Goal: Task Accomplishment & Management: Complete application form

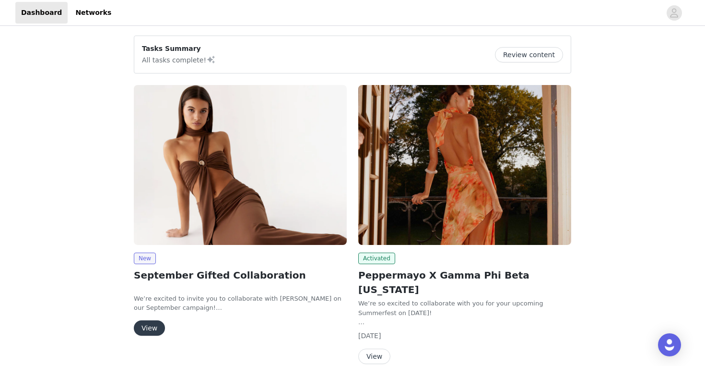
scroll to position [32, 0]
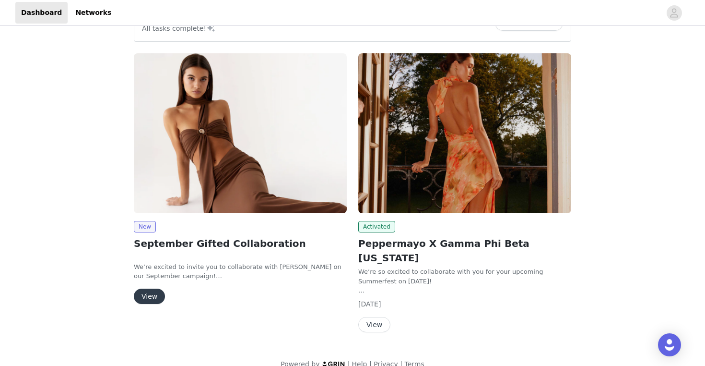
click at [153, 295] on button "View" at bounding box center [149, 295] width 31 height 15
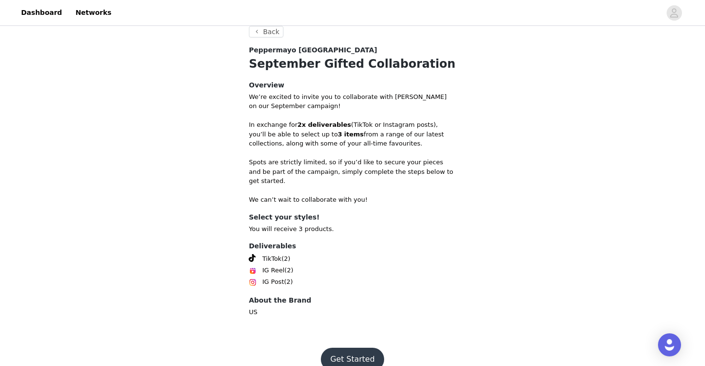
scroll to position [195, 0]
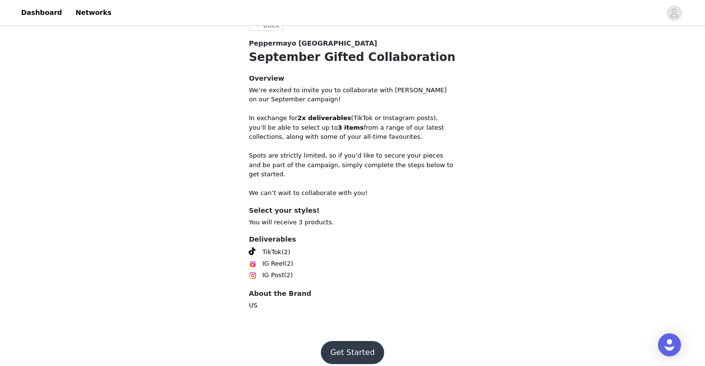
click at [359, 341] on button "Get Started" at bounding box center [353, 352] width 64 height 23
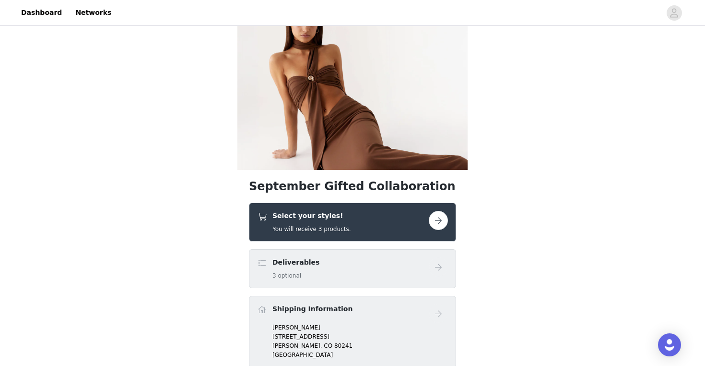
scroll to position [57, 0]
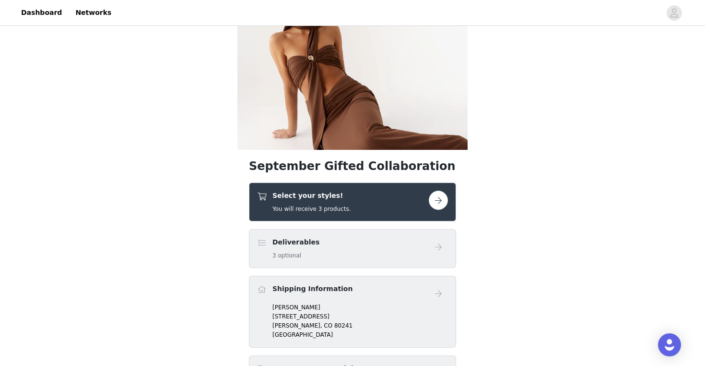
click at [444, 199] on button "button" at bounding box center [438, 199] width 19 height 19
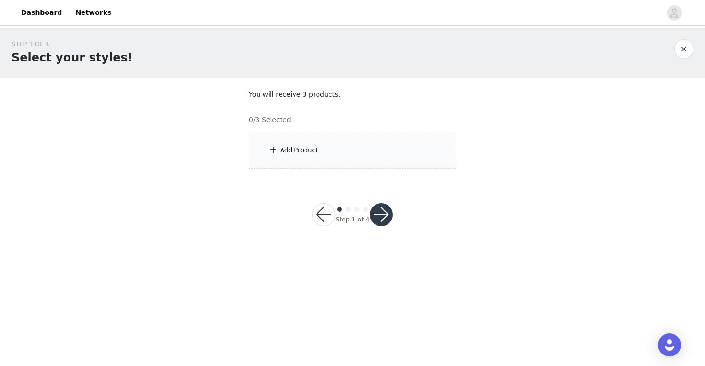
click at [290, 148] on div "Add Product" at bounding box center [299, 150] width 38 height 10
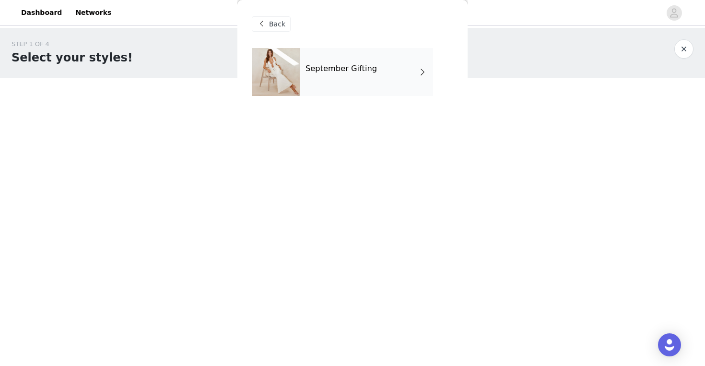
click at [376, 69] on div "September Gifting" at bounding box center [366, 72] width 133 height 48
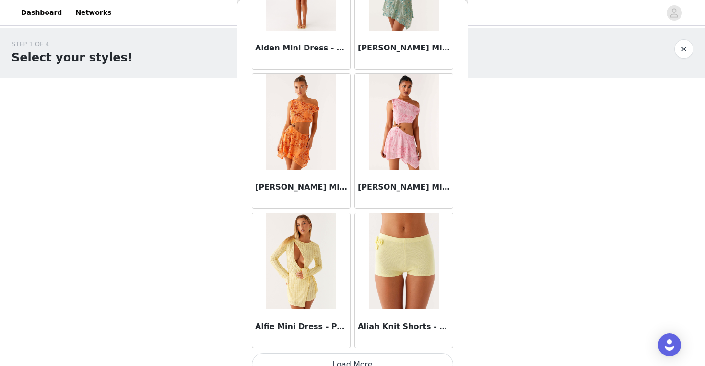
scroll to position [1103, 0]
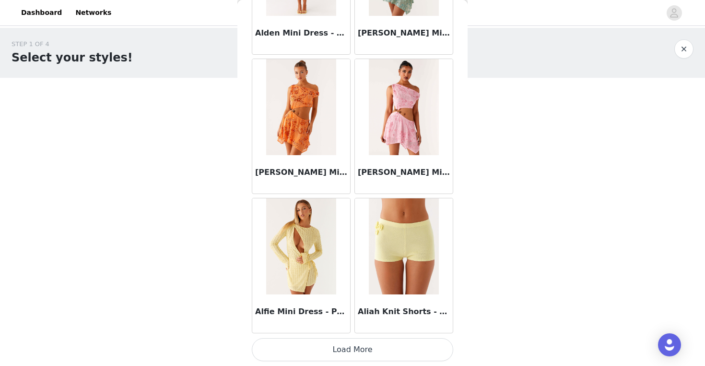
click at [340, 348] on button "Load More" at bounding box center [353, 349] width 202 height 23
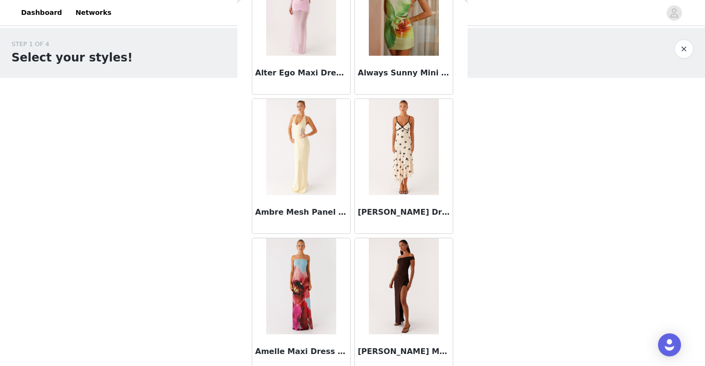
scroll to position [2494, 0]
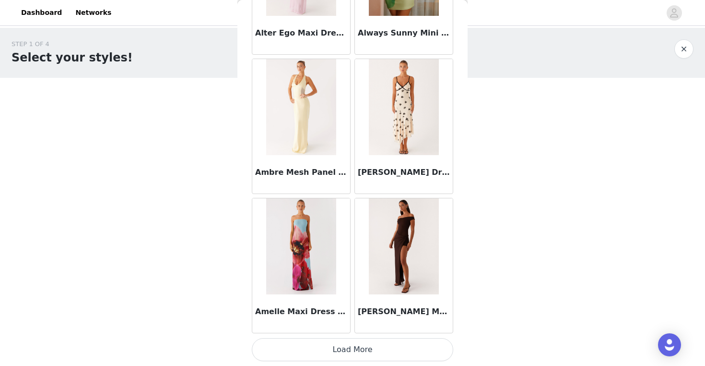
click at [353, 345] on button "Load More" at bounding box center [353, 349] width 202 height 23
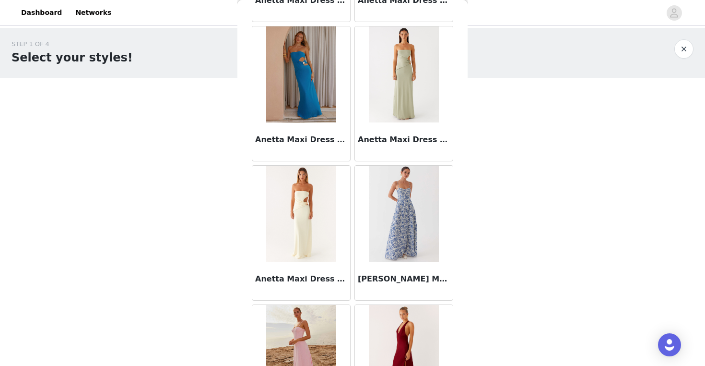
scroll to position [3648, 0]
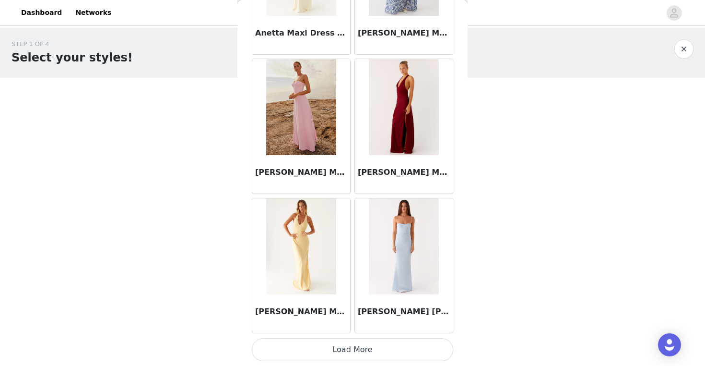
click at [353, 348] on button "Load More" at bounding box center [353, 349] width 202 height 23
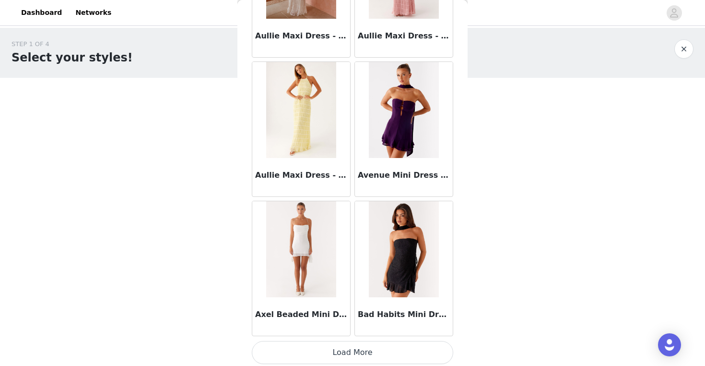
scroll to position [5277, 0]
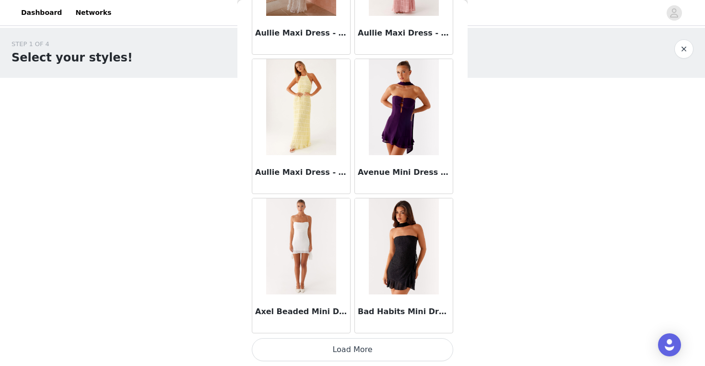
click at [339, 351] on button "Load More" at bounding box center [353, 349] width 202 height 23
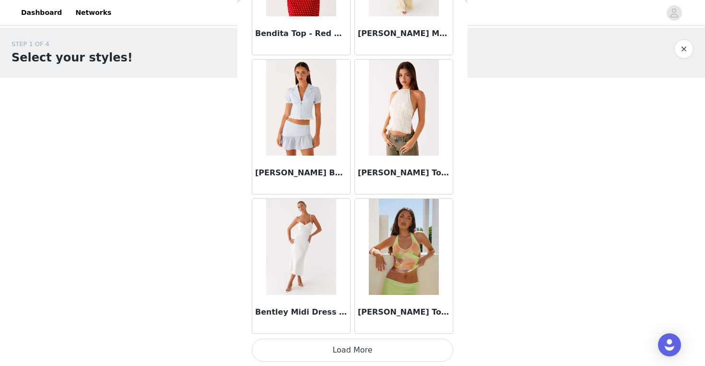
scroll to position [6669, 0]
click at [346, 346] on button "Load More" at bounding box center [353, 349] width 202 height 23
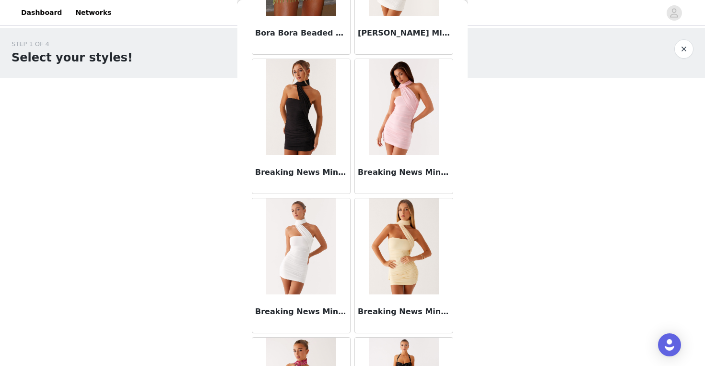
scroll to position [8060, 0]
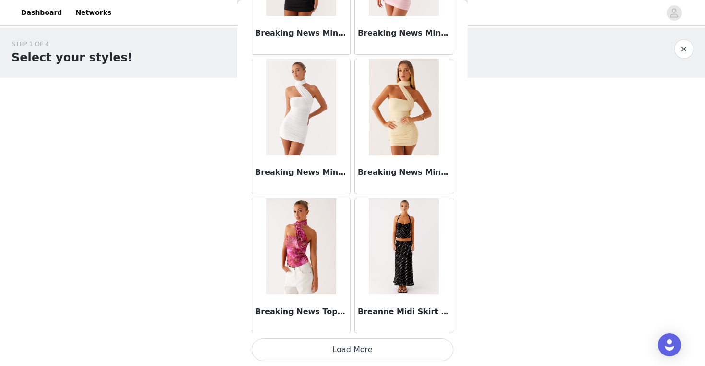
click at [363, 351] on button "Load More" at bounding box center [353, 349] width 202 height 23
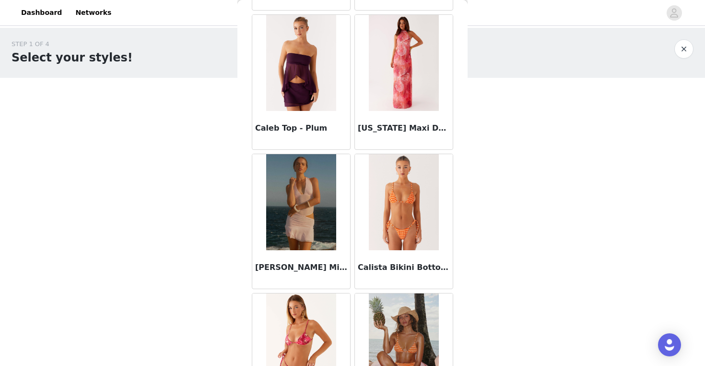
scroll to position [9452, 0]
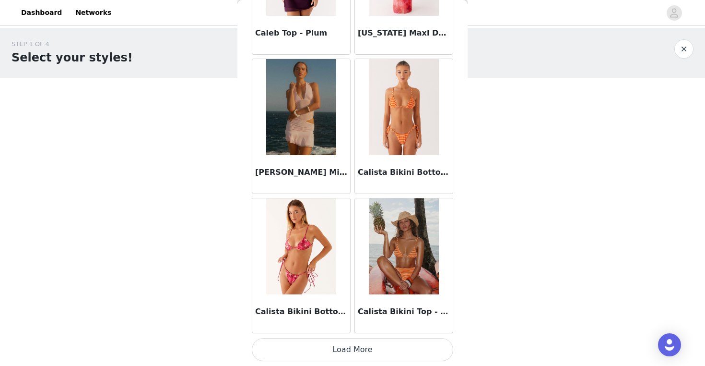
click at [348, 352] on button "Load More" at bounding box center [353, 349] width 202 height 23
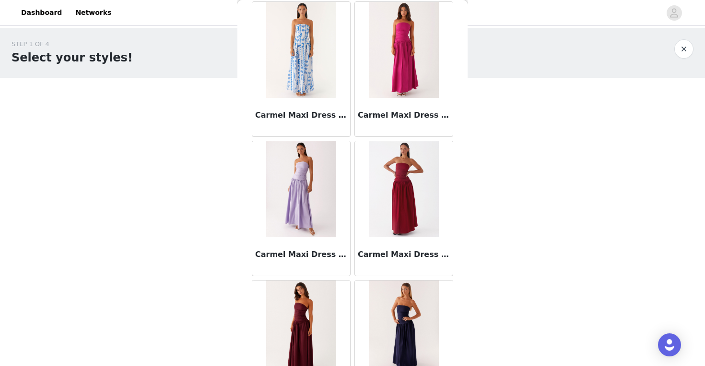
scroll to position [10844, 0]
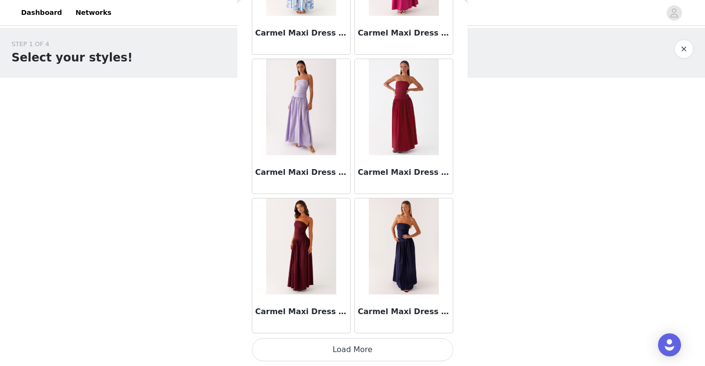
click at [358, 343] on button "Load More" at bounding box center [353, 349] width 202 height 23
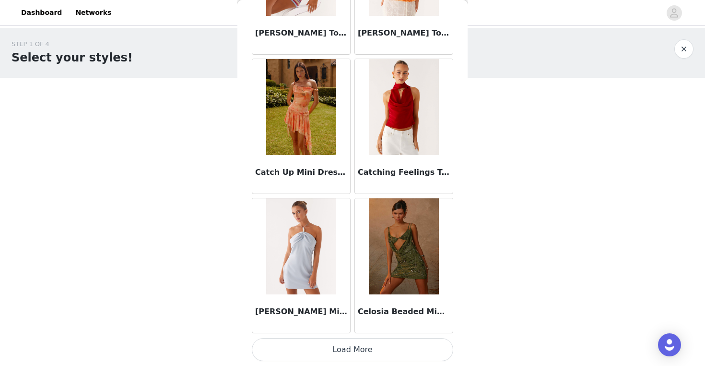
scroll to position [12234, 0]
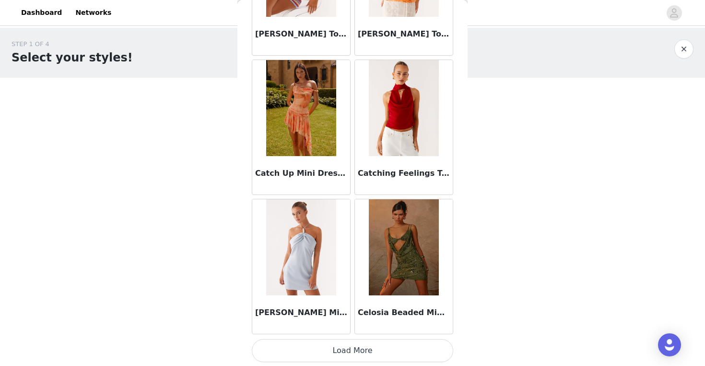
click at [338, 344] on button "Load More" at bounding box center [353, 350] width 202 height 23
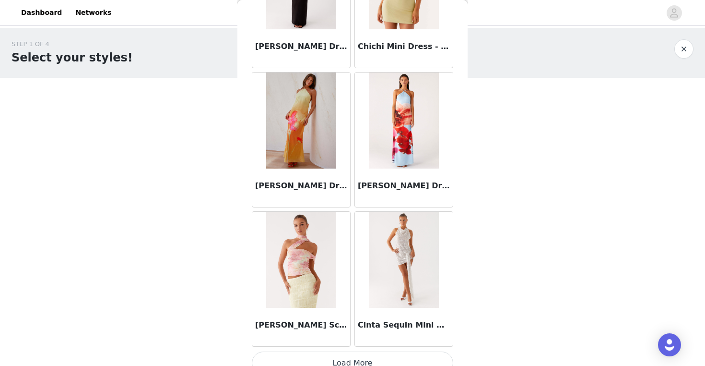
scroll to position [13627, 0]
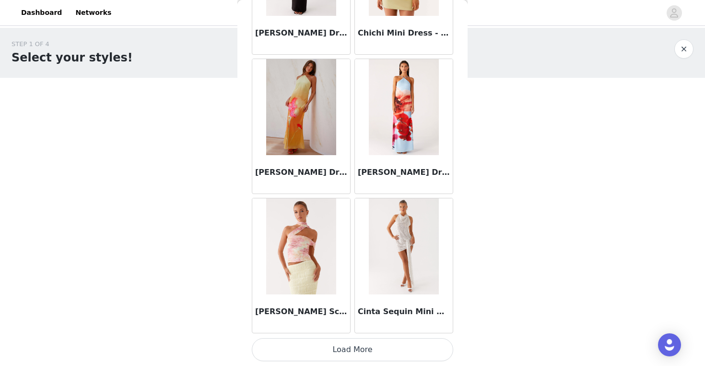
click at [356, 356] on button "Load More" at bounding box center [353, 349] width 202 height 23
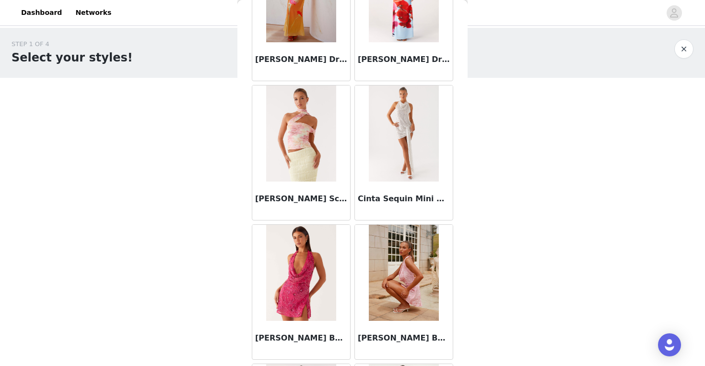
scroll to position [13739, 0]
click at [439, 159] on div at bounding box center [404, 134] width 98 height 96
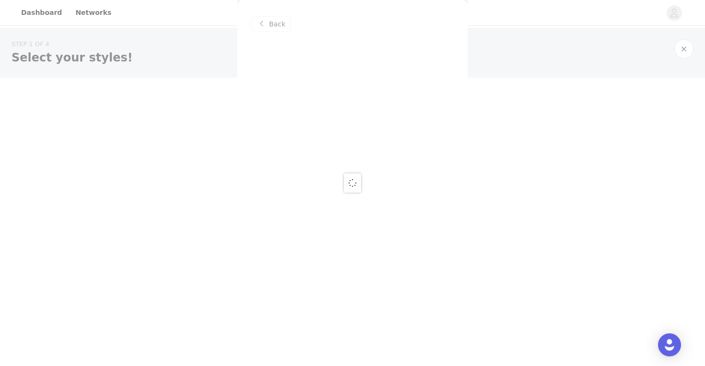
scroll to position [0, 0]
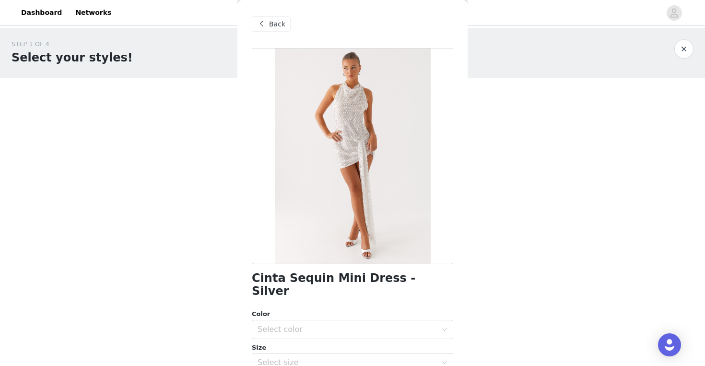
click at [353, 140] on div at bounding box center [353, 156] width 202 height 216
click at [270, 20] on span "Back" at bounding box center [277, 24] width 16 height 10
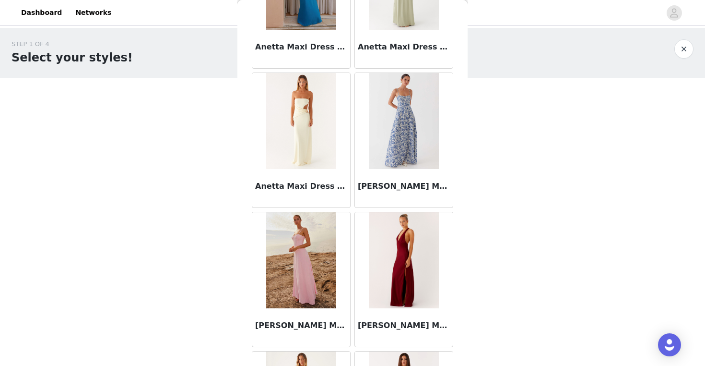
scroll to position [3734, 0]
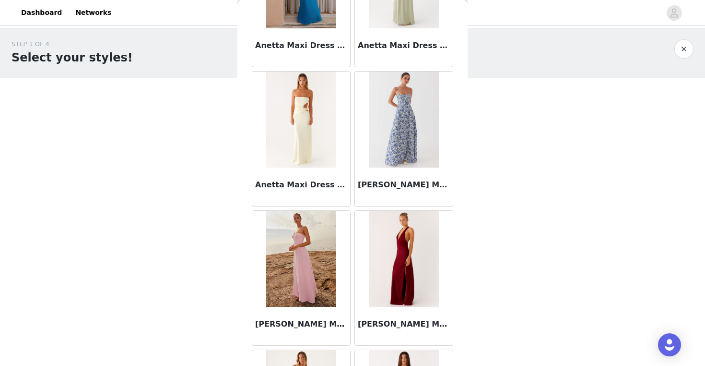
click at [304, 258] on img at bounding box center [301, 259] width 70 height 96
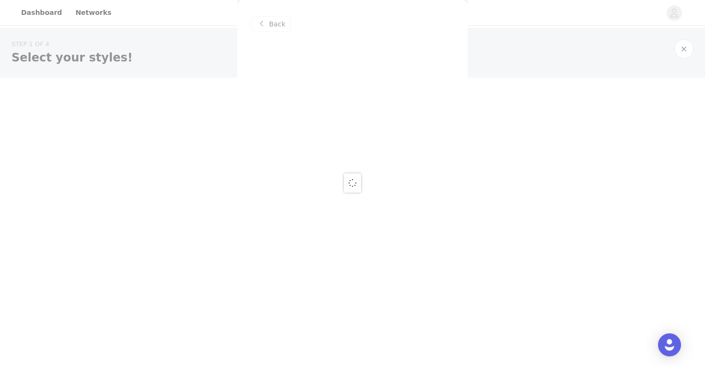
scroll to position [0, 0]
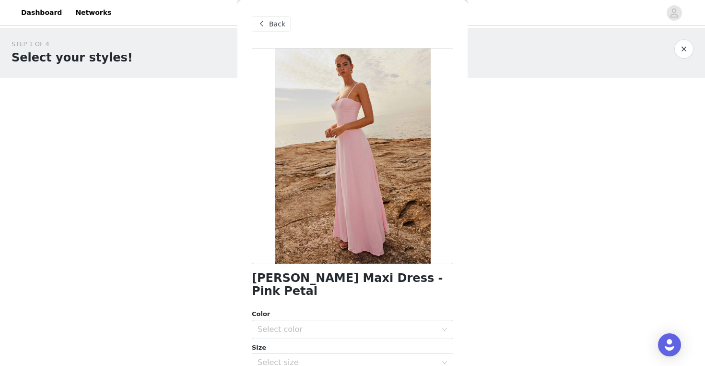
click at [273, 30] on div "Back" at bounding box center [271, 23] width 39 height 15
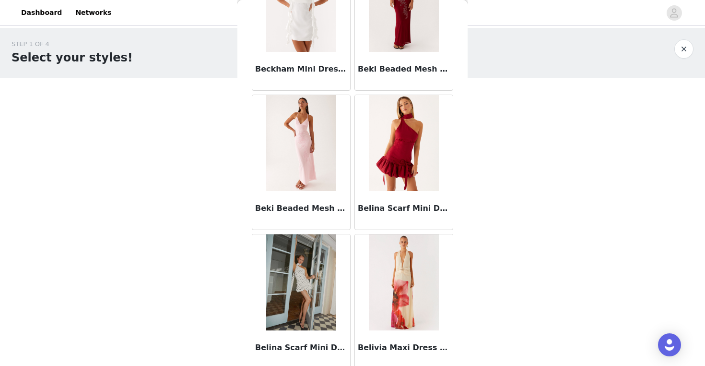
scroll to position [6088, 0]
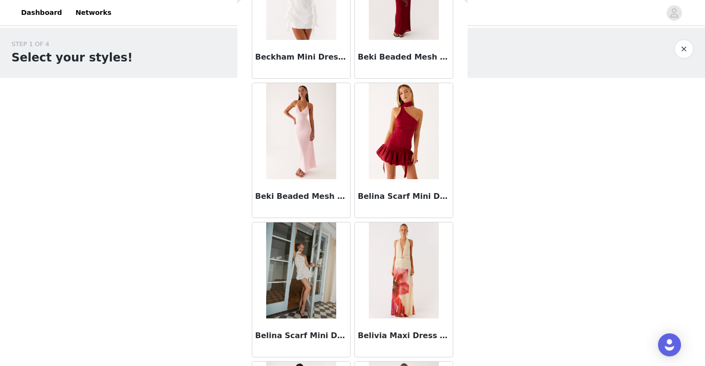
click at [396, 168] on img at bounding box center [404, 131] width 70 height 96
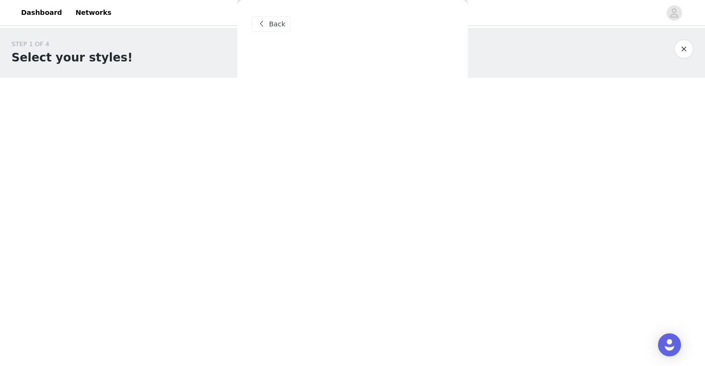
scroll to position [0, 0]
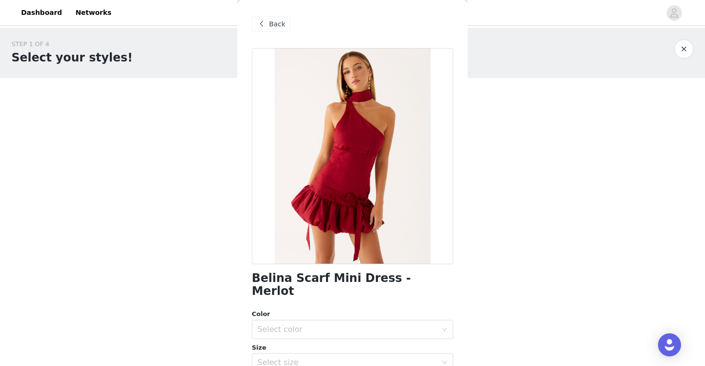
click at [268, 28] on div "Back" at bounding box center [271, 23] width 39 height 15
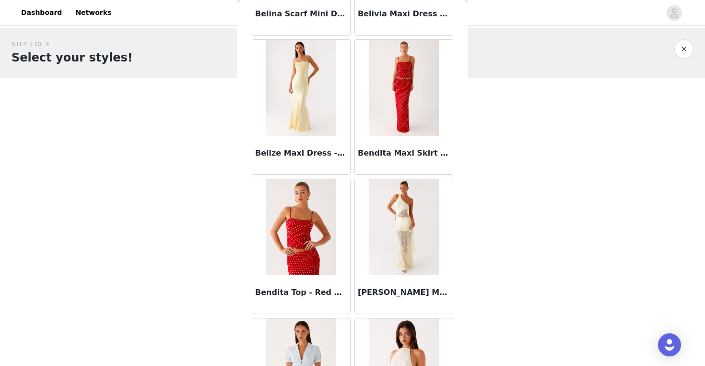
scroll to position [6414, 0]
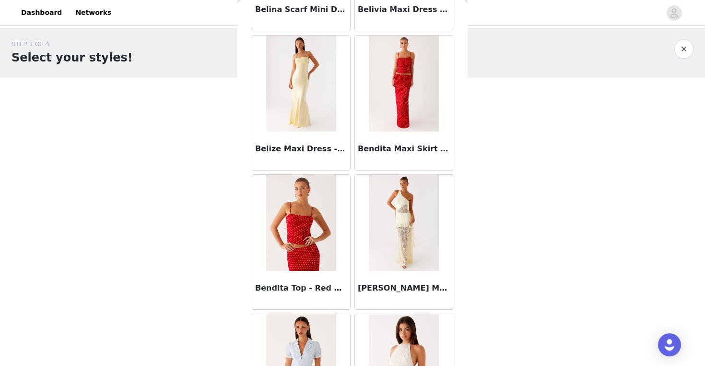
click at [386, 130] on img at bounding box center [404, 84] width 70 height 96
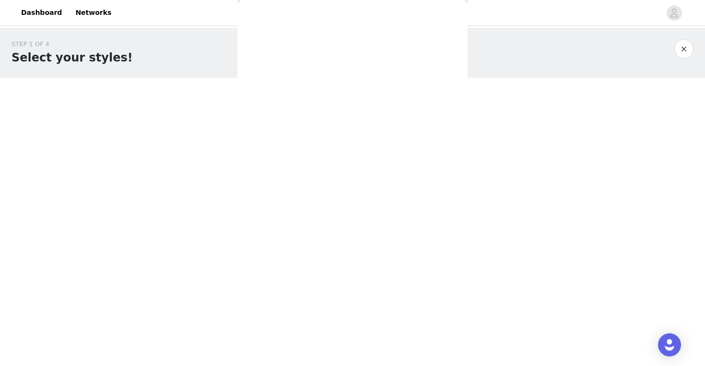
scroll to position [0, 0]
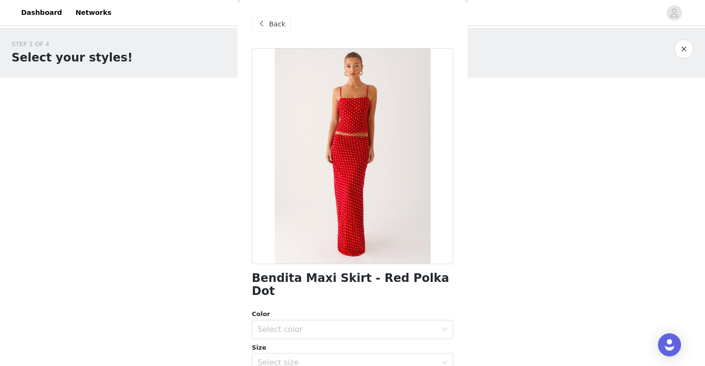
click at [281, 27] on span "Back" at bounding box center [277, 24] width 16 height 10
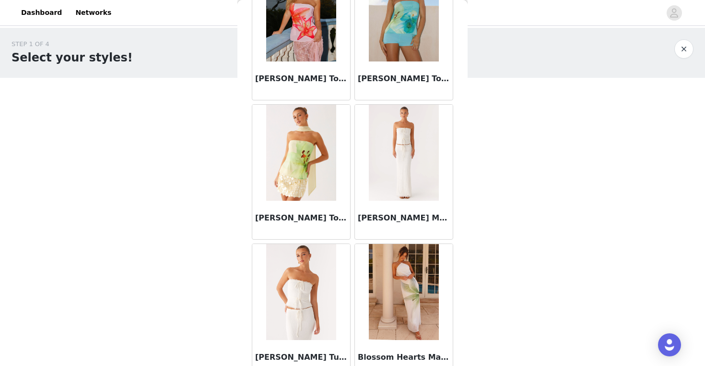
scroll to position [7181, 0]
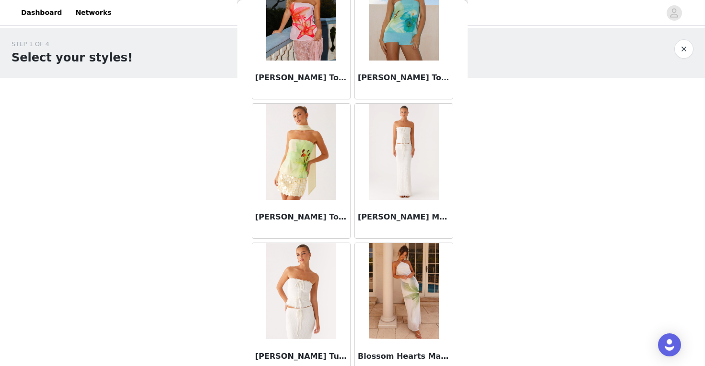
click at [395, 175] on img at bounding box center [404, 152] width 70 height 96
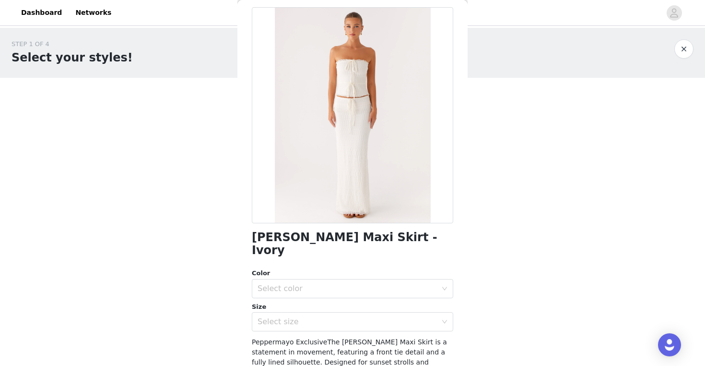
scroll to position [31, 0]
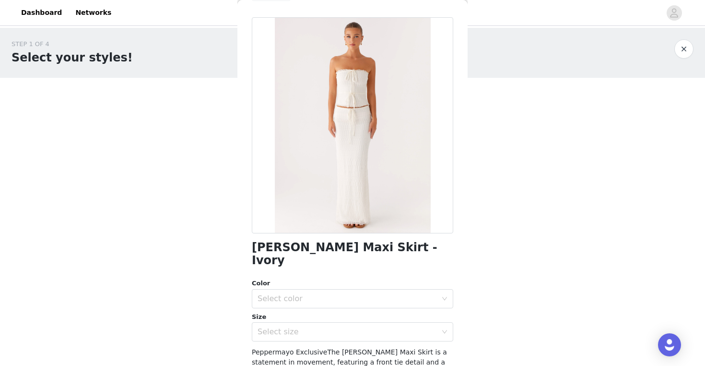
click at [361, 92] on div at bounding box center [353, 125] width 202 height 216
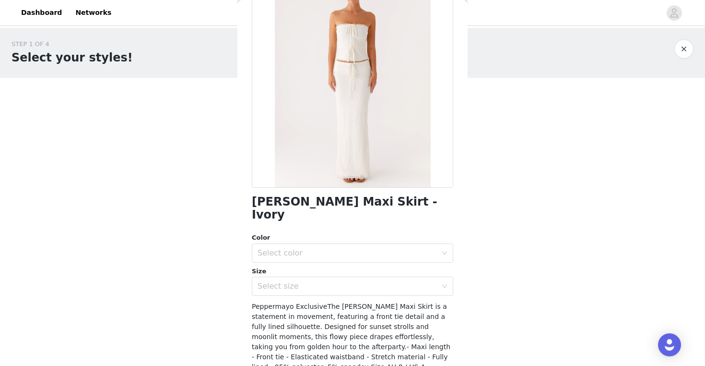
scroll to position [130, 0]
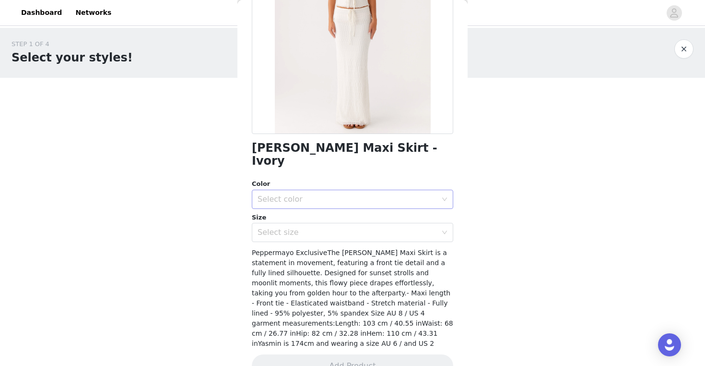
click at [346, 194] on div "Select color" at bounding box center [347, 199] width 179 height 10
click at [329, 209] on li "Ivory" at bounding box center [353, 207] width 202 height 15
click at [327, 227] on div "Select size" at bounding box center [347, 232] width 179 height 10
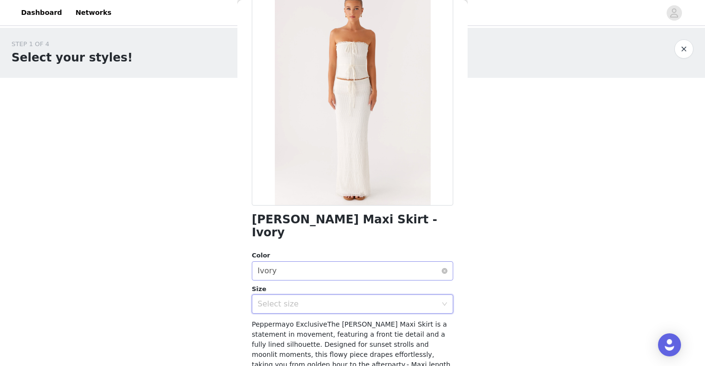
scroll to position [55, 0]
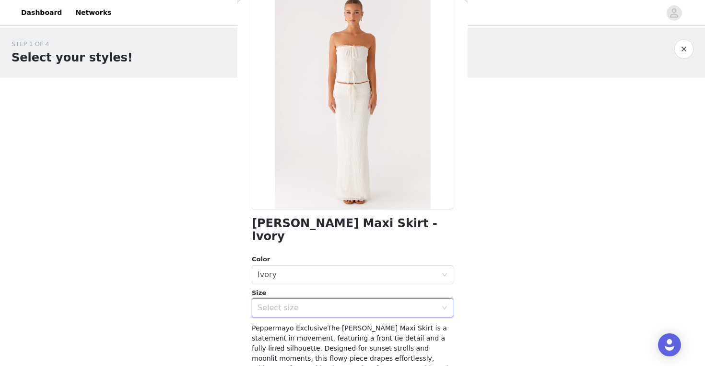
click at [386, 303] on div "Select size" at bounding box center [347, 308] width 179 height 10
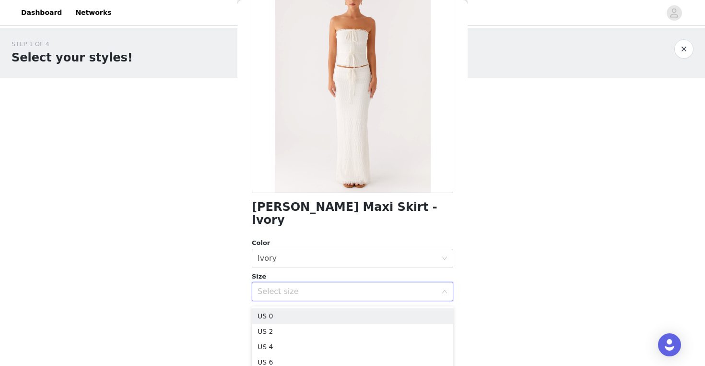
scroll to position [70, 0]
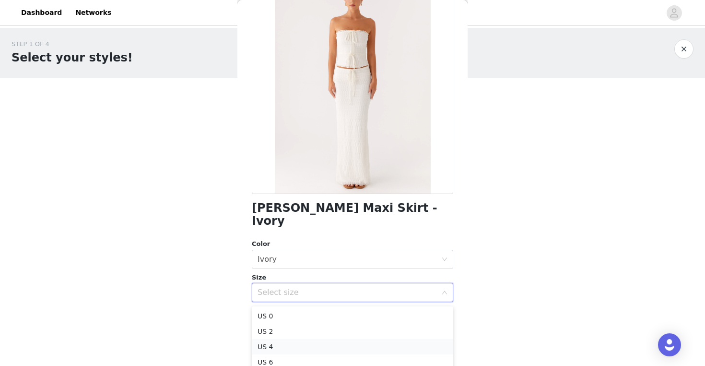
click at [331, 343] on li "US 4" at bounding box center [353, 346] width 202 height 15
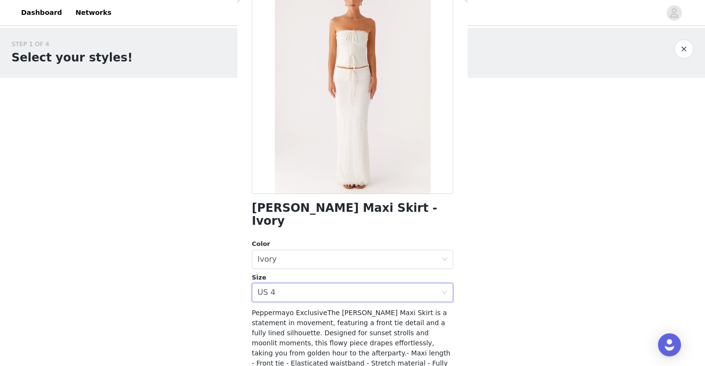
scroll to position [130, 0]
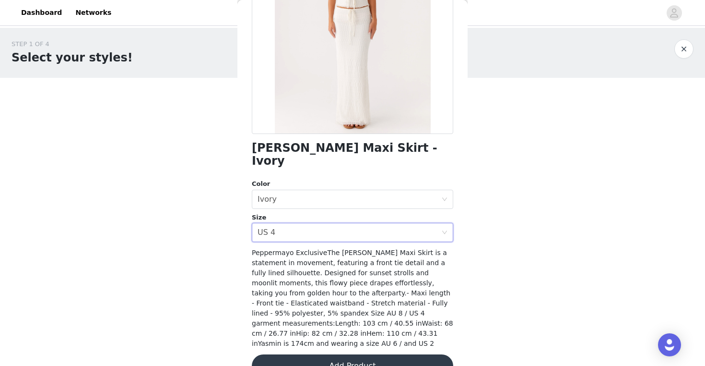
click at [341, 354] on button "Add Product" at bounding box center [353, 365] width 202 height 23
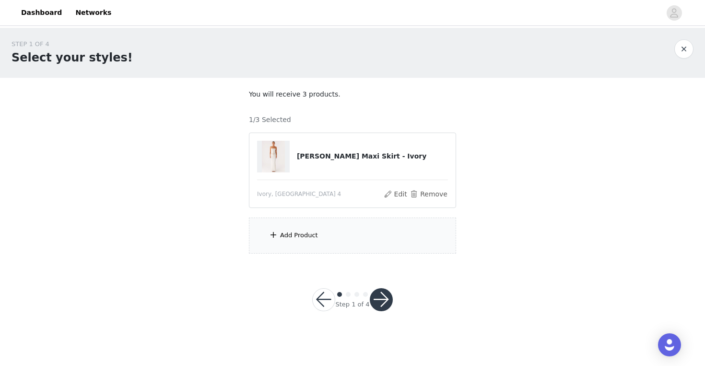
click at [287, 236] on div "Add Product" at bounding box center [299, 235] width 38 height 10
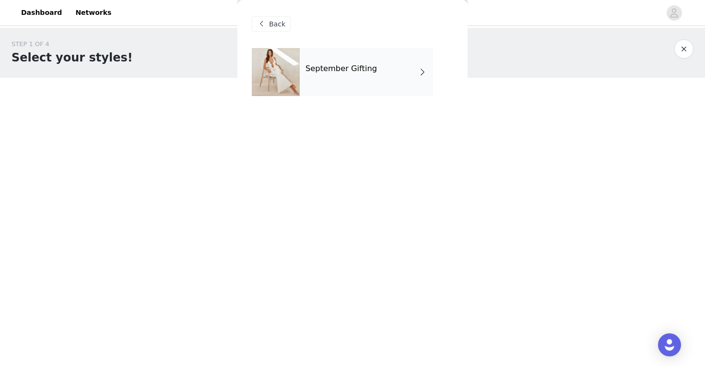
click at [357, 83] on div "September Gifting" at bounding box center [366, 72] width 133 height 48
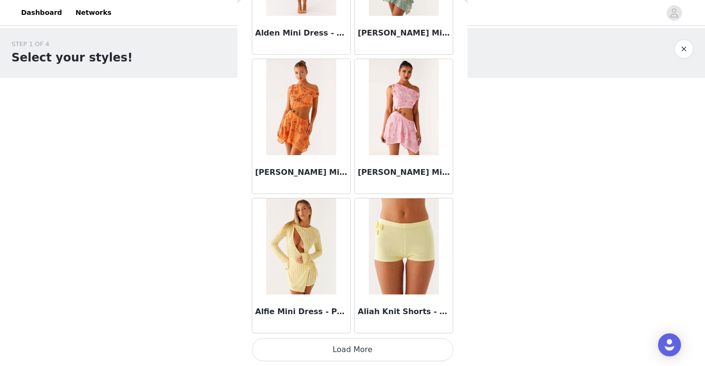
click at [363, 347] on button "Load More" at bounding box center [353, 349] width 202 height 23
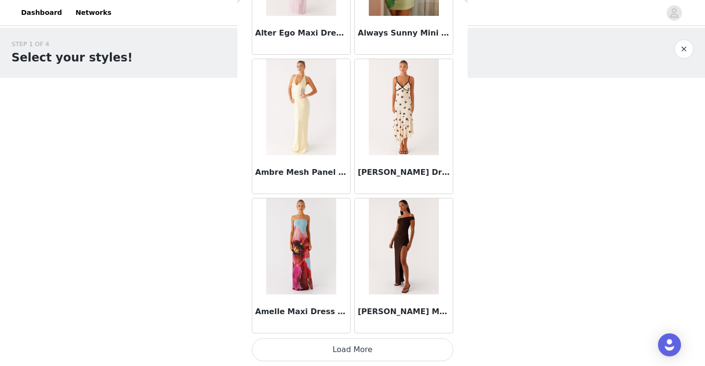
click at [351, 357] on button "Load More" at bounding box center [353, 349] width 202 height 23
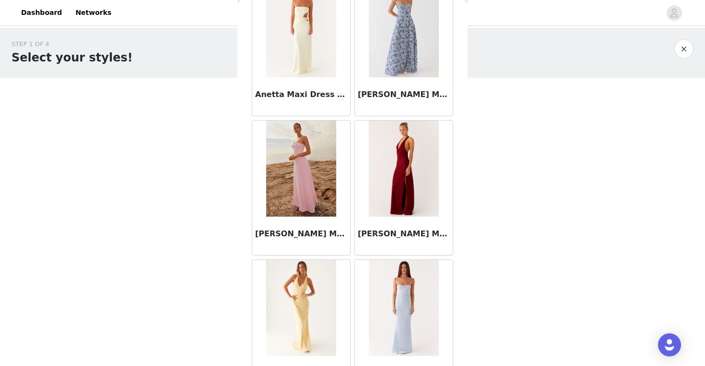
scroll to position [3886, 0]
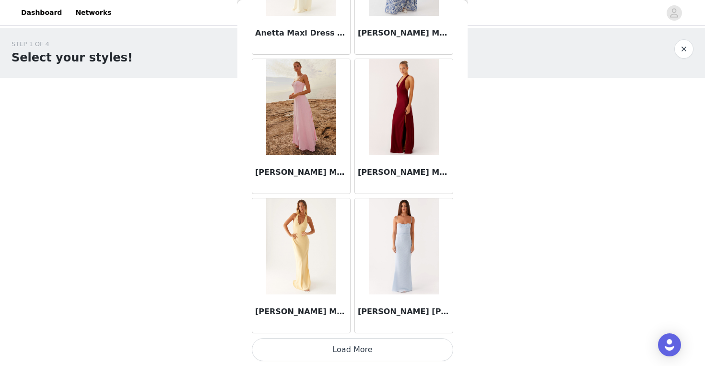
click at [354, 345] on button "Load More" at bounding box center [353, 349] width 202 height 23
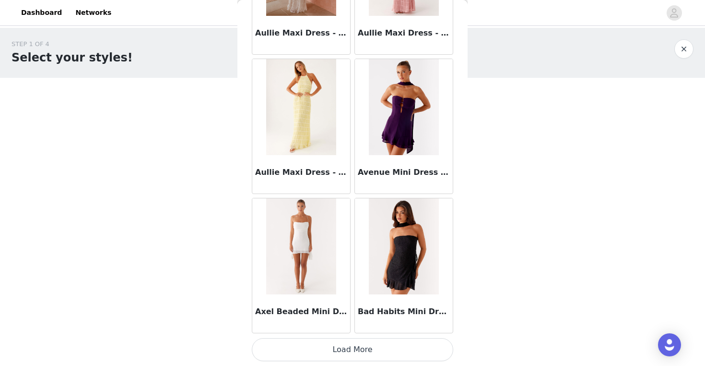
scroll to position [5277, 0]
click at [358, 355] on button "Load More" at bounding box center [353, 349] width 202 height 23
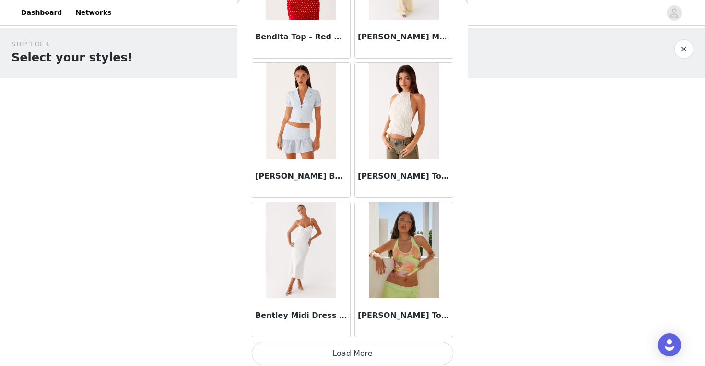
scroll to position [6664, 0]
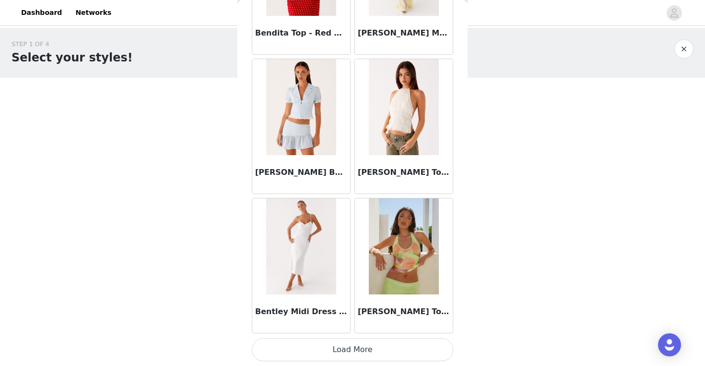
click at [351, 350] on button "Load More" at bounding box center [353, 349] width 202 height 23
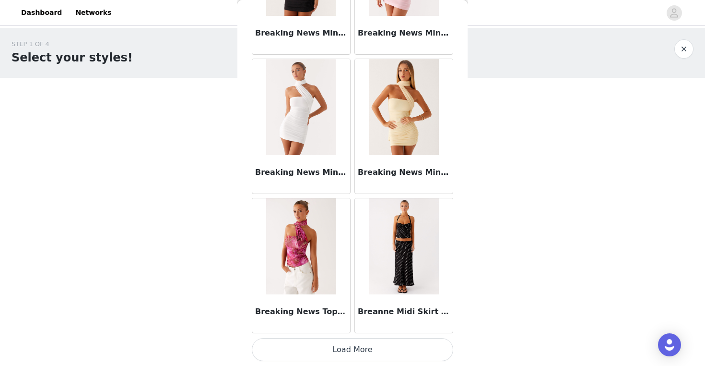
scroll to position [8059, 0]
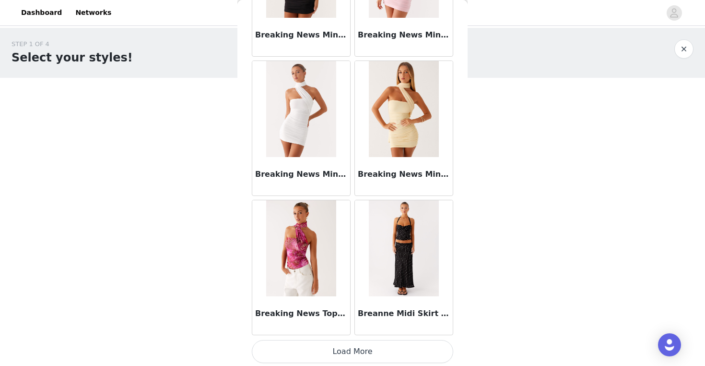
click at [354, 350] on button "Load More" at bounding box center [353, 351] width 202 height 23
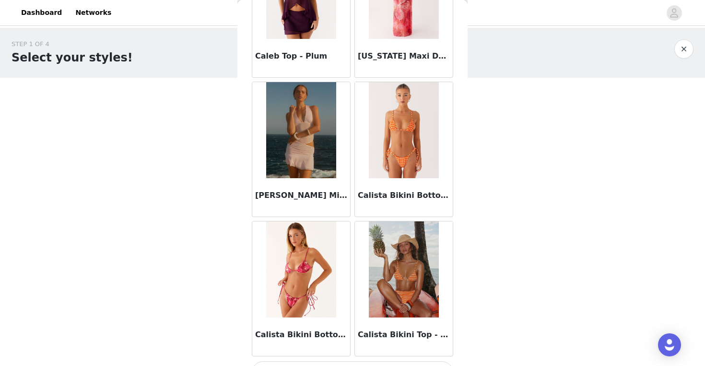
scroll to position [9452, 0]
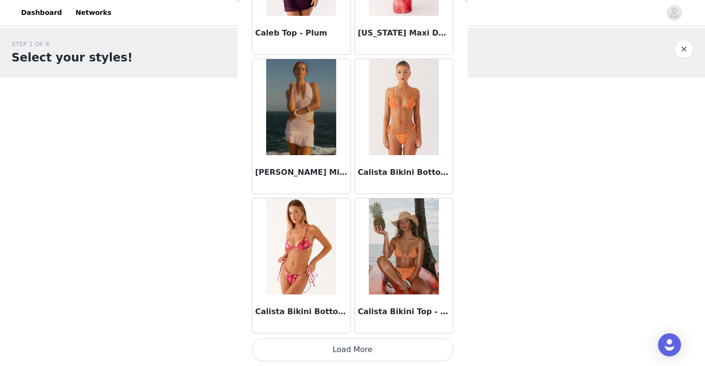
click at [353, 347] on button "Load More" at bounding box center [353, 349] width 202 height 23
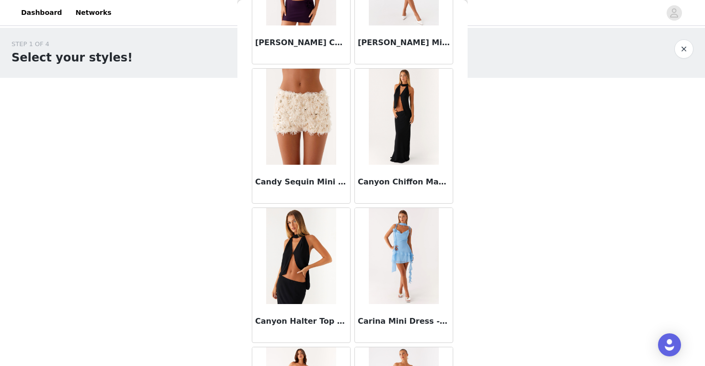
scroll to position [10000, 0]
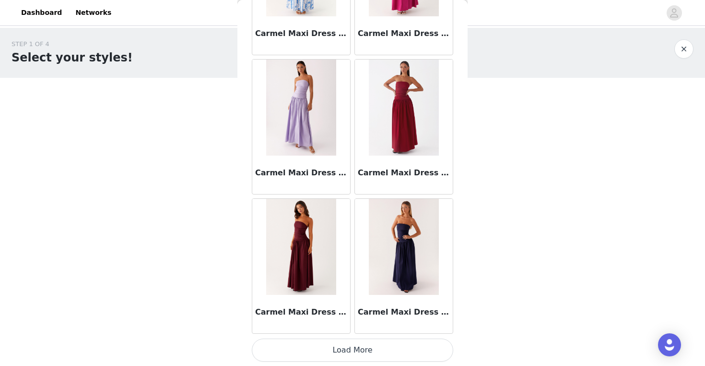
click at [354, 348] on button "Load More" at bounding box center [353, 349] width 202 height 23
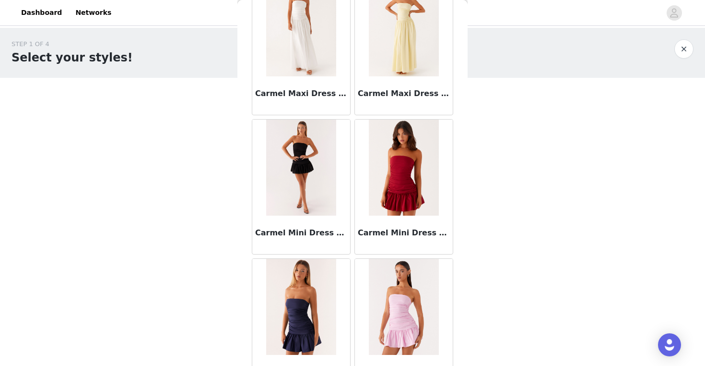
scroll to position [11339, 0]
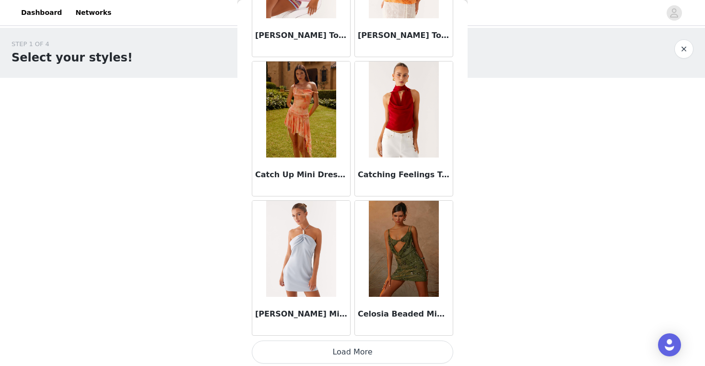
click at [354, 358] on button "Load More" at bounding box center [353, 351] width 202 height 23
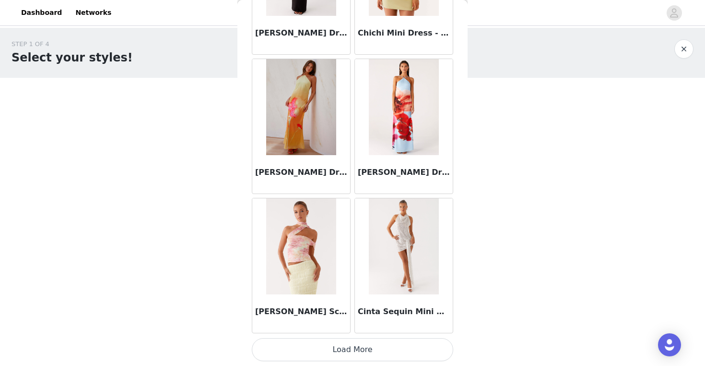
scroll to position [13625, 0]
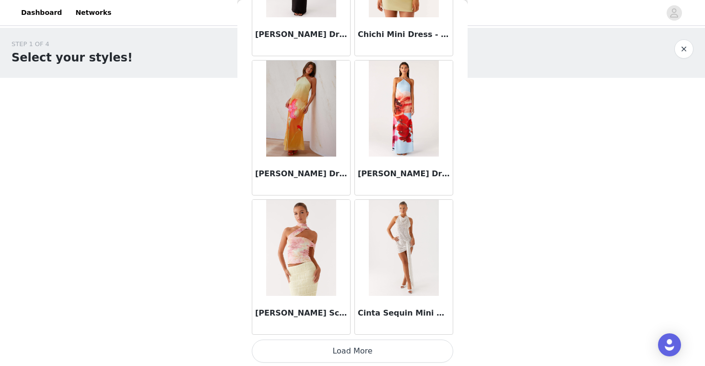
click at [355, 351] on button "Load More" at bounding box center [353, 350] width 202 height 23
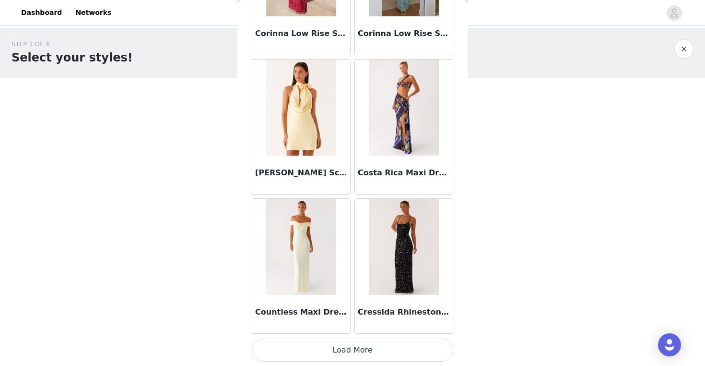
scroll to position [15018, 0]
click at [362, 347] on button "Load More" at bounding box center [353, 349] width 202 height 23
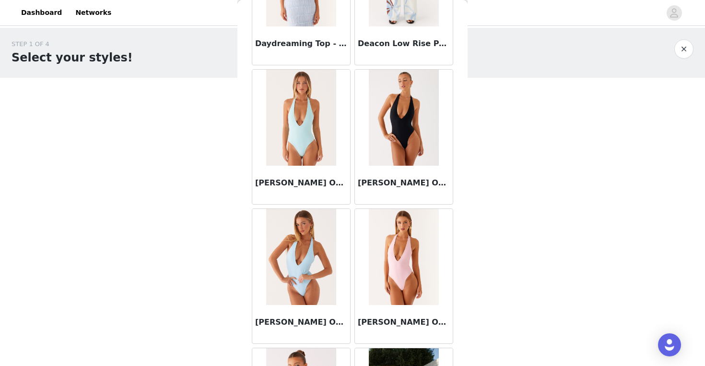
scroll to position [16260, 0]
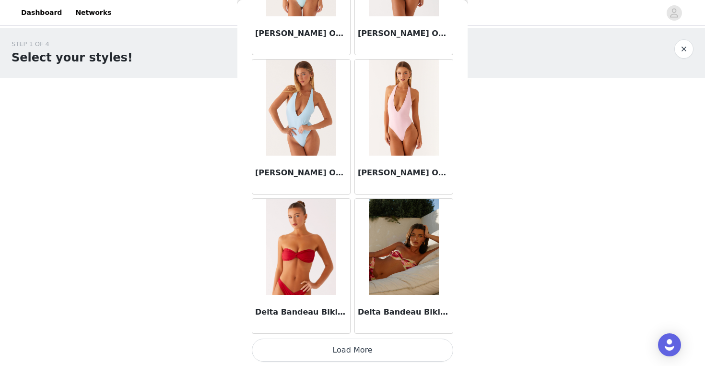
click at [351, 349] on button "Load More" at bounding box center [353, 349] width 202 height 23
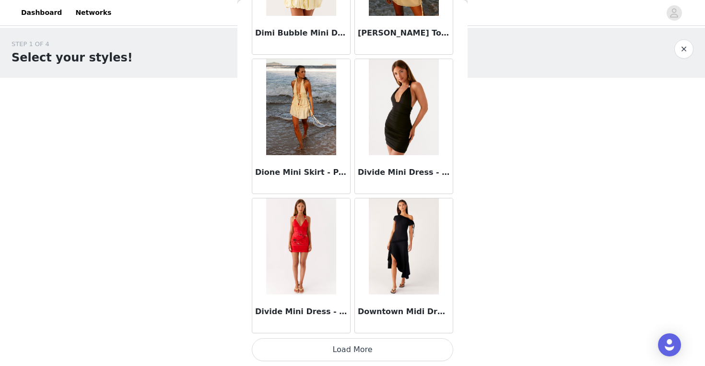
scroll to position [17801, 0]
click at [356, 353] on button "Load More" at bounding box center [353, 349] width 202 height 23
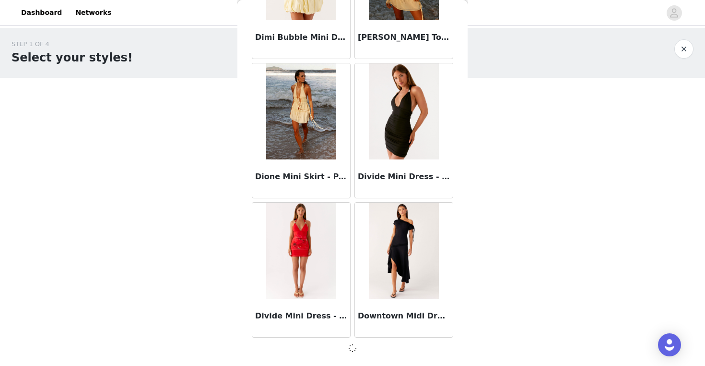
scroll to position [17797, 0]
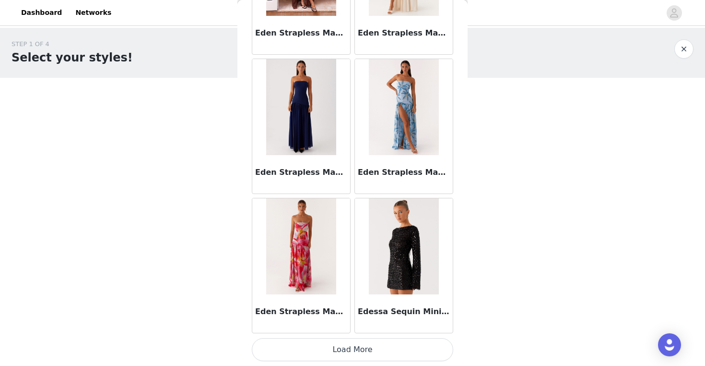
click at [359, 352] on button "Load More" at bounding box center [353, 349] width 202 height 23
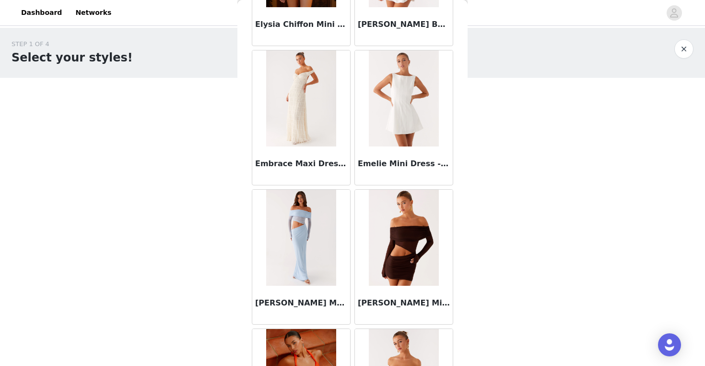
scroll to position [20584, 0]
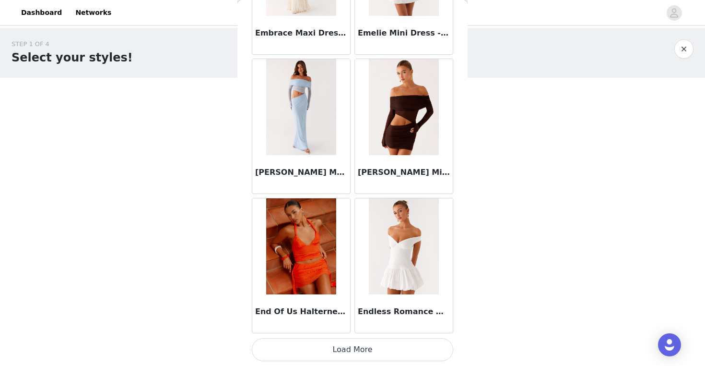
click at [349, 352] on button "Load More" at bounding box center [353, 349] width 202 height 23
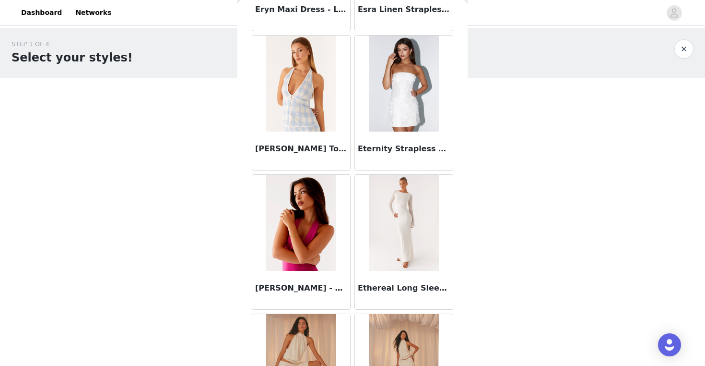
scroll to position [21976, 0]
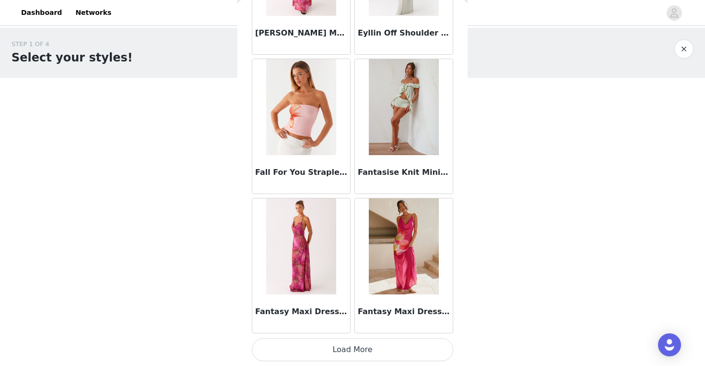
click at [354, 346] on button "Load More" at bounding box center [353, 349] width 202 height 23
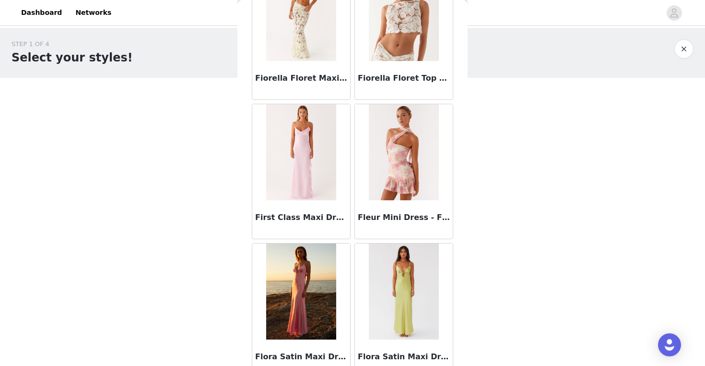
scroll to position [23368, 0]
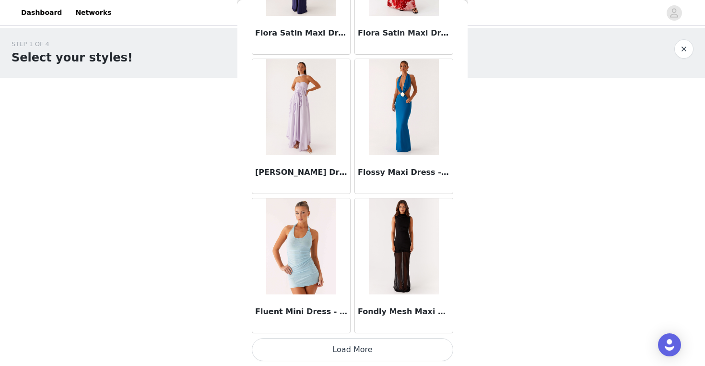
click at [354, 354] on button "Load More" at bounding box center [353, 349] width 202 height 23
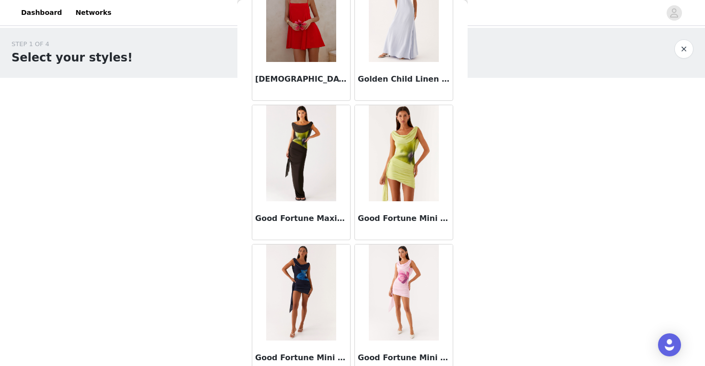
scroll to position [24759, 0]
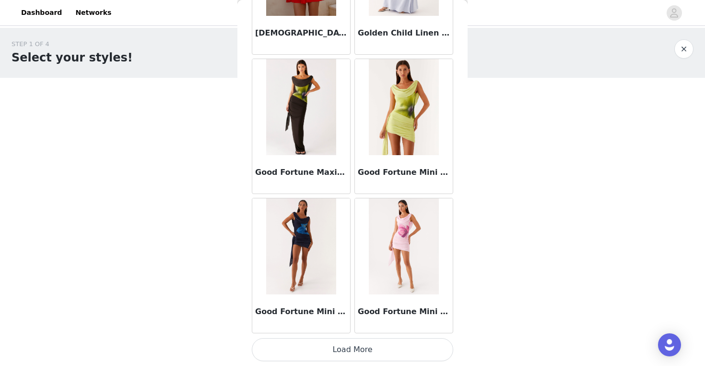
click at [355, 349] on button "Load More" at bounding box center [353, 349] width 202 height 23
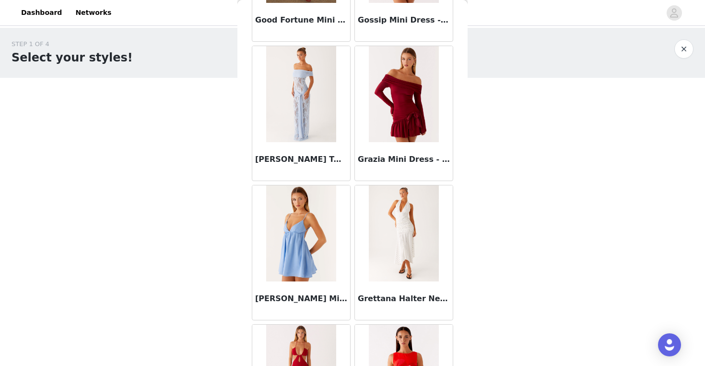
scroll to position [26151, 0]
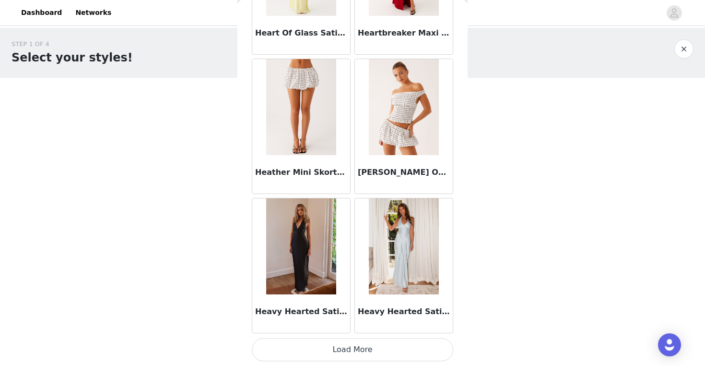
click at [352, 354] on button "Load More" at bounding box center [353, 349] width 202 height 23
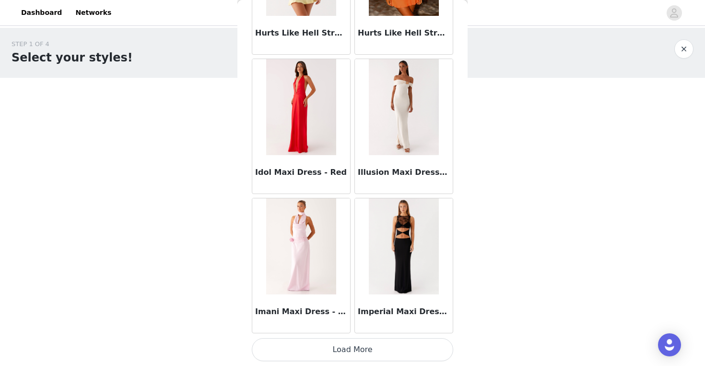
click at [355, 355] on button "Load More" at bounding box center [353, 349] width 202 height 23
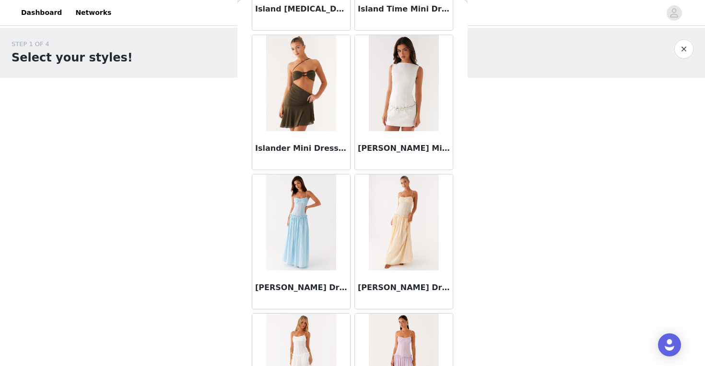
scroll to position [28934, 0]
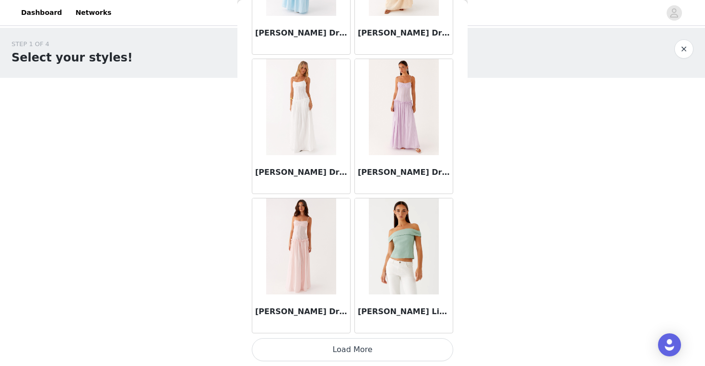
click at [357, 353] on button "Load More" at bounding box center [353, 349] width 202 height 23
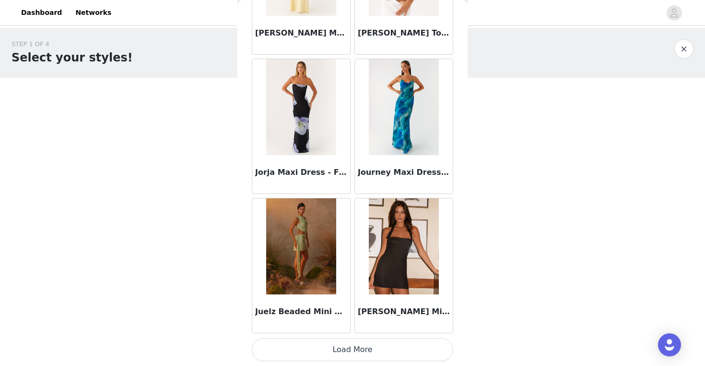
click at [352, 354] on button "Load More" at bounding box center [353, 349] width 202 height 23
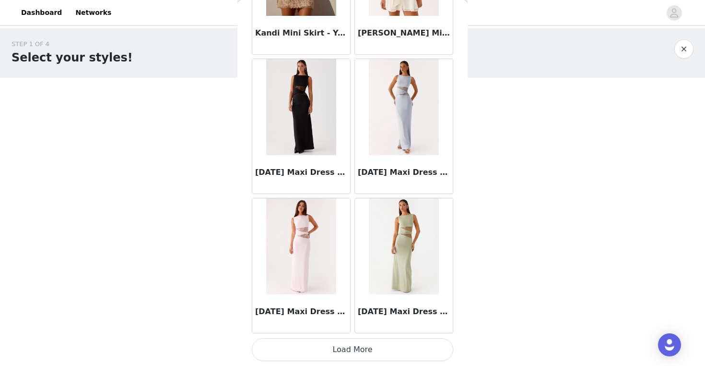
click at [354, 357] on button "Load More" at bounding box center [353, 349] width 202 height 23
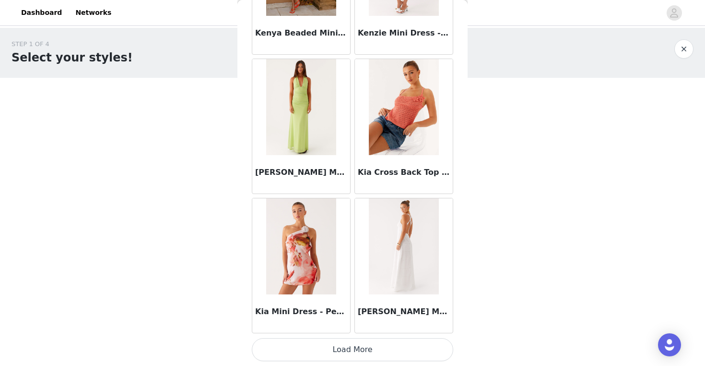
click at [355, 350] on button "Load More" at bounding box center [353, 349] width 202 height 23
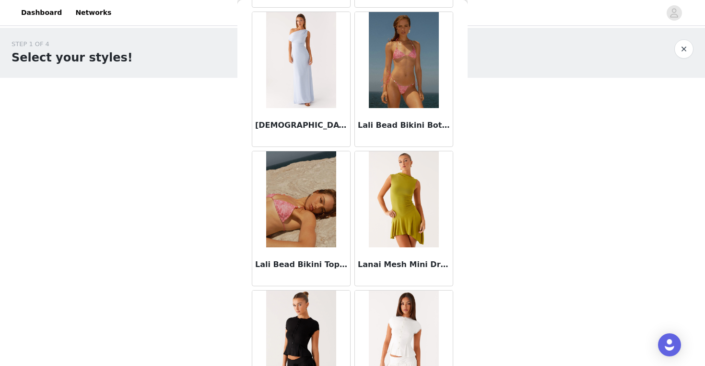
scroll to position [34500, 0]
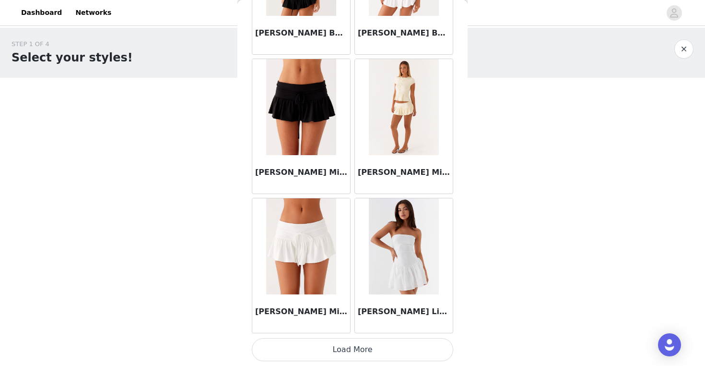
click at [356, 354] on button "Load More" at bounding box center [353, 349] width 202 height 23
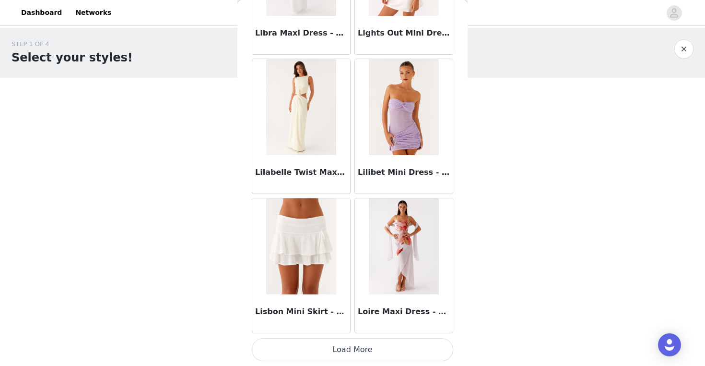
click at [354, 352] on button "Load More" at bounding box center [353, 349] width 202 height 23
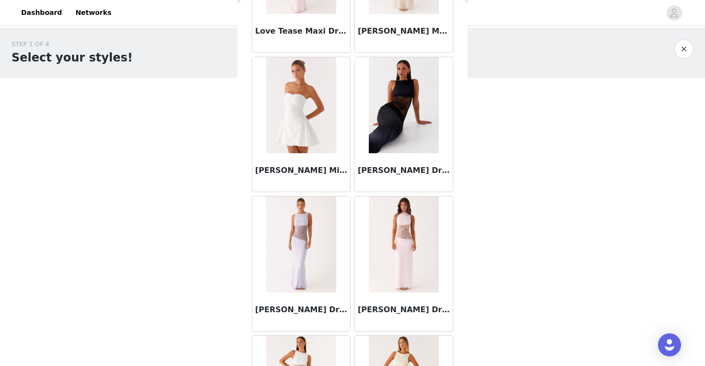
scroll to position [37283, 0]
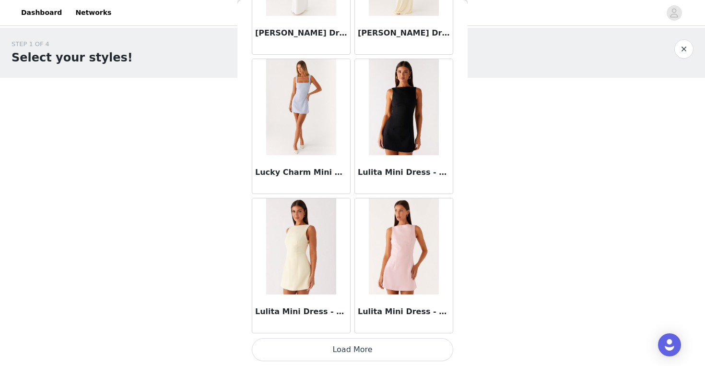
click at [353, 353] on button "Load More" at bounding box center [353, 349] width 202 height 23
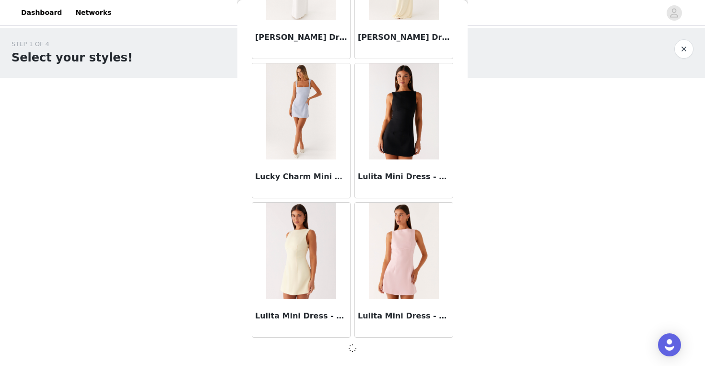
scroll to position [37279, 0]
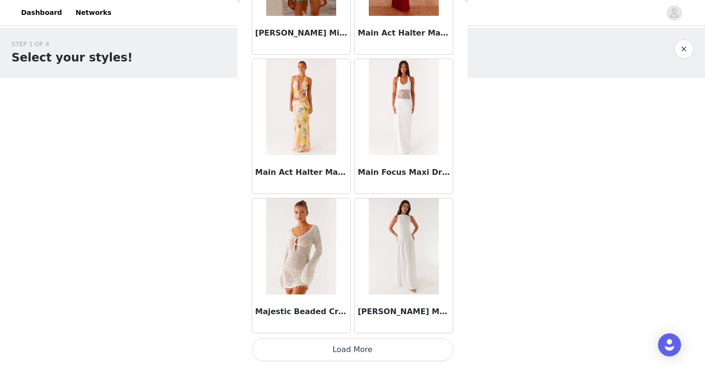
click at [353, 353] on button "Load More" at bounding box center [353, 349] width 202 height 23
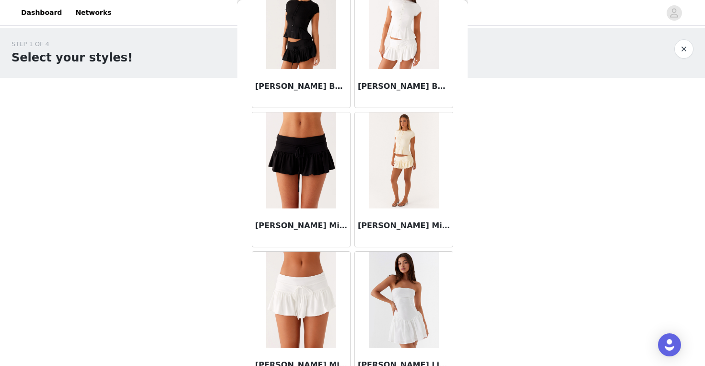
scroll to position [34447, 0]
click at [318, 196] on img at bounding box center [301, 160] width 70 height 96
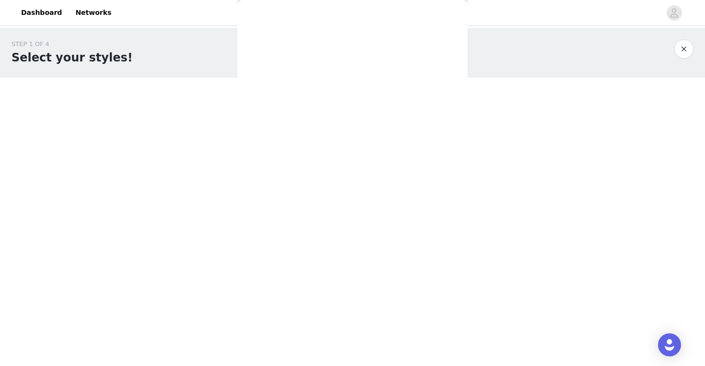
scroll to position [0, 0]
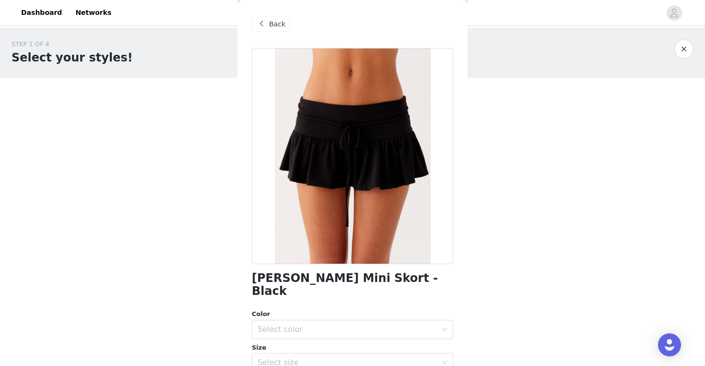
click at [276, 20] on span "Back" at bounding box center [277, 24] width 16 height 10
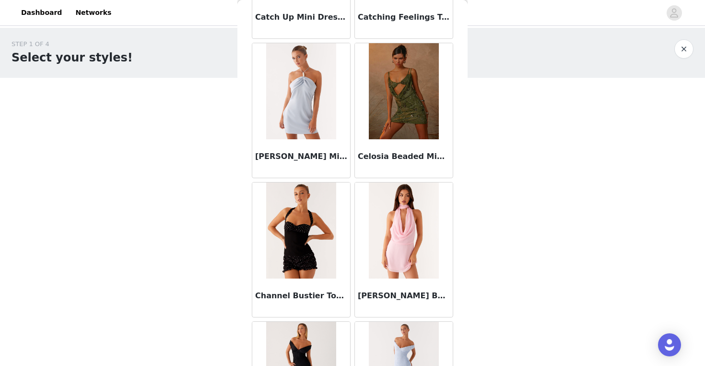
scroll to position [12403, 0]
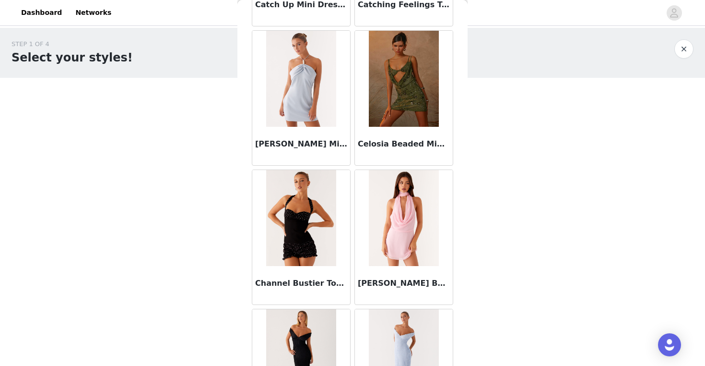
click at [314, 141] on h3 "[PERSON_NAME] Mini Dress - Blue" at bounding box center [301, 144] width 92 height 12
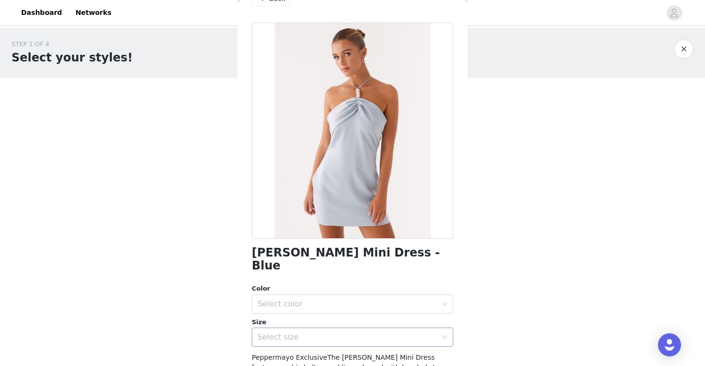
scroll to position [1, 0]
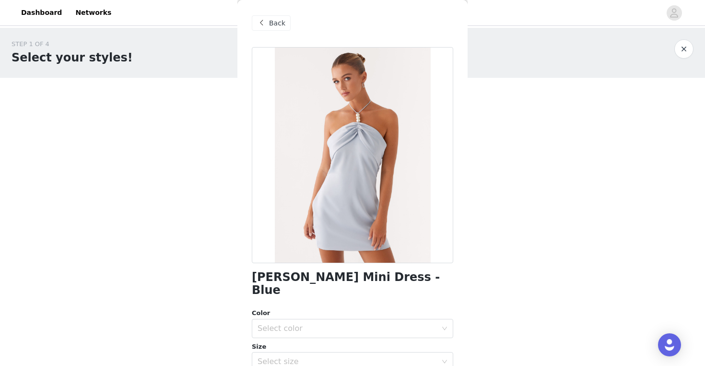
click at [272, 14] on div "Back" at bounding box center [353, 23] width 202 height 48
click at [276, 20] on span "Back" at bounding box center [277, 23] width 16 height 10
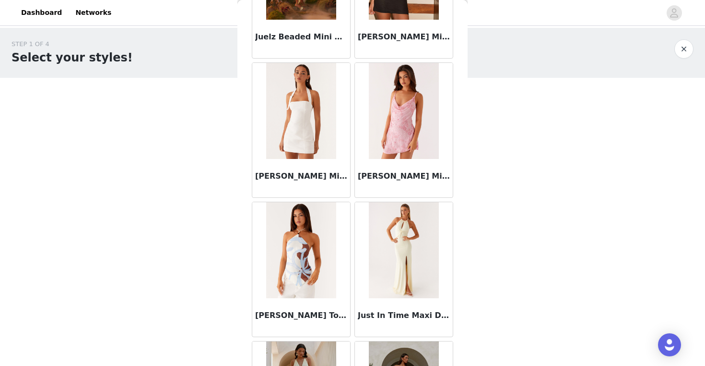
scroll to position [30608, 0]
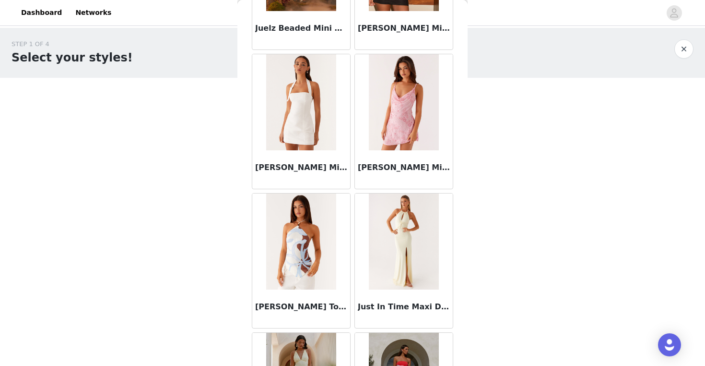
click at [383, 150] on div "[PERSON_NAME] Mini Dress - Pink" at bounding box center [404, 169] width 98 height 38
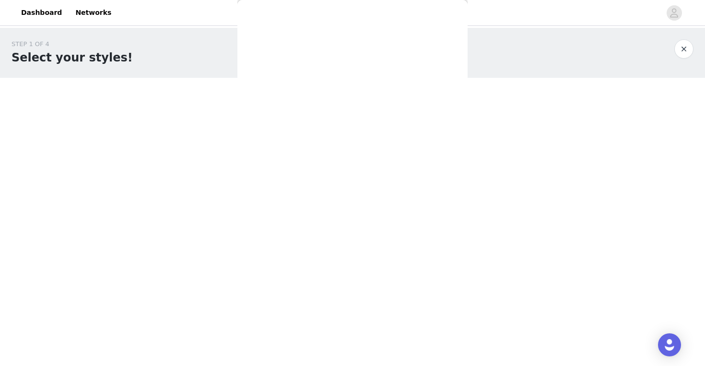
scroll to position [0, 0]
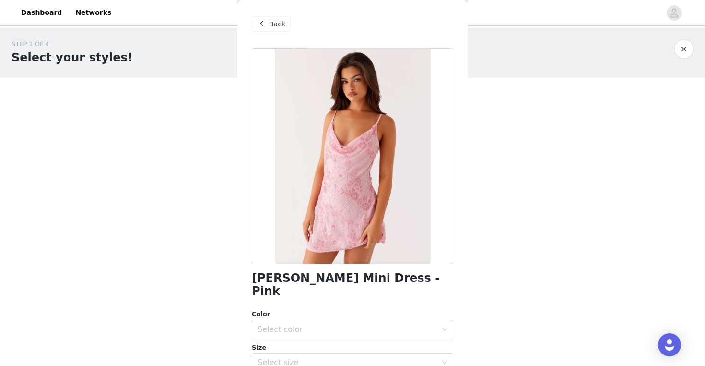
click at [272, 22] on span "Back" at bounding box center [277, 24] width 16 height 10
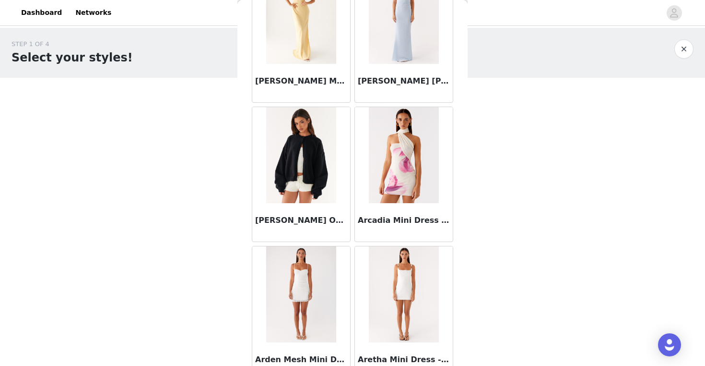
scroll to position [4120, 0]
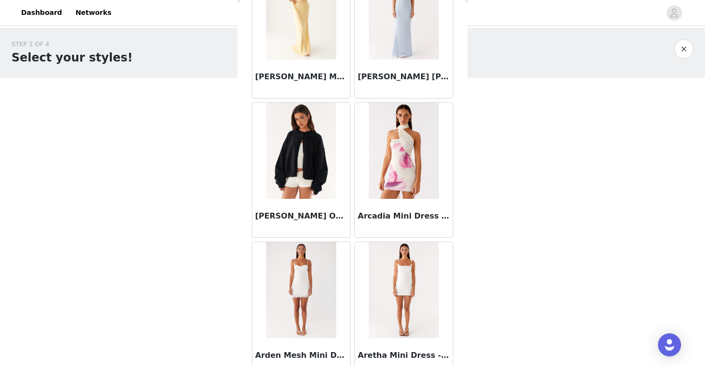
click at [405, 186] on img at bounding box center [404, 151] width 70 height 96
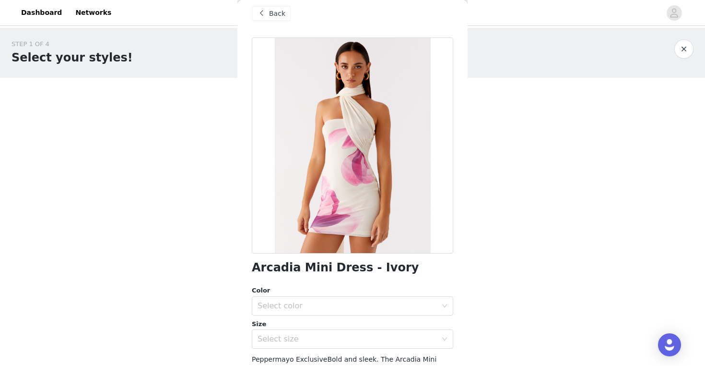
scroll to position [2, 0]
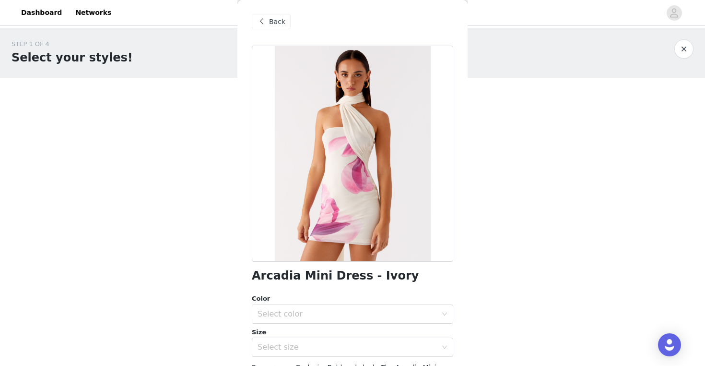
click at [273, 27] on div "Back" at bounding box center [271, 21] width 39 height 15
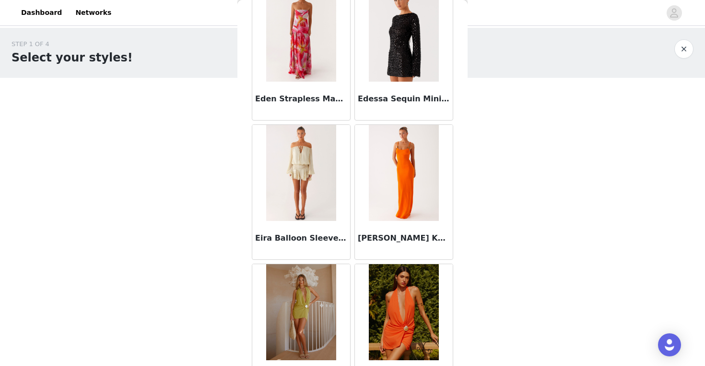
scroll to position [19407, 0]
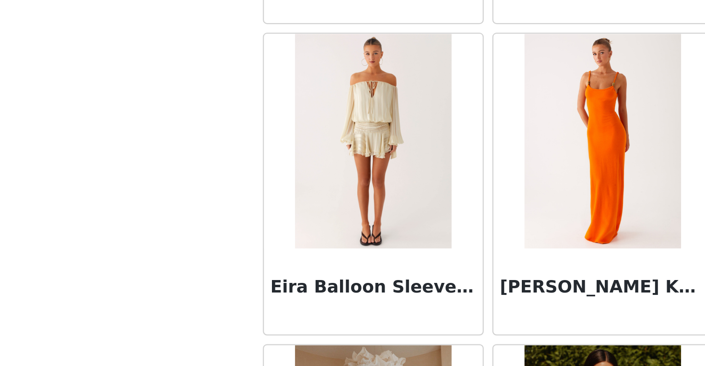
click at [297, 174] on img at bounding box center [301, 171] width 70 height 96
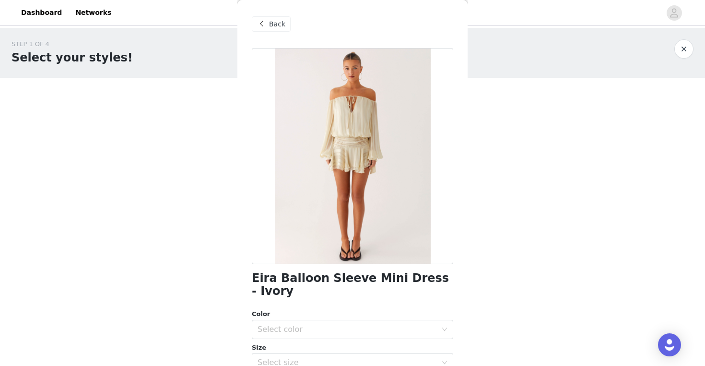
scroll to position [54, 0]
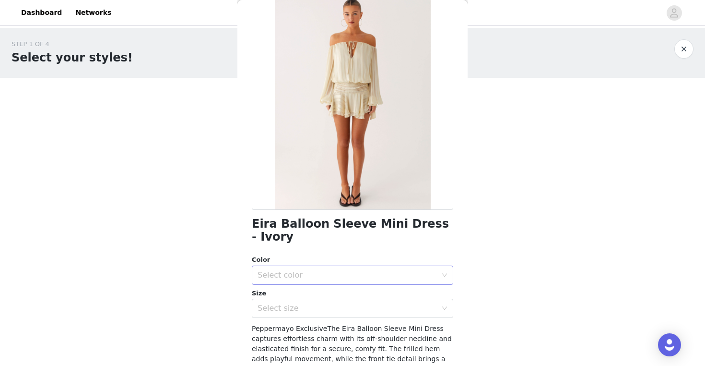
click at [336, 270] on div "Select color" at bounding box center [347, 275] width 179 height 10
click at [327, 283] on li "Ivory" at bounding box center [353, 282] width 202 height 15
click at [324, 303] on div "Select size" at bounding box center [347, 308] width 179 height 10
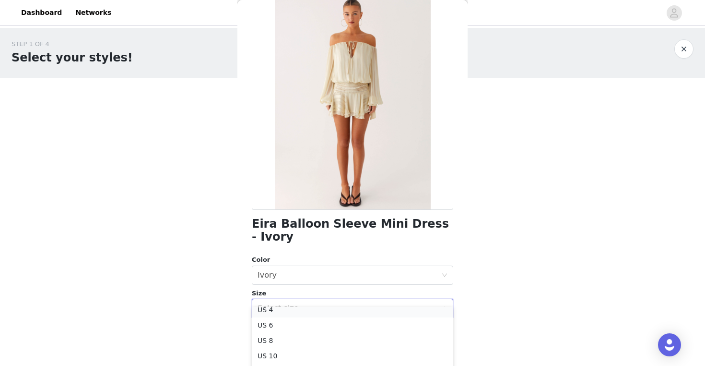
scroll to position [33, 0]
click at [293, 309] on li "US 4" at bounding box center [353, 314] width 202 height 15
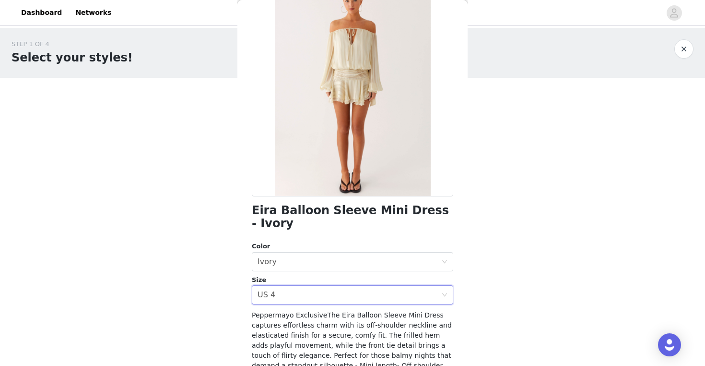
scroll to position [150, 0]
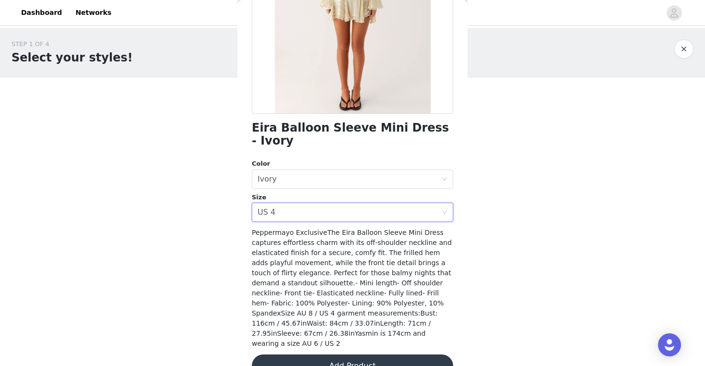
click at [311, 354] on button "Add Product" at bounding box center [353, 365] width 202 height 23
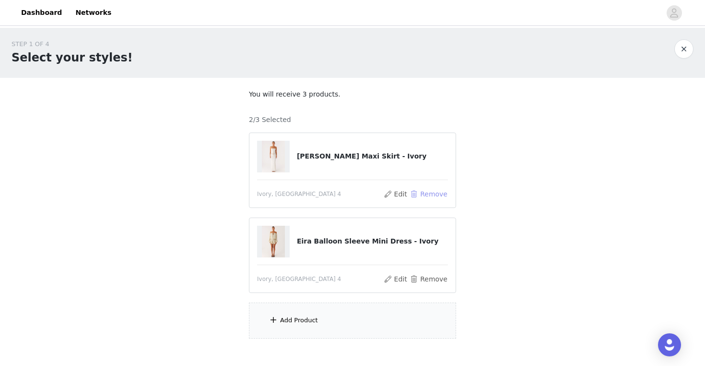
click at [429, 188] on button "Remove" at bounding box center [429, 194] width 38 height 12
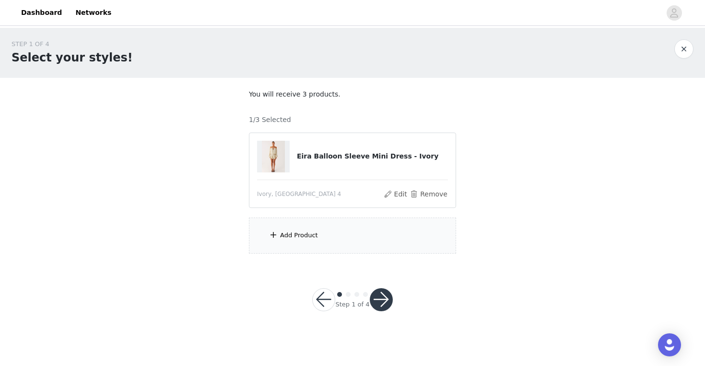
click at [286, 238] on div "Add Product" at bounding box center [299, 235] width 38 height 10
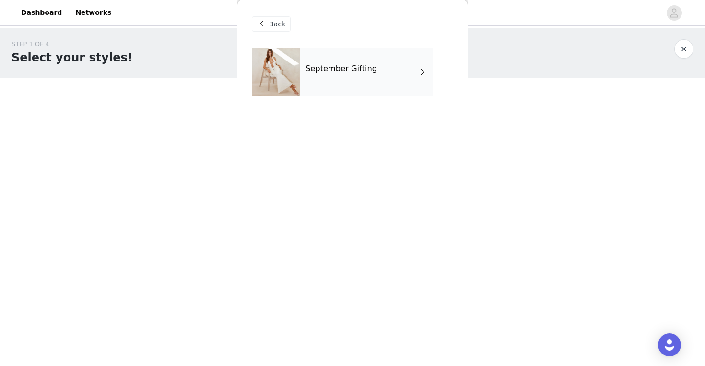
click at [363, 72] on h4 "September Gifting" at bounding box center [341, 68] width 71 height 9
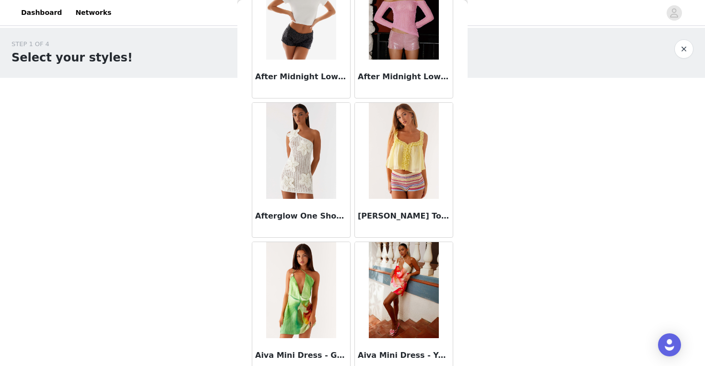
scroll to position [1103, 0]
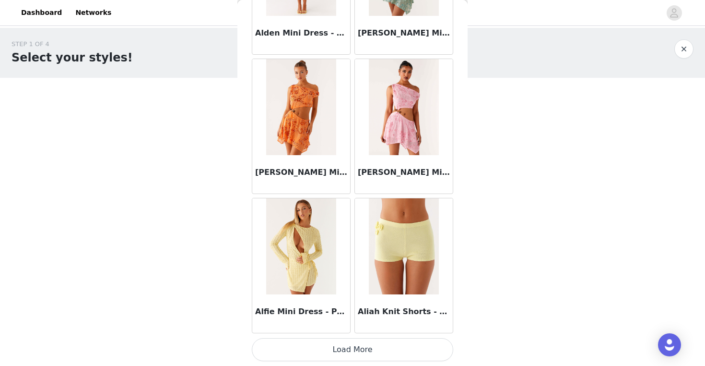
click at [357, 344] on button "Load More" at bounding box center [353, 349] width 202 height 23
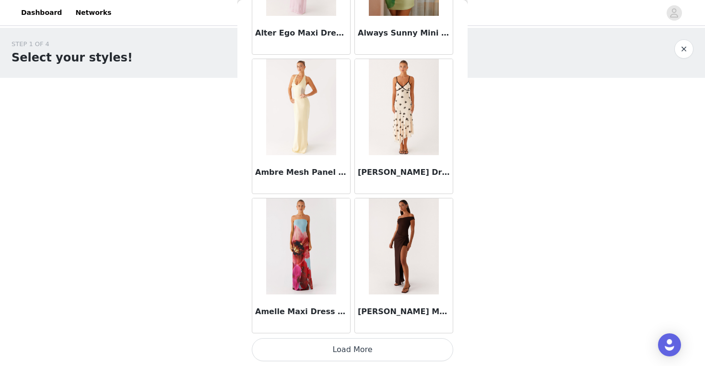
click at [357, 344] on button "Load More" at bounding box center [353, 349] width 202 height 23
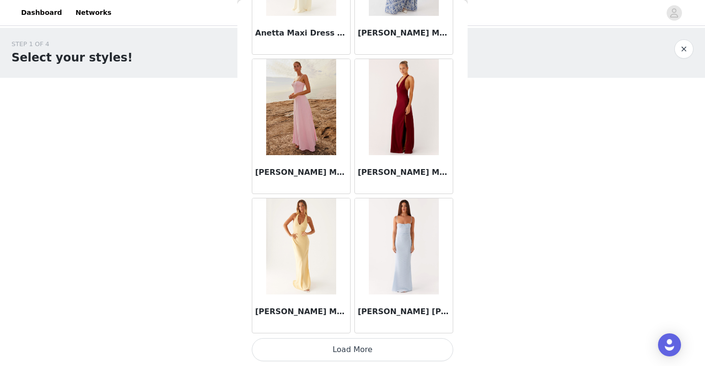
click at [357, 344] on button "Load More" at bounding box center [353, 349] width 202 height 23
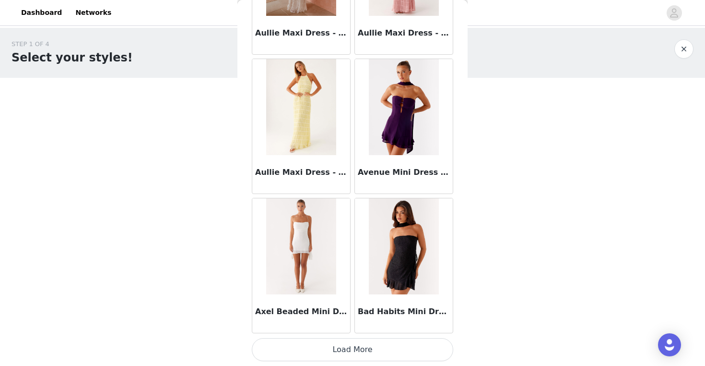
click at [357, 344] on button "Load More" at bounding box center [353, 349] width 202 height 23
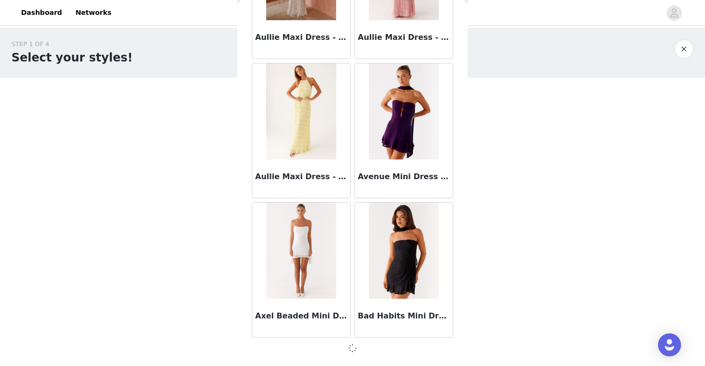
scroll to position [5273, 0]
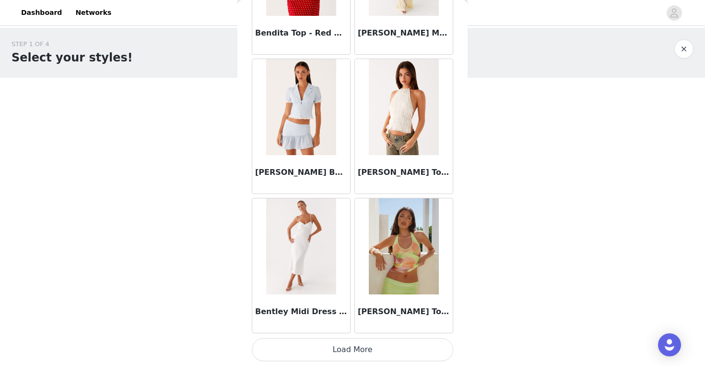
click at [357, 344] on button "Load More" at bounding box center [353, 349] width 202 height 23
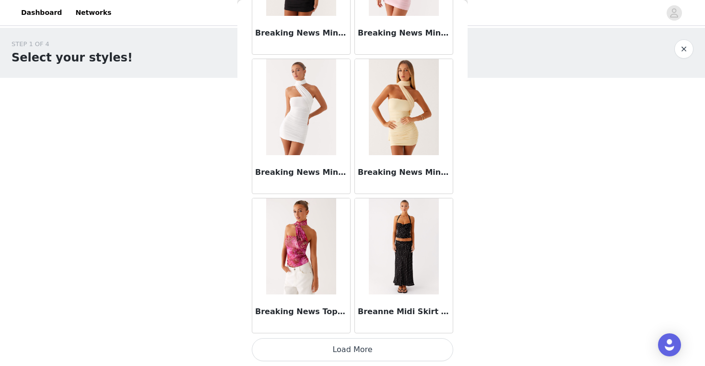
click at [357, 344] on button "Load More" at bounding box center [353, 349] width 202 height 23
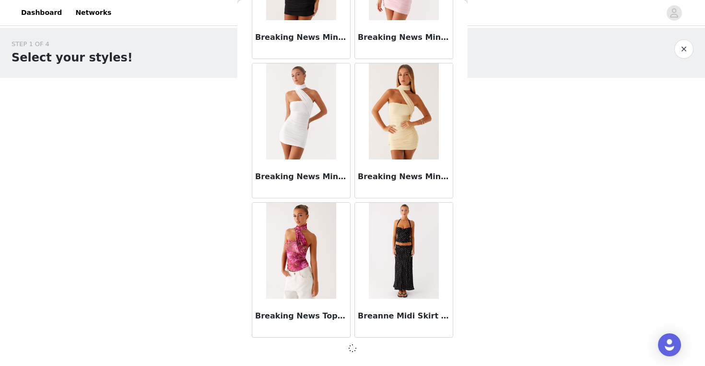
scroll to position [8060, 0]
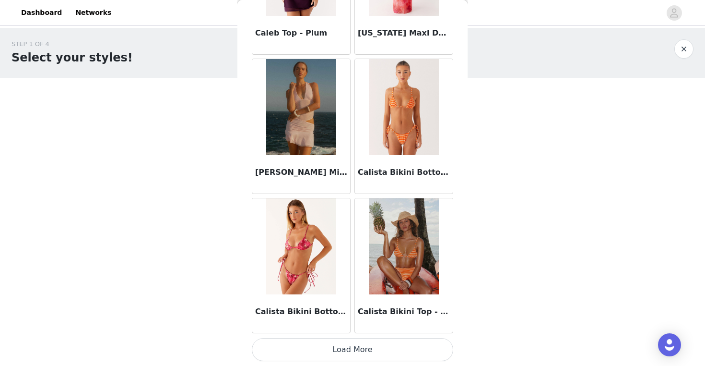
click at [357, 344] on button "Load More" at bounding box center [353, 349] width 202 height 23
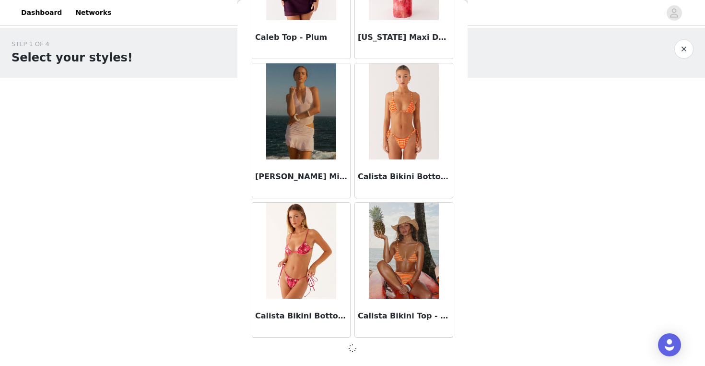
scroll to position [9448, 0]
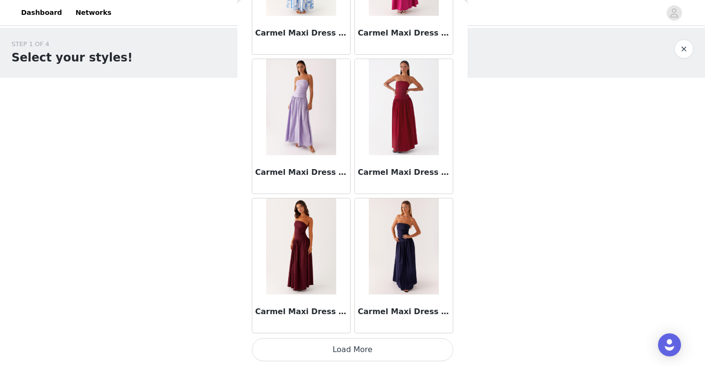
click at [357, 344] on button "Load More" at bounding box center [353, 349] width 202 height 23
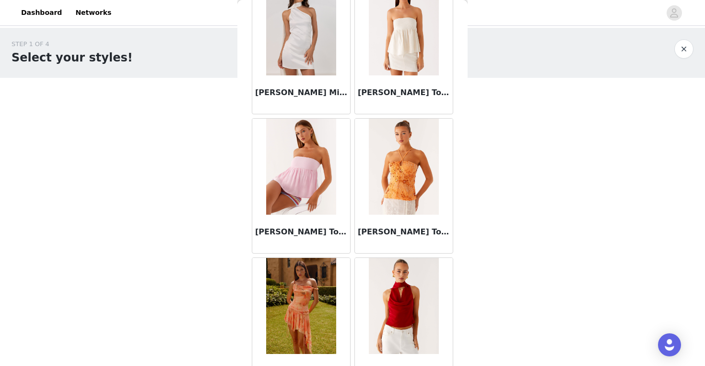
scroll to position [12235, 0]
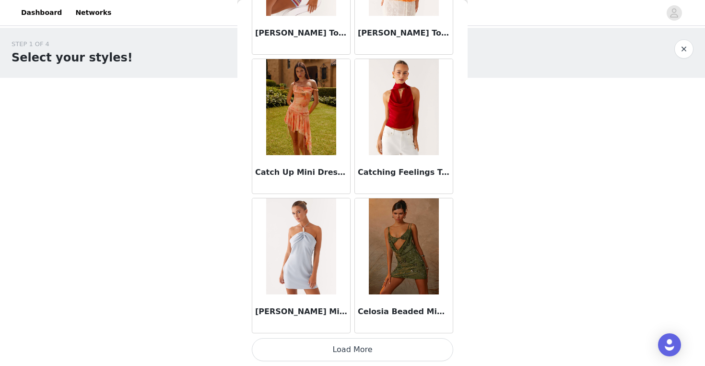
click at [353, 345] on button "Load More" at bounding box center [353, 349] width 202 height 23
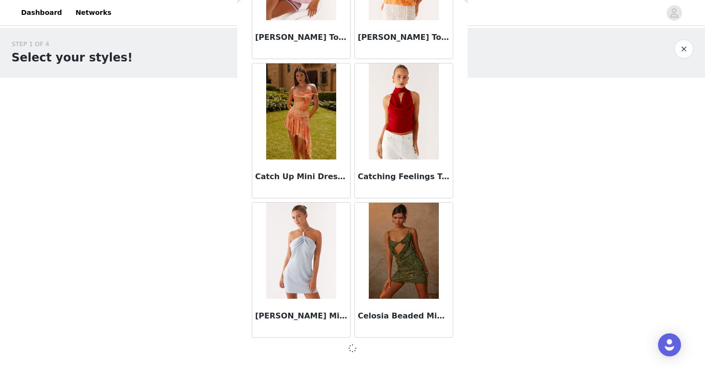
scroll to position [12231, 0]
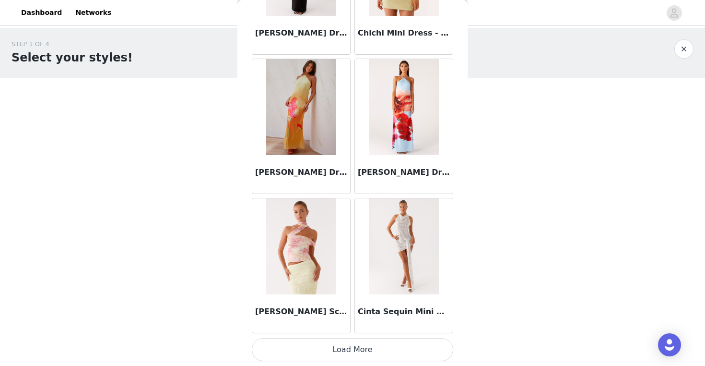
click at [351, 350] on button "Load More" at bounding box center [353, 349] width 202 height 23
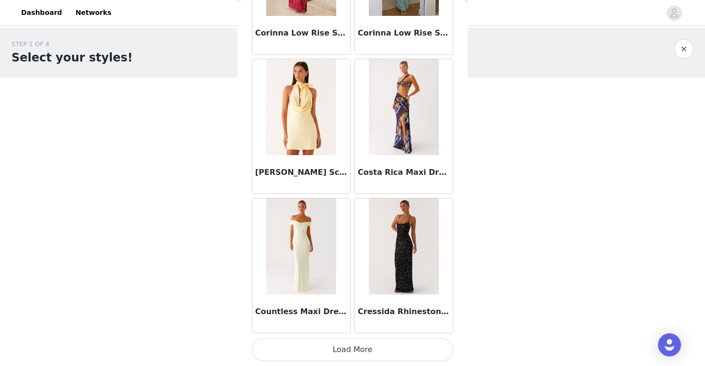
click at [356, 344] on button "Load More" at bounding box center [353, 349] width 202 height 23
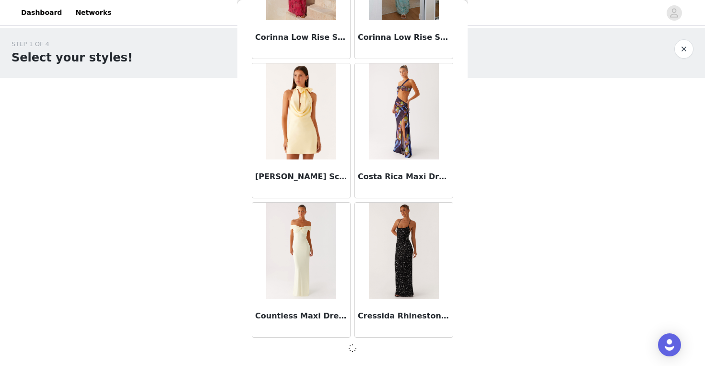
scroll to position [15014, 0]
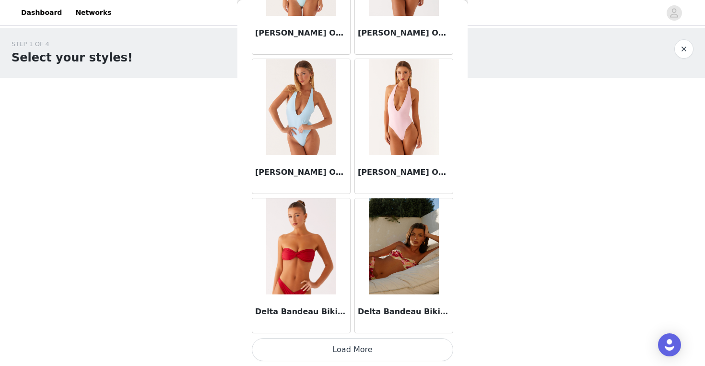
click at [353, 344] on button "Load More" at bounding box center [353, 349] width 202 height 23
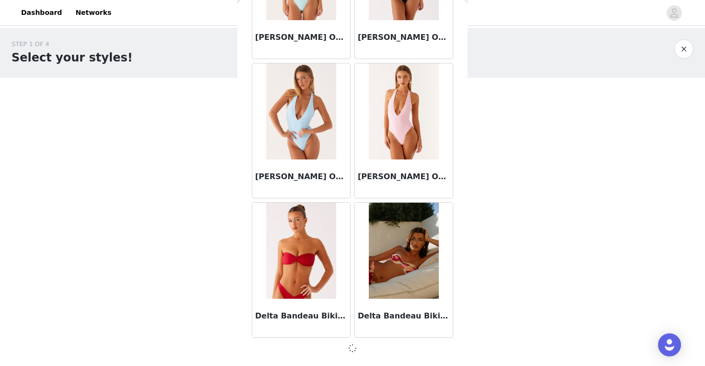
scroll to position [16405, 0]
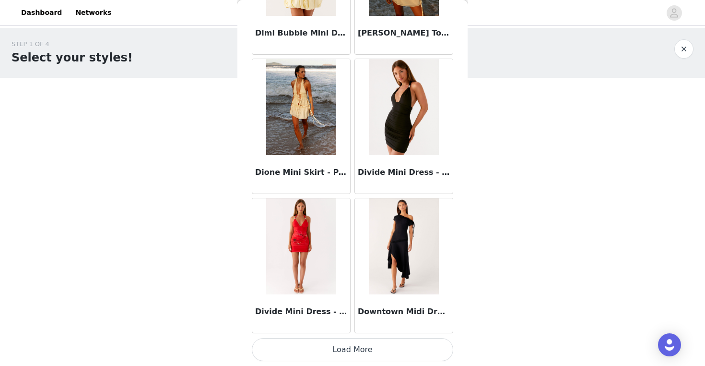
click at [352, 349] on button "Load More" at bounding box center [353, 349] width 202 height 23
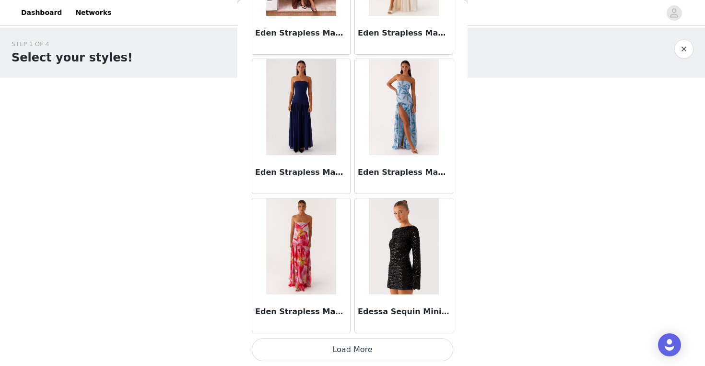
click at [353, 344] on button "Load More" at bounding box center [353, 349] width 202 height 23
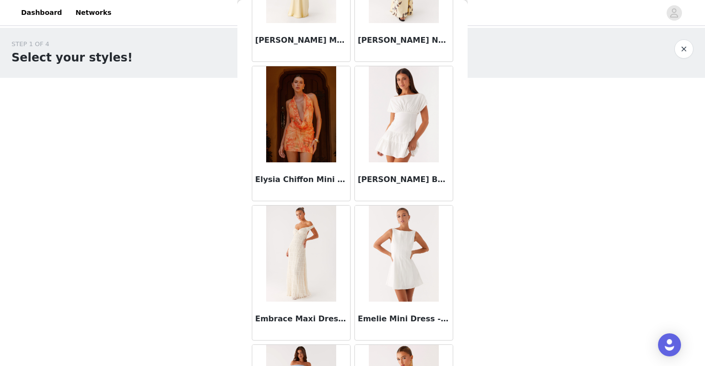
scroll to position [20584, 0]
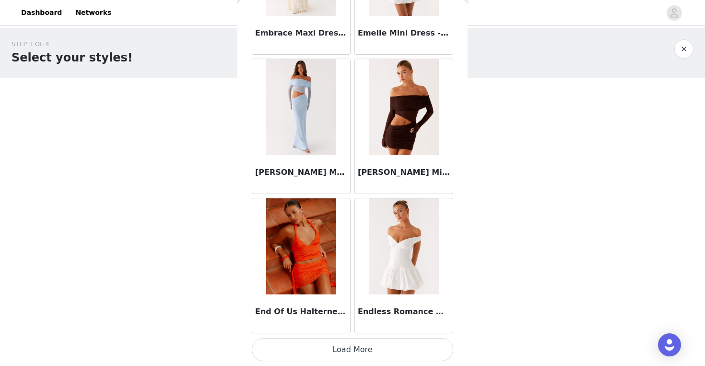
click at [353, 344] on button "Load More" at bounding box center [353, 349] width 202 height 23
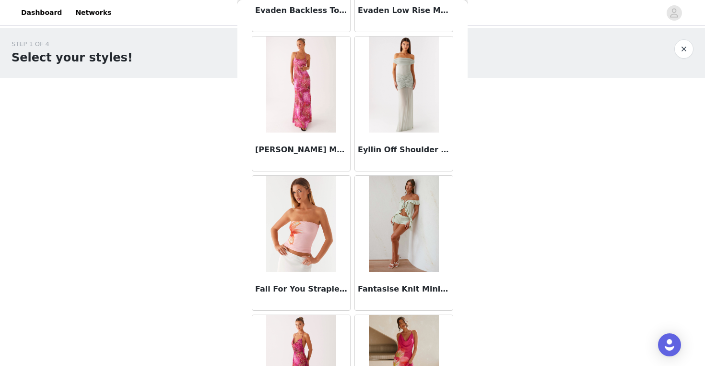
scroll to position [21976, 0]
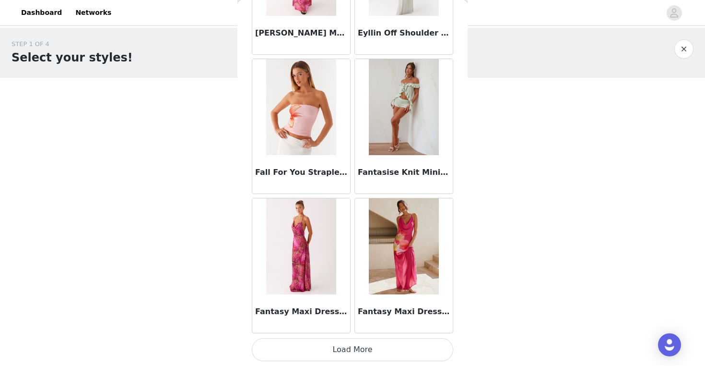
click at [353, 344] on button "Load More" at bounding box center [353, 349] width 202 height 23
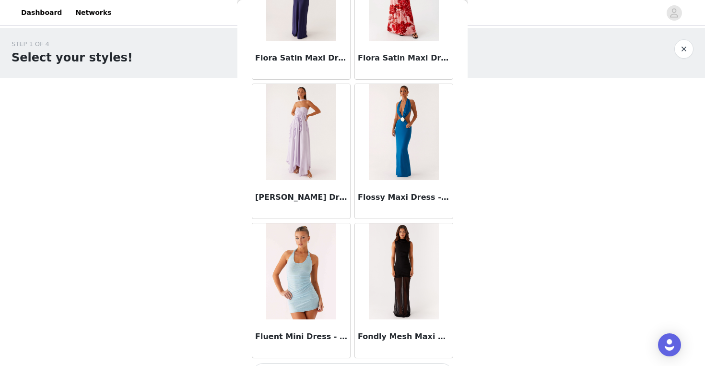
scroll to position [23368, 0]
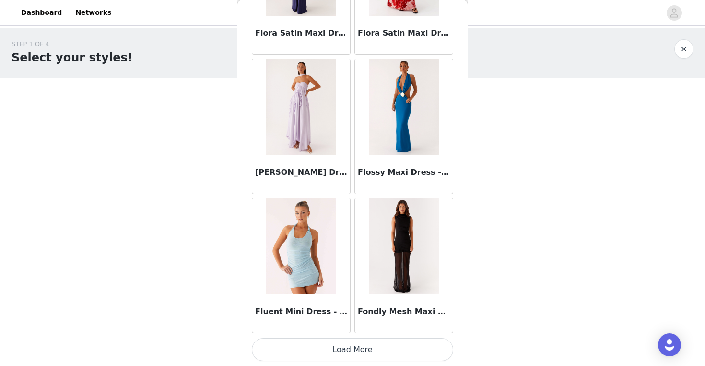
click at [354, 356] on button "Load More" at bounding box center [353, 349] width 202 height 23
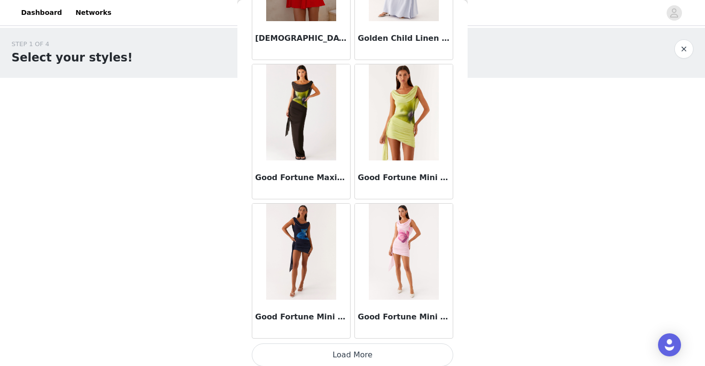
scroll to position [24759, 0]
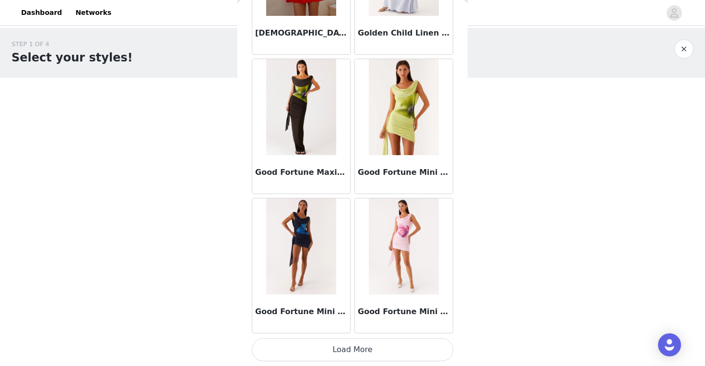
click at [358, 346] on button "Load More" at bounding box center [353, 349] width 202 height 23
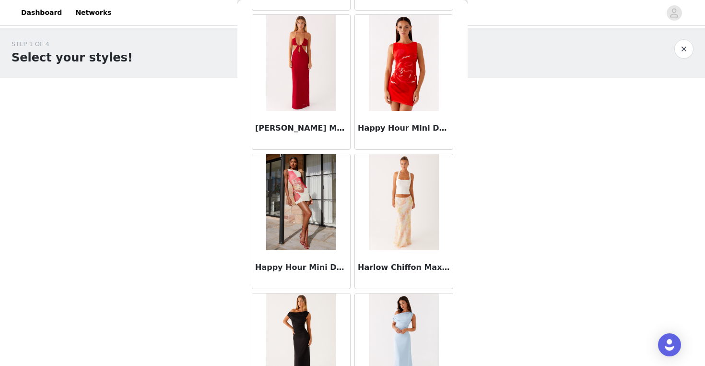
scroll to position [25500, 0]
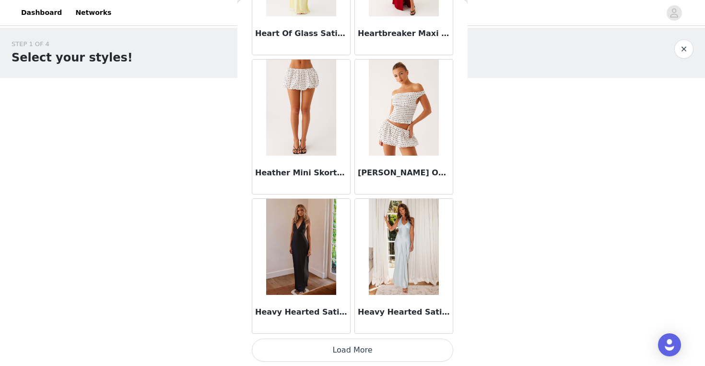
click at [358, 347] on button "Load More" at bounding box center [353, 349] width 202 height 23
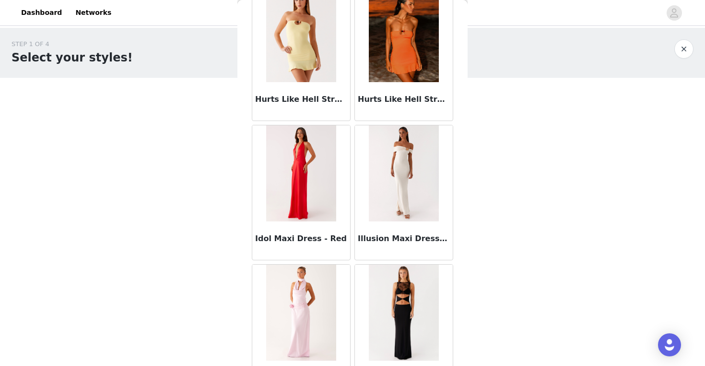
scroll to position [27542, 0]
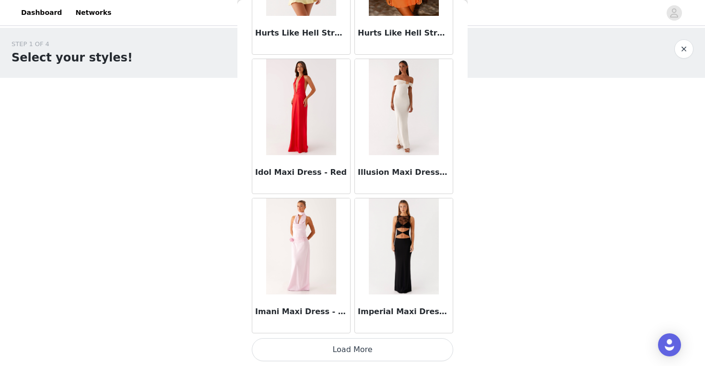
click at [359, 353] on button "Load More" at bounding box center [353, 349] width 202 height 23
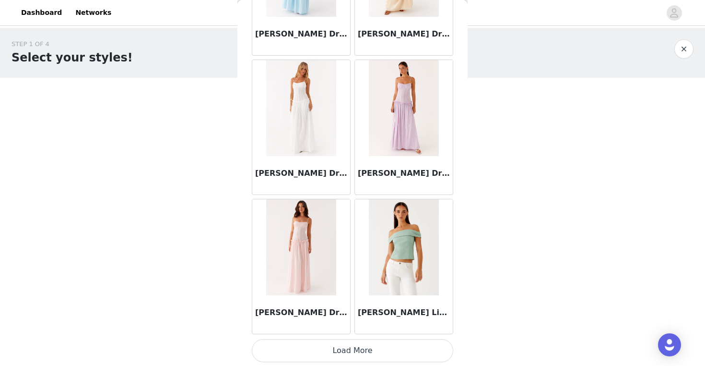
scroll to position [28934, 0]
click at [357, 344] on button "Load More" at bounding box center [353, 349] width 202 height 23
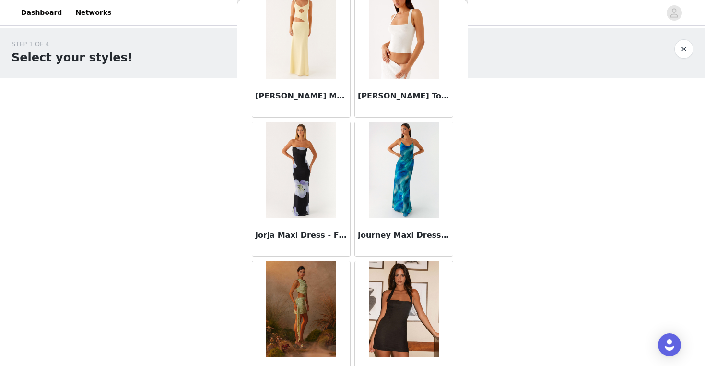
scroll to position [30325, 0]
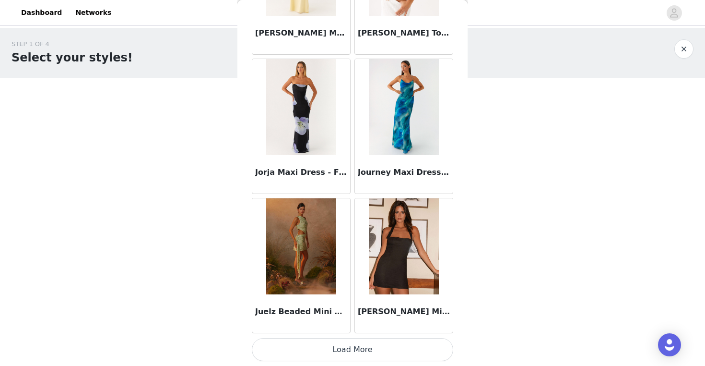
click at [352, 356] on button "Load More" at bounding box center [353, 349] width 202 height 23
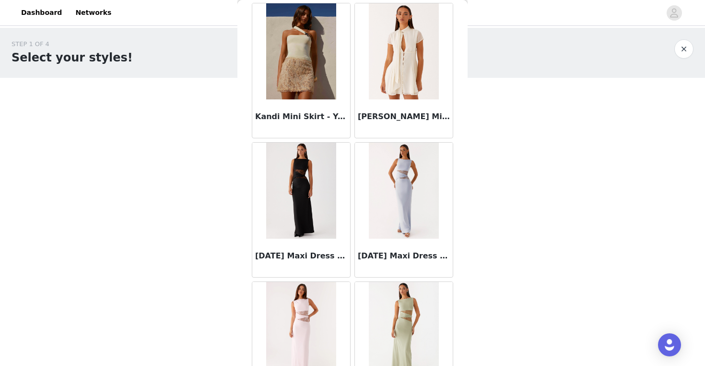
scroll to position [31717, 0]
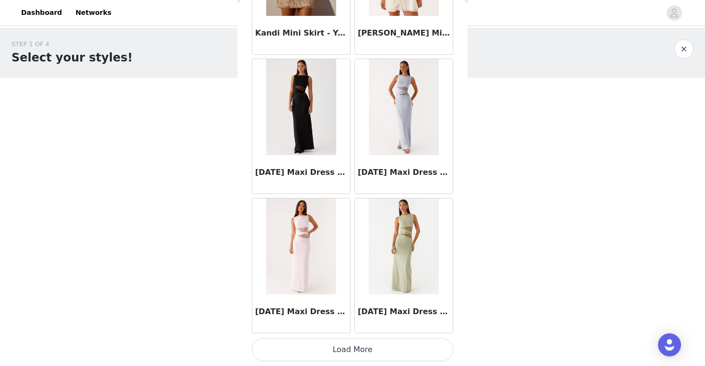
click at [359, 351] on button "Load More" at bounding box center [353, 349] width 202 height 23
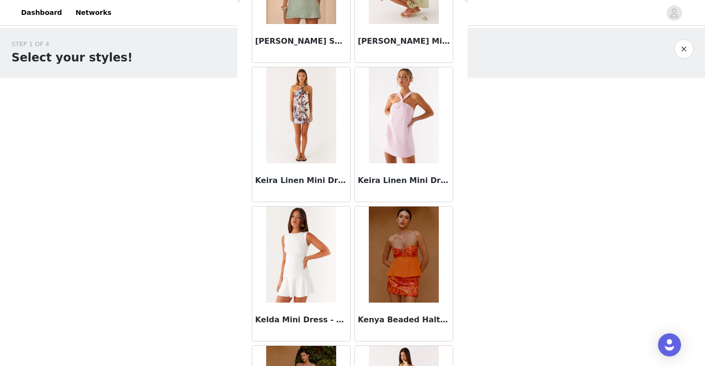
scroll to position [32671, 0]
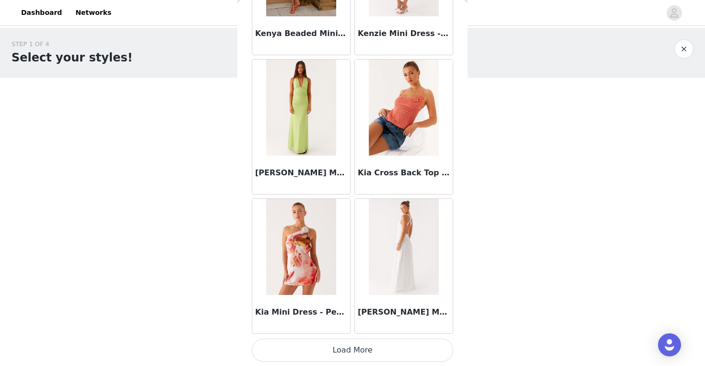
click at [359, 346] on button "Load More" at bounding box center [353, 349] width 202 height 23
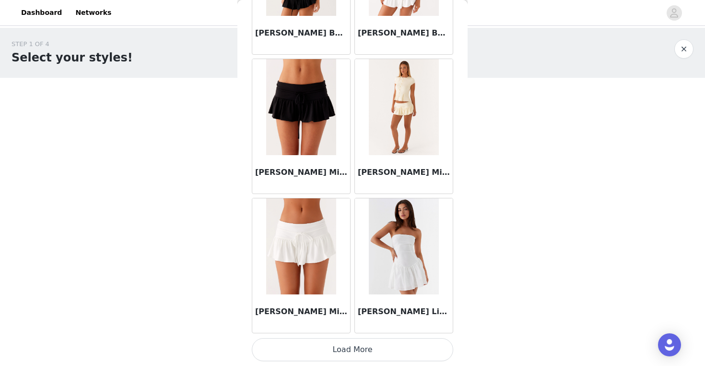
scroll to position [34500, 0]
click at [353, 345] on button "Load More" at bounding box center [353, 349] width 202 height 23
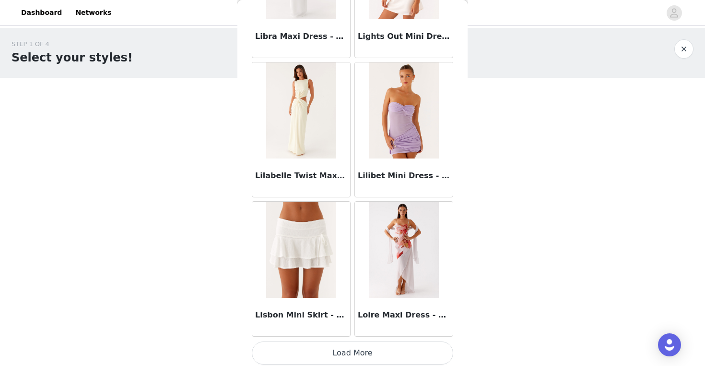
scroll to position [35892, 0]
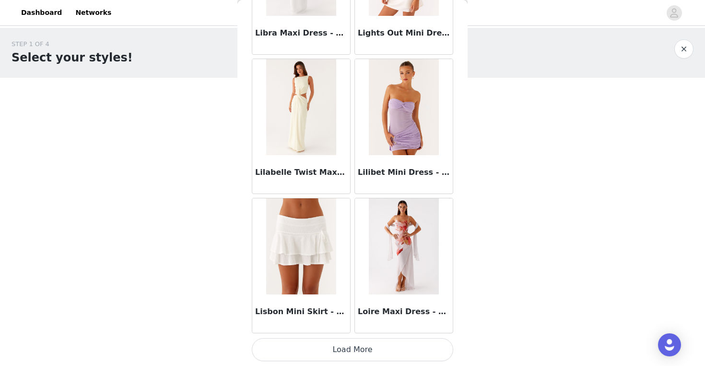
click at [350, 348] on button "Load More" at bounding box center [353, 349] width 202 height 23
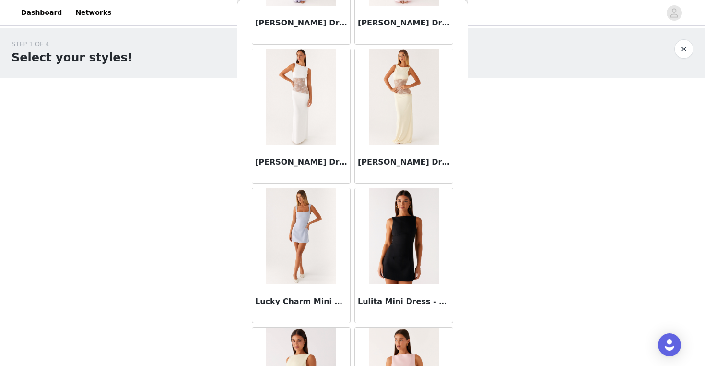
scroll to position [37283, 0]
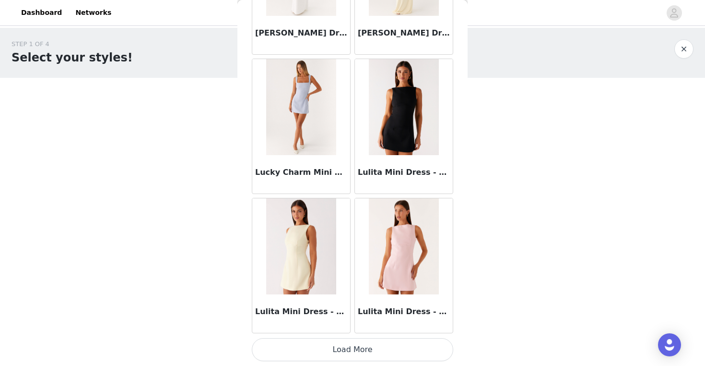
click at [357, 353] on button "Load More" at bounding box center [353, 349] width 202 height 23
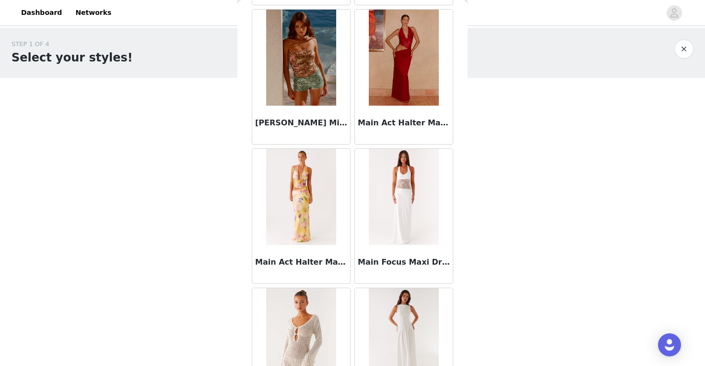
scroll to position [38675, 0]
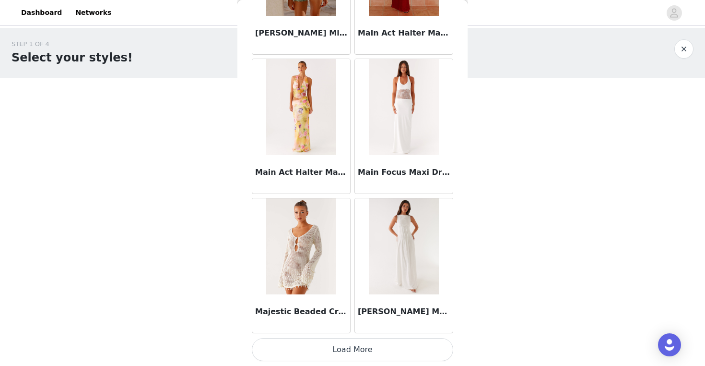
click at [352, 345] on button "Load More" at bounding box center [353, 349] width 202 height 23
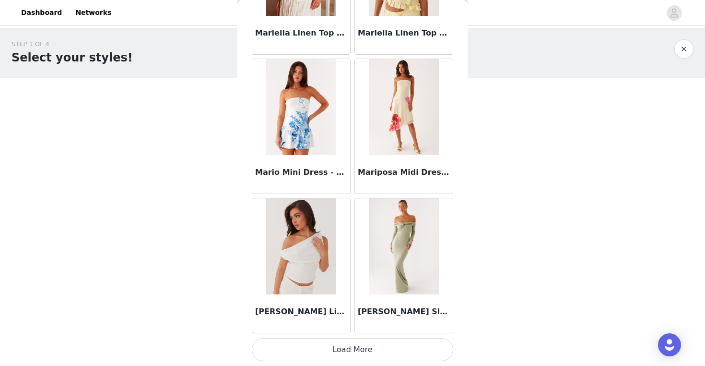
scroll to position [40066, 0]
click at [359, 347] on button "Load More" at bounding box center [353, 349] width 202 height 23
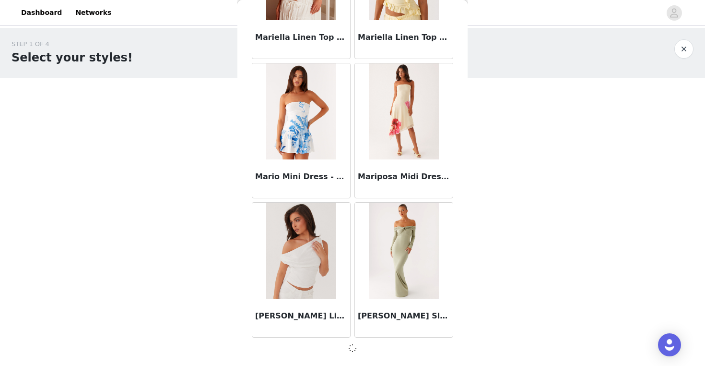
scroll to position [40062, 0]
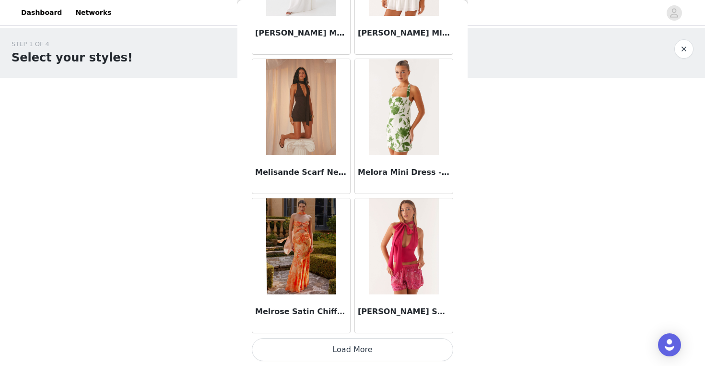
click at [354, 344] on button "Load More" at bounding box center [353, 349] width 202 height 23
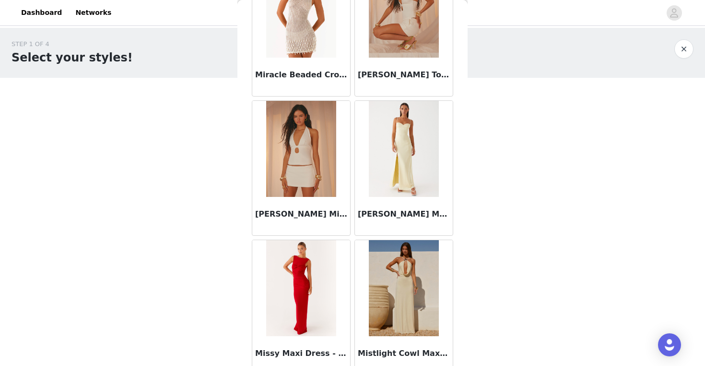
scroll to position [42849, 0]
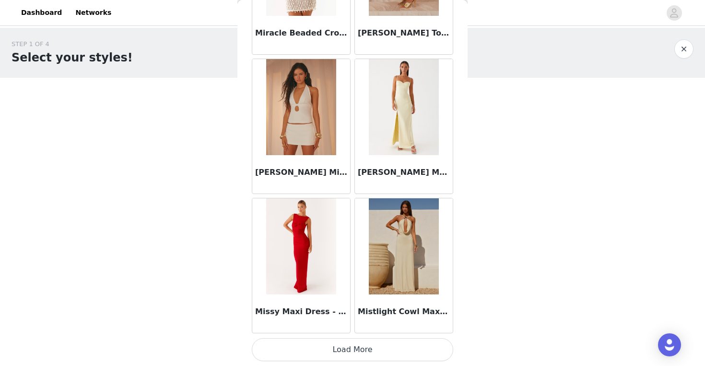
click at [363, 345] on button "Load More" at bounding box center [353, 349] width 202 height 23
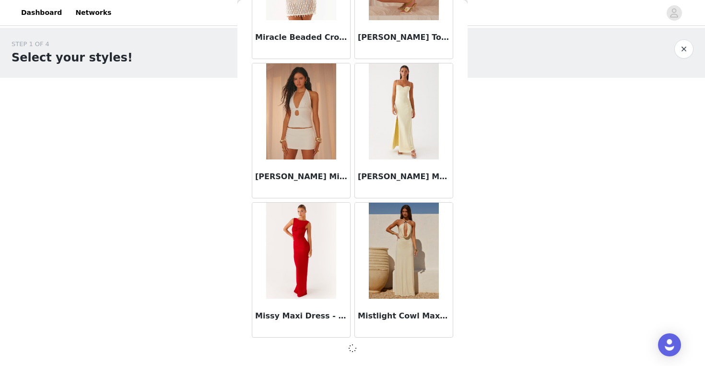
scroll to position [42845, 0]
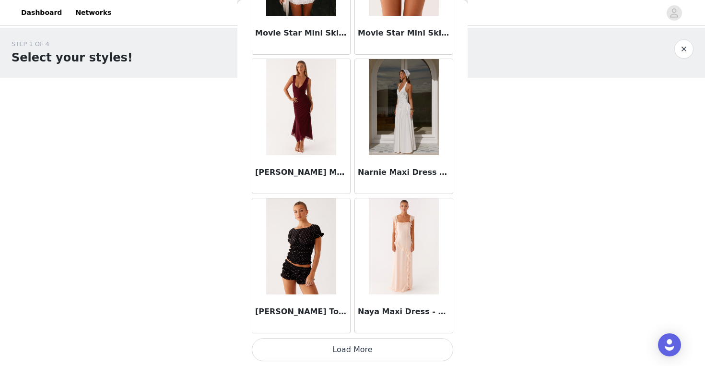
click at [355, 342] on button "Load More" at bounding box center [353, 349] width 202 height 23
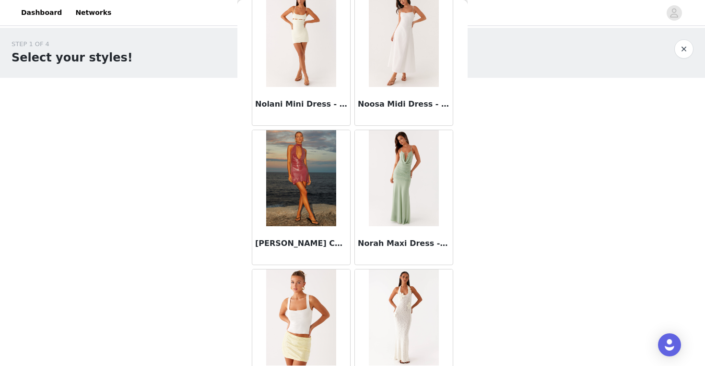
scroll to position [45422, 0]
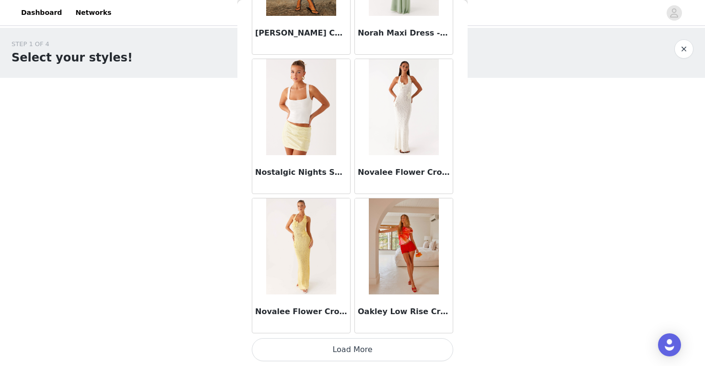
click at [356, 348] on button "Load More" at bounding box center [353, 349] width 202 height 23
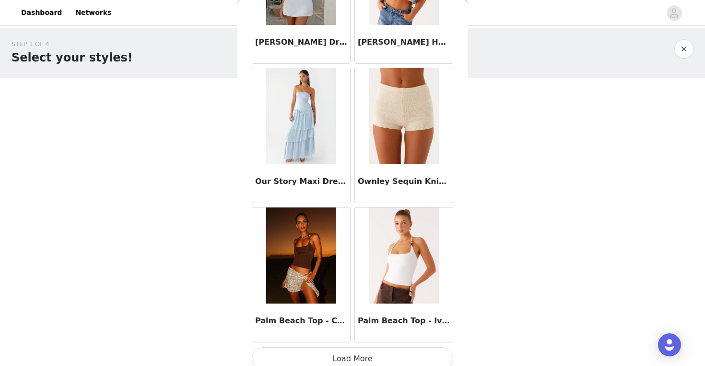
scroll to position [47024, 0]
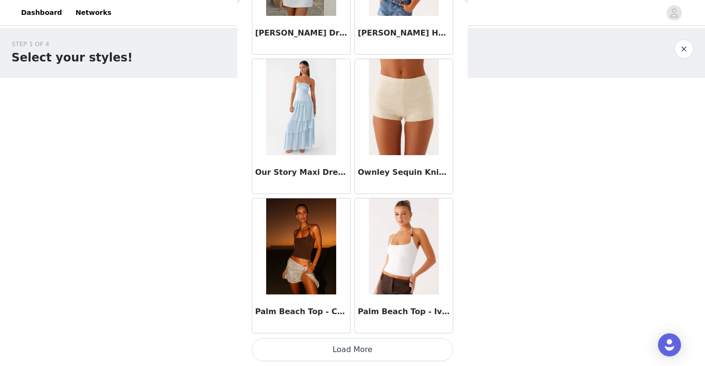
click at [352, 350] on button "Load More" at bounding box center [353, 349] width 202 height 23
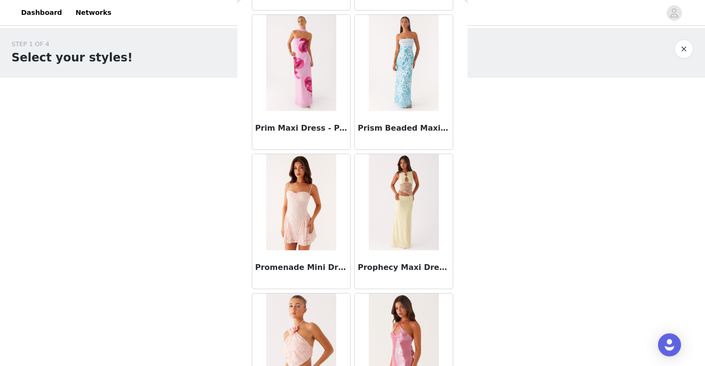
scroll to position [48416, 0]
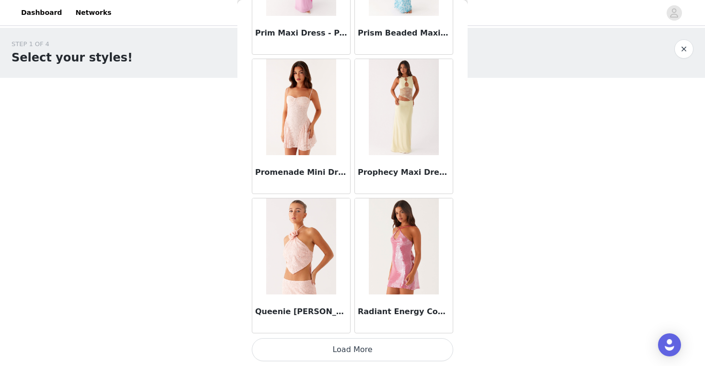
click at [357, 346] on button "Load More" at bounding box center [353, 349] width 202 height 23
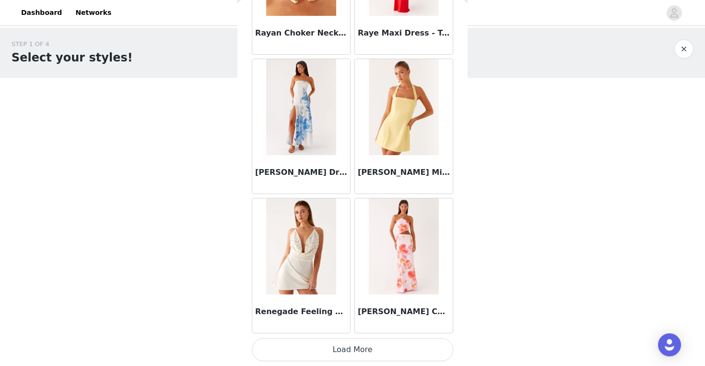
scroll to position [49806, 0]
click at [355, 346] on button "Load More" at bounding box center [353, 350] width 202 height 23
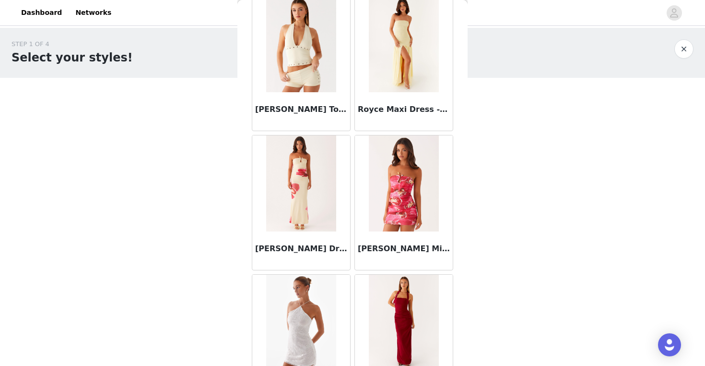
scroll to position [51199, 0]
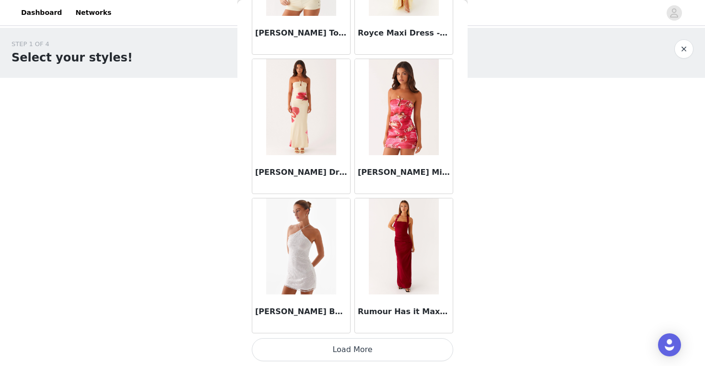
click at [359, 351] on button "Load More" at bounding box center [353, 349] width 202 height 23
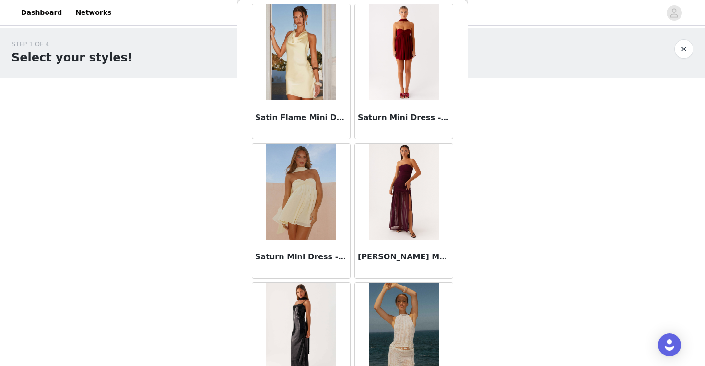
scroll to position [52380, 0]
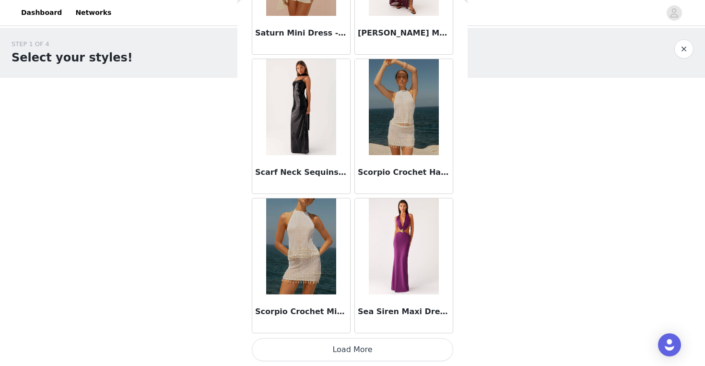
click at [357, 357] on button "Load More" at bounding box center [353, 349] width 202 height 23
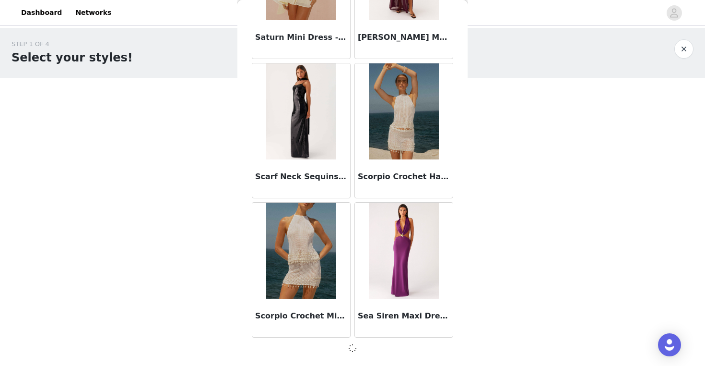
scroll to position [52586, 0]
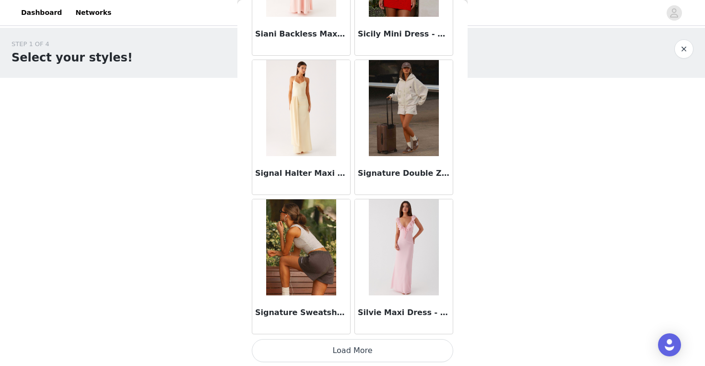
click at [356, 354] on button "Load More" at bounding box center [353, 350] width 202 height 23
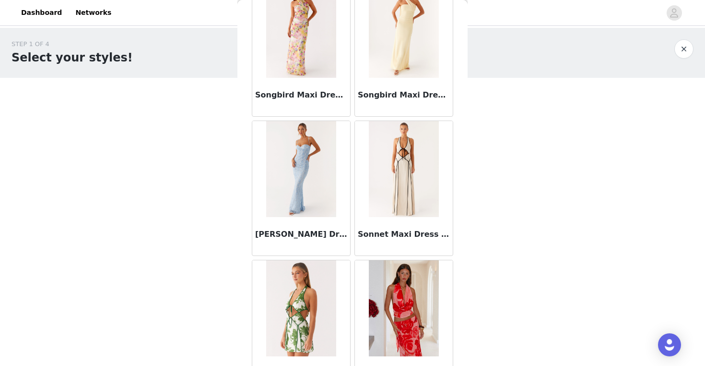
scroll to position [55373, 0]
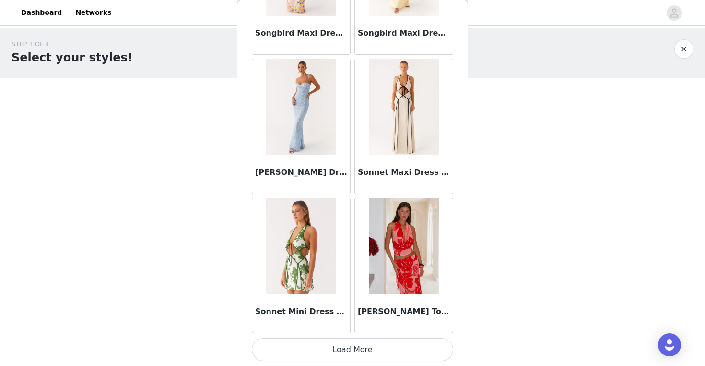
click at [356, 352] on button "Load More" at bounding box center [353, 349] width 202 height 23
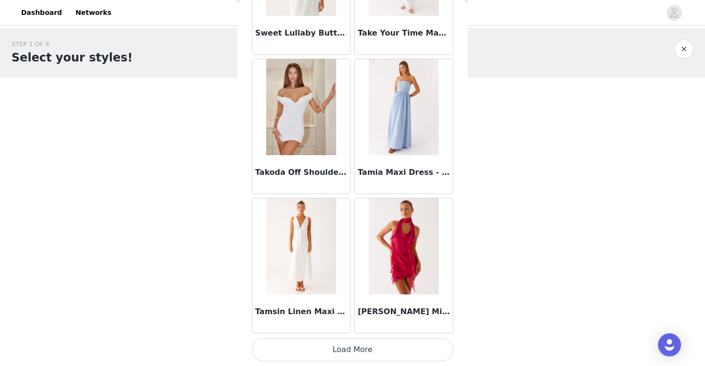
scroll to position [56764, 0]
click at [360, 350] on button "Load More" at bounding box center [353, 349] width 202 height 23
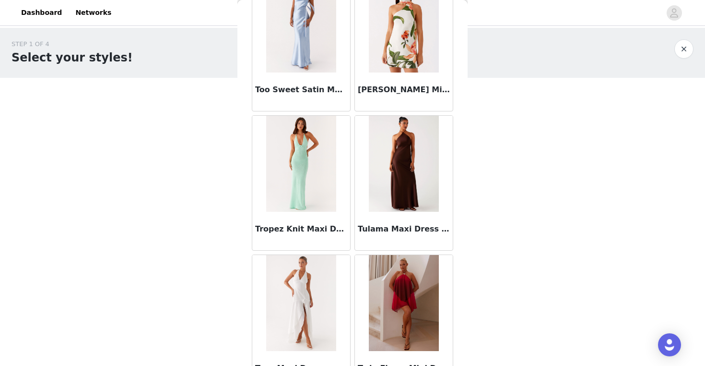
scroll to position [58156, 0]
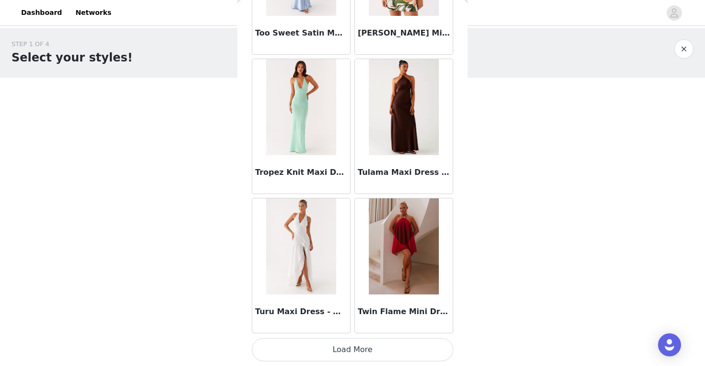
click at [354, 342] on button "Load More" at bounding box center [353, 349] width 202 height 23
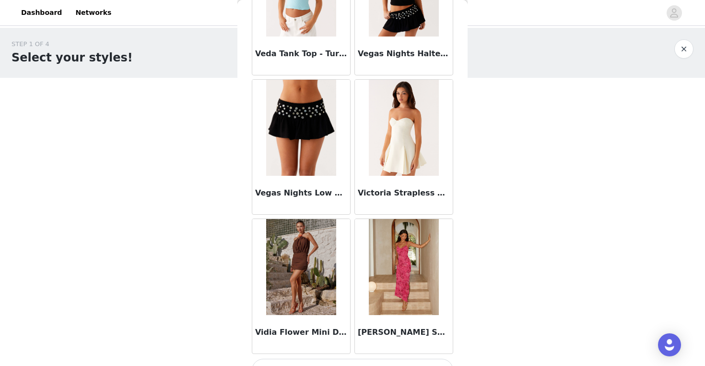
scroll to position [59548, 0]
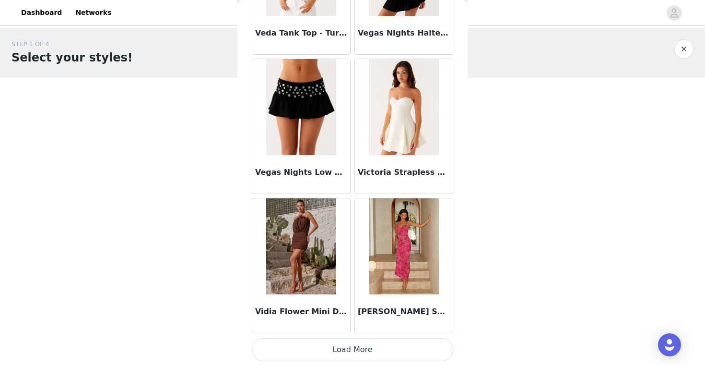
click at [356, 350] on button "Load More" at bounding box center [353, 349] width 202 height 23
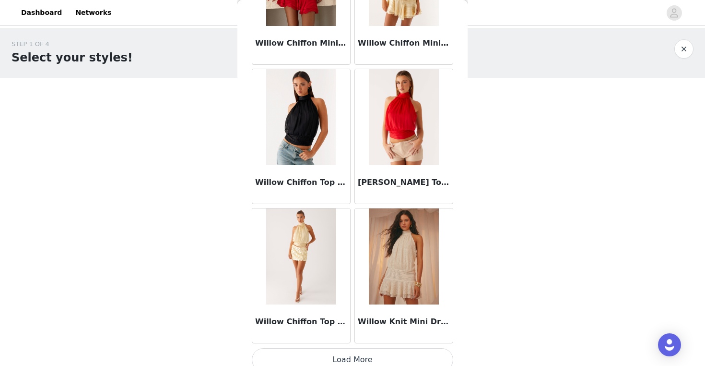
scroll to position [60940, 0]
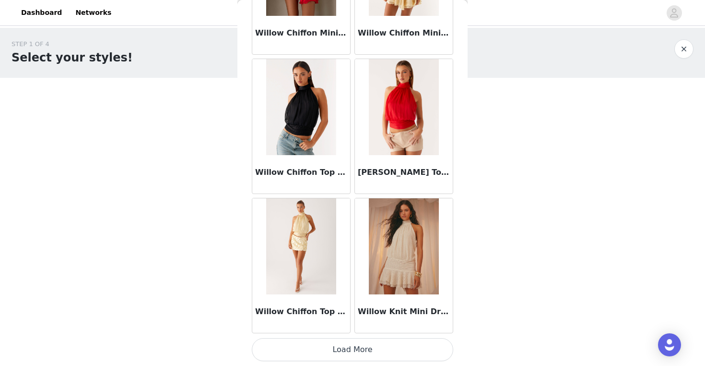
click at [360, 347] on button "Load More" at bounding box center [353, 349] width 202 height 23
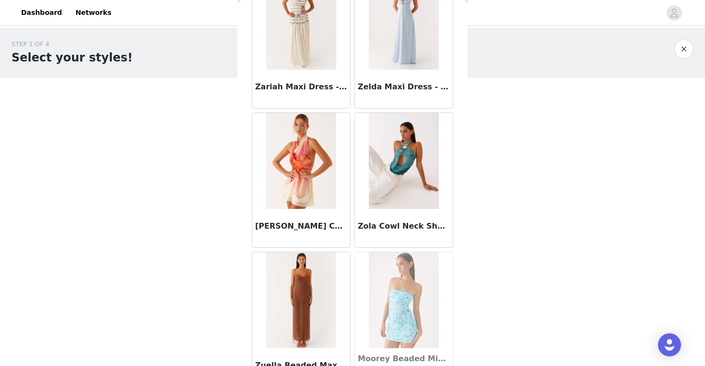
scroll to position [62331, 0]
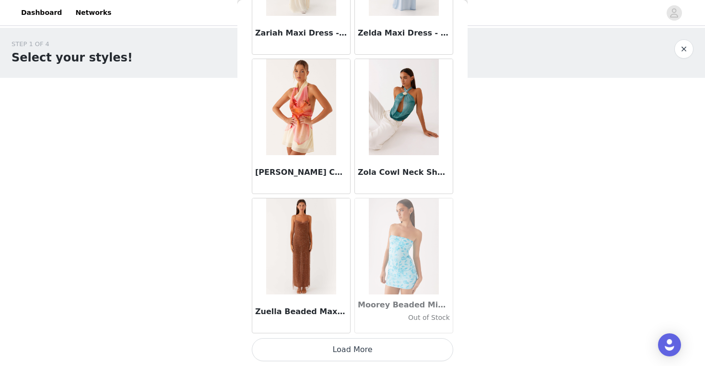
click at [356, 345] on button "Load More" at bounding box center [353, 349] width 202 height 23
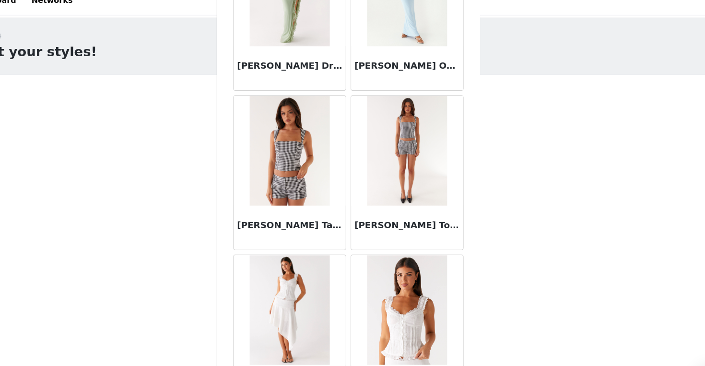
scroll to position [14147, 0]
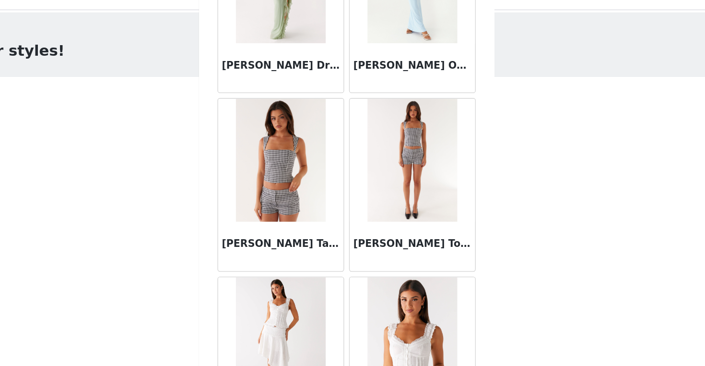
click at [279, 172] on img at bounding box center [301, 143] width 70 height 96
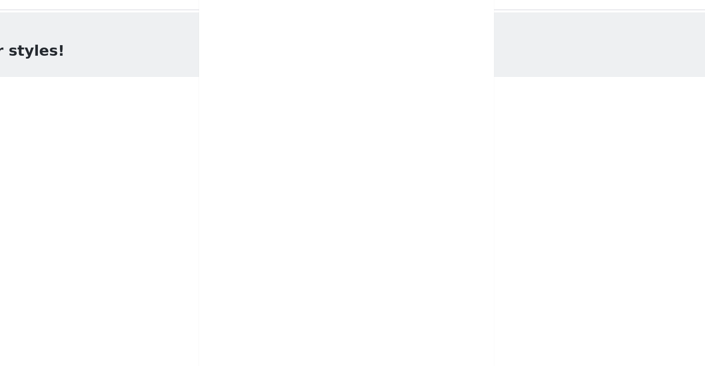
scroll to position [143, 0]
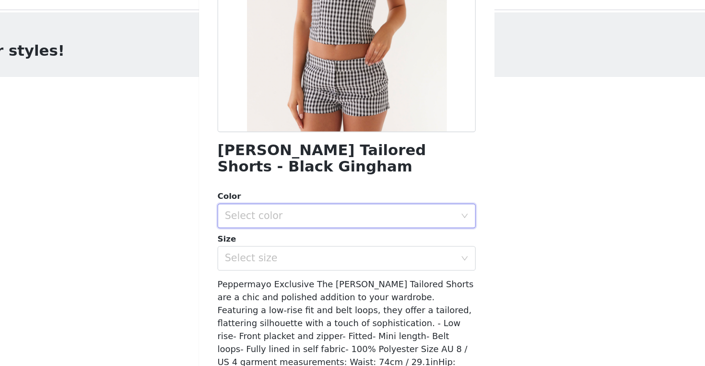
click at [322, 180] on div "Select color" at bounding box center [350, 186] width 184 height 18
click at [321, 210] on li "Black Gingham" at bounding box center [353, 207] width 202 height 15
click at [322, 217] on div "Select size" at bounding box center [347, 219] width 179 height 10
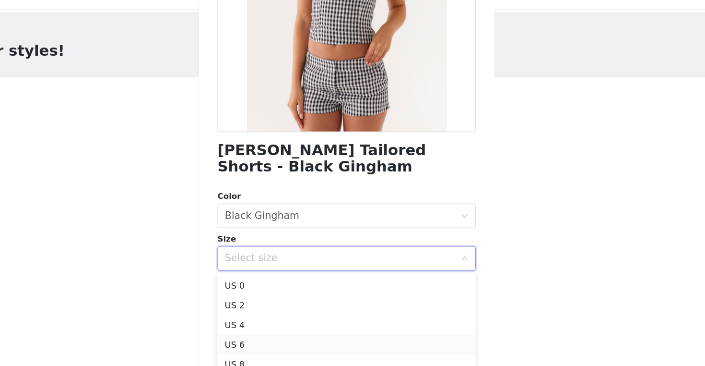
click at [319, 284] on li "US 6" at bounding box center [353, 286] width 202 height 15
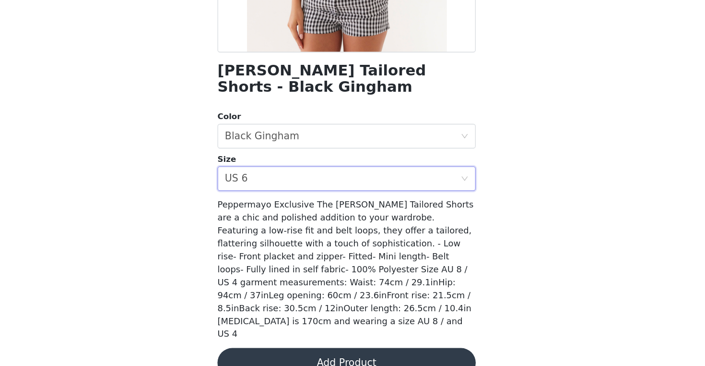
click at [319, 351] on button "Add Product" at bounding box center [353, 362] width 202 height 23
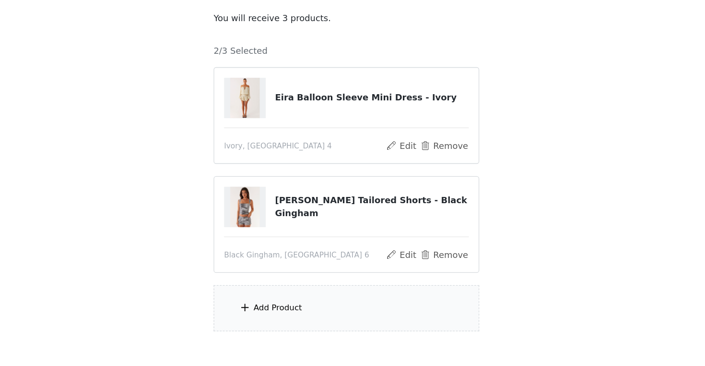
click at [317, 321] on div "Add Product" at bounding box center [352, 320] width 207 height 36
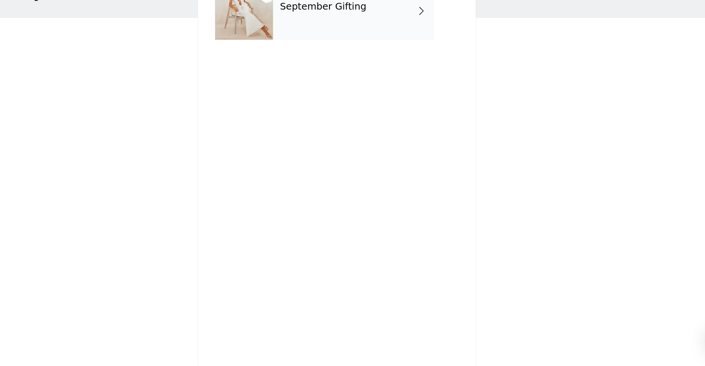
scroll to position [1, 0]
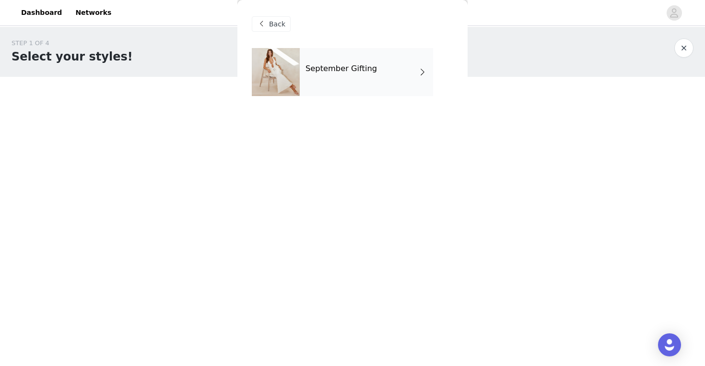
click at [333, 64] on h4 "September Gifting" at bounding box center [341, 68] width 71 height 9
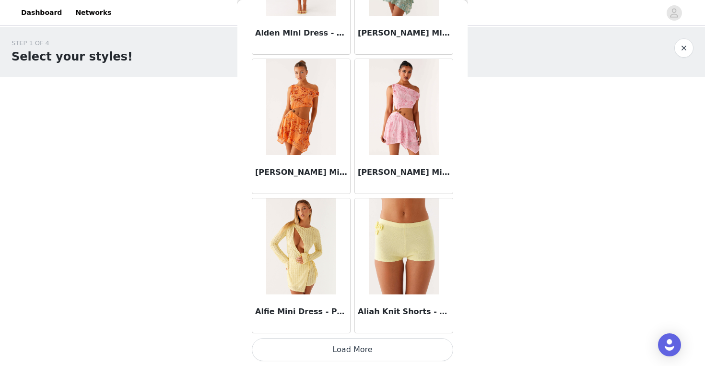
scroll to position [53, 0]
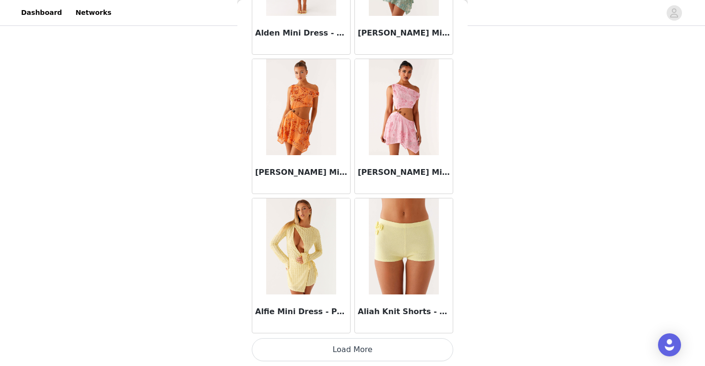
click at [336, 355] on button "Load More" at bounding box center [353, 349] width 202 height 23
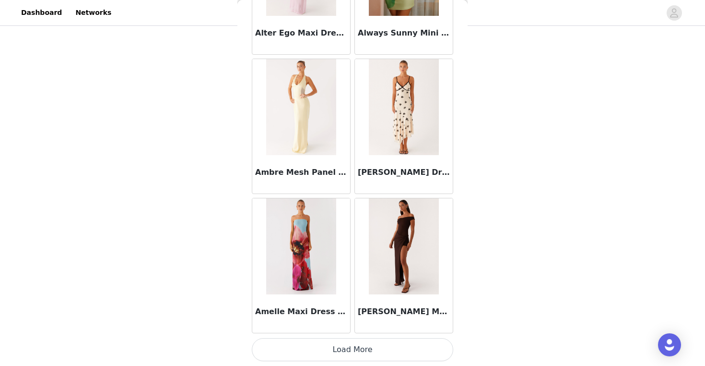
click at [363, 349] on button "Load More" at bounding box center [353, 349] width 202 height 23
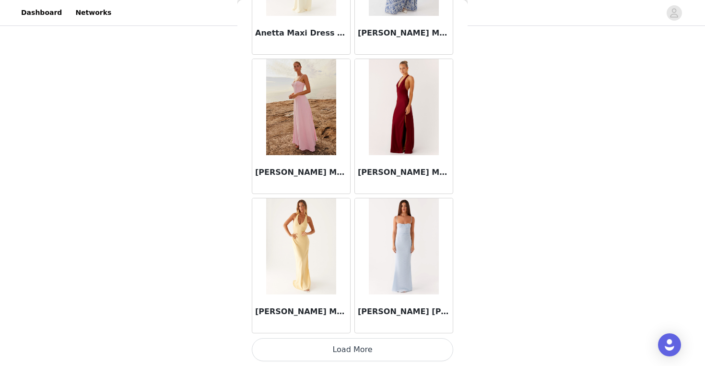
click at [352, 352] on button "Load More" at bounding box center [353, 349] width 202 height 23
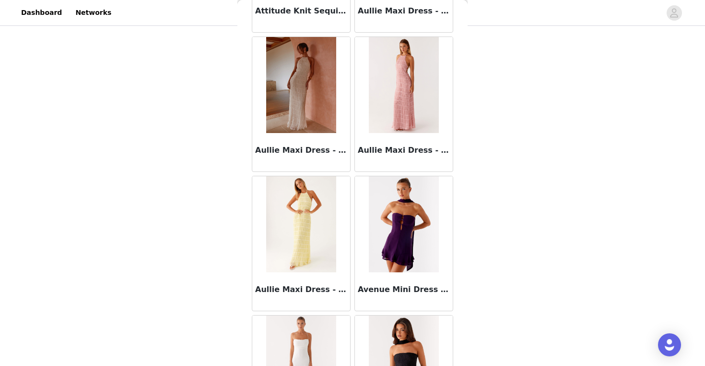
scroll to position [5277, 0]
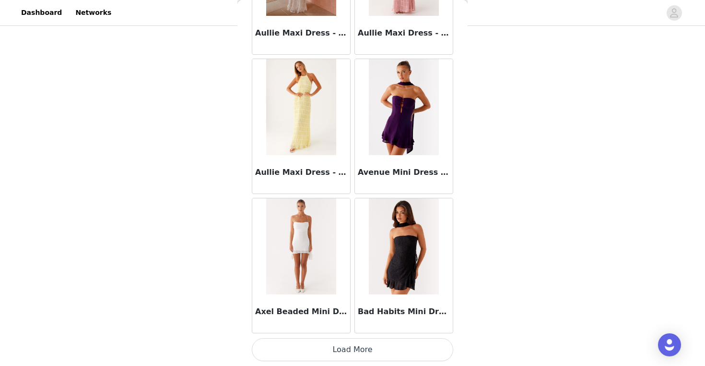
click at [348, 348] on button "Load More" at bounding box center [353, 349] width 202 height 23
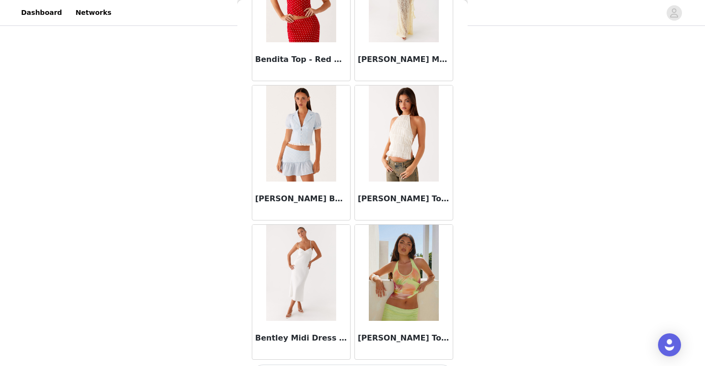
scroll to position [6669, 0]
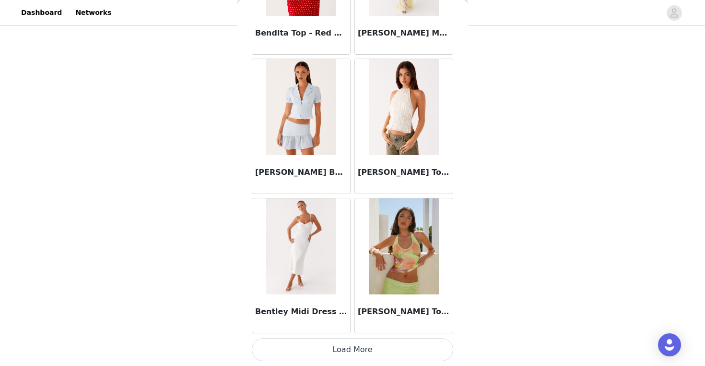
click at [351, 346] on button "Load More" at bounding box center [353, 349] width 202 height 23
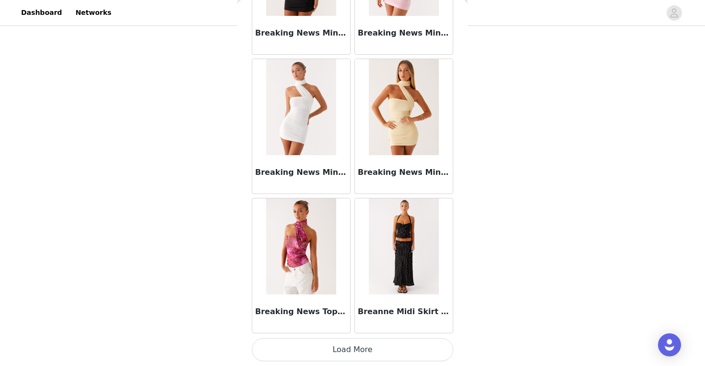
click at [351, 347] on button "Load More" at bounding box center [353, 349] width 202 height 23
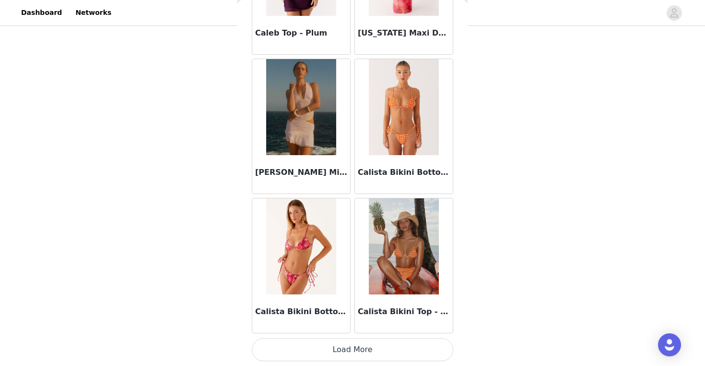
click at [357, 357] on button "Load More" at bounding box center [353, 349] width 202 height 23
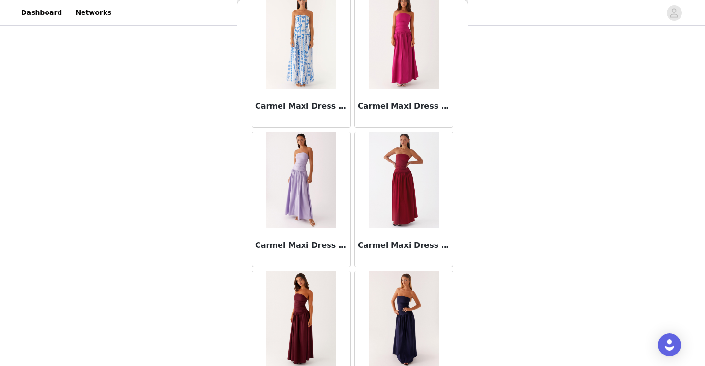
scroll to position [10844, 0]
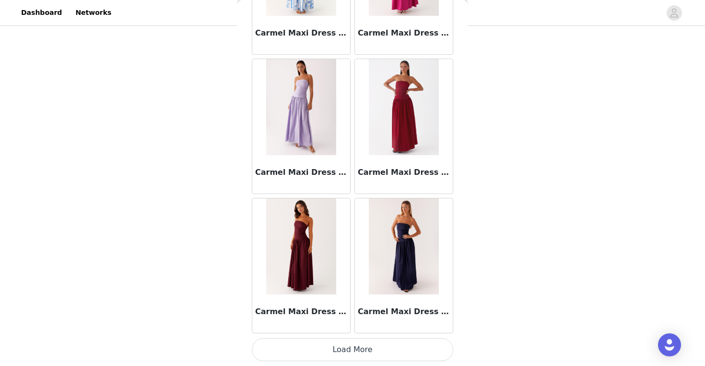
click at [353, 346] on button "Load More" at bounding box center [353, 349] width 202 height 23
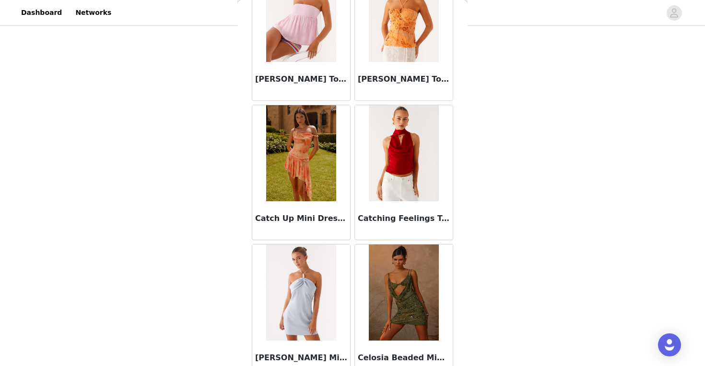
scroll to position [12235, 0]
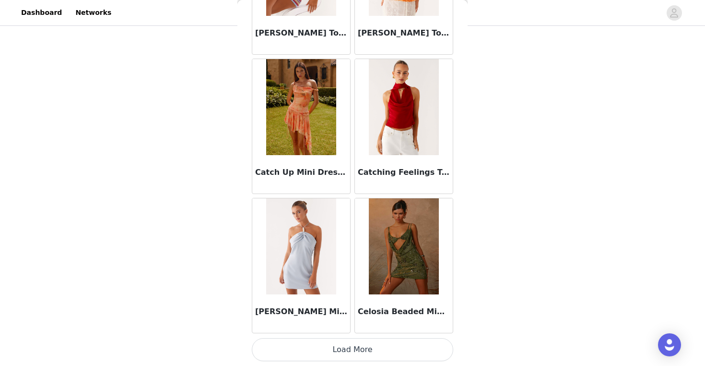
click at [351, 347] on button "Load More" at bounding box center [353, 349] width 202 height 23
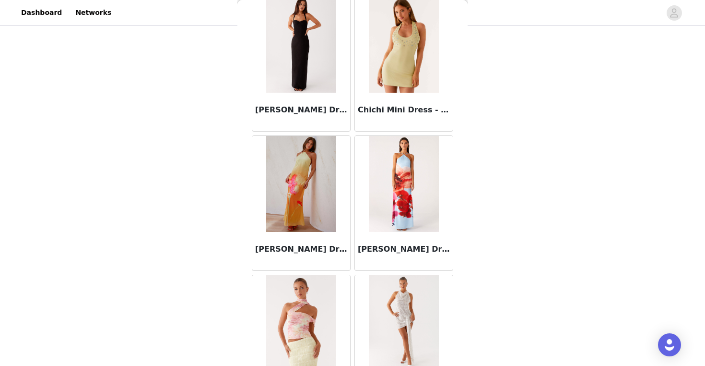
scroll to position [13627, 0]
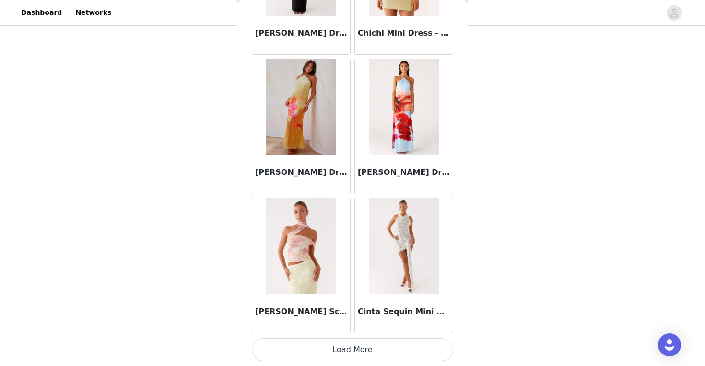
click at [350, 346] on button "Load More" at bounding box center [353, 349] width 202 height 23
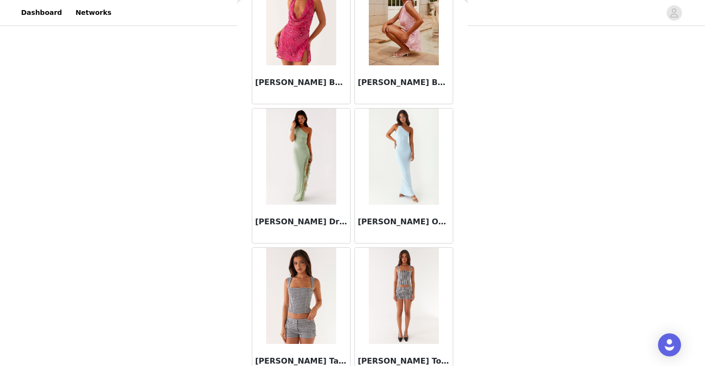
scroll to position [14073, 0]
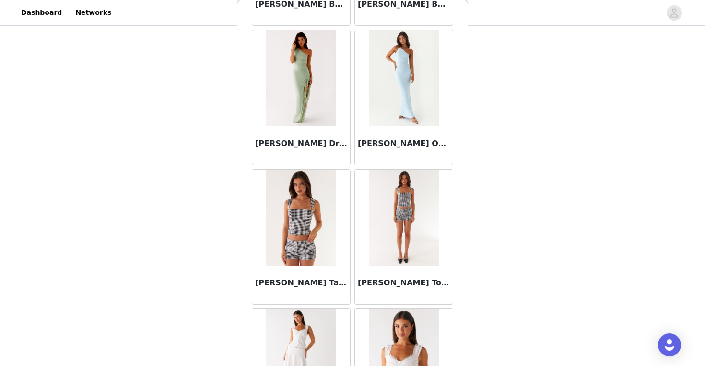
click at [377, 273] on div "[PERSON_NAME] Top - Black Gingham" at bounding box center [404, 284] width 98 height 38
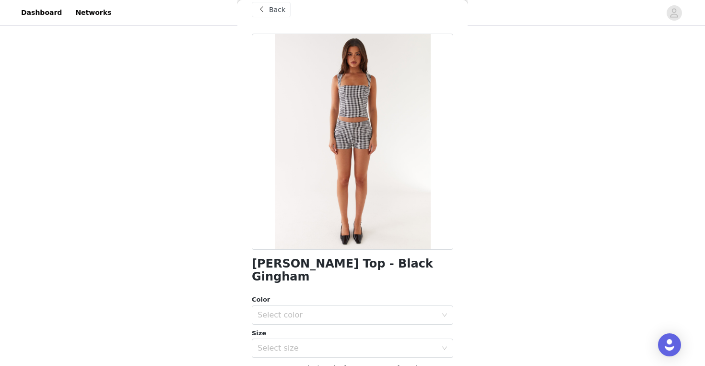
scroll to position [16, 0]
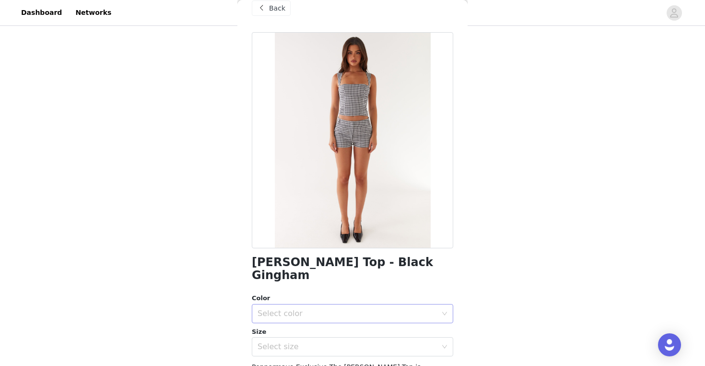
click at [336, 309] on div "Select color" at bounding box center [347, 314] width 179 height 10
click at [323, 319] on li "Black Gingham" at bounding box center [353, 321] width 202 height 15
click at [323, 342] on div "Select size" at bounding box center [347, 347] width 179 height 10
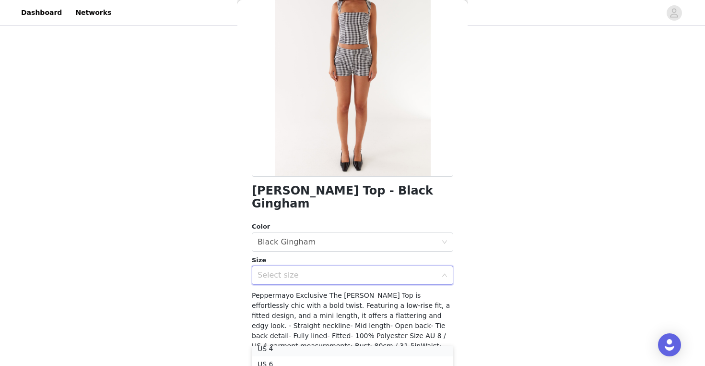
scroll to position [33, 0]
click at [314, 352] on li "US 4" at bounding box center [353, 352] width 202 height 15
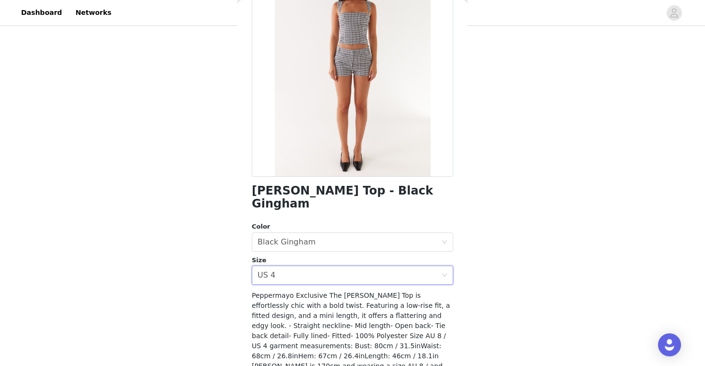
scroll to position [120, 0]
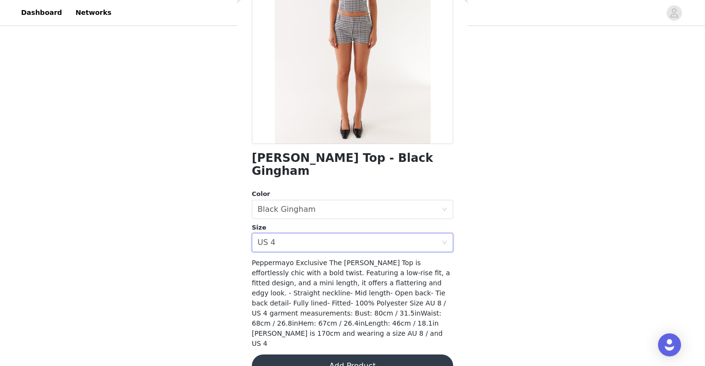
click at [338, 354] on button "Add Product" at bounding box center [353, 365] width 202 height 23
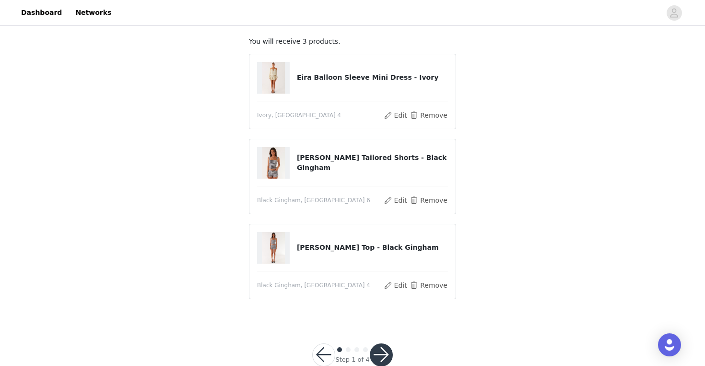
click at [276, 82] on img at bounding box center [273, 78] width 23 height 32
click at [310, 78] on h4 "Eira Balloon Sleeve Mini Dress - Ivory" at bounding box center [372, 77] width 151 height 10
click at [277, 75] on img at bounding box center [273, 78] width 23 height 32
drag, startPoint x: 295, startPoint y: 77, endPoint x: 426, endPoint y: 79, distance: 131.0
click at [426, 79] on div "Eira Balloon Sleeve Mini Dress - Ivory" at bounding box center [352, 78] width 191 height 32
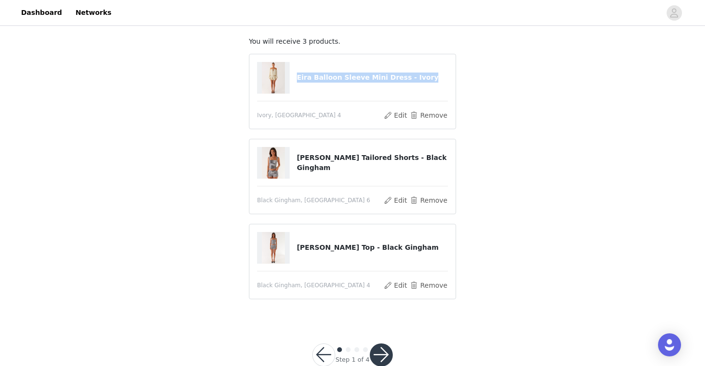
copy div "Eira Balloon Sleeve Mini Dress - Ivory"
click at [394, 113] on button "Edit" at bounding box center [395, 115] width 24 height 12
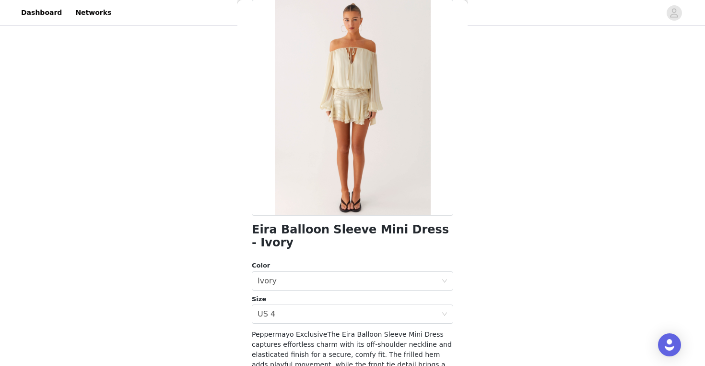
scroll to position [0, 0]
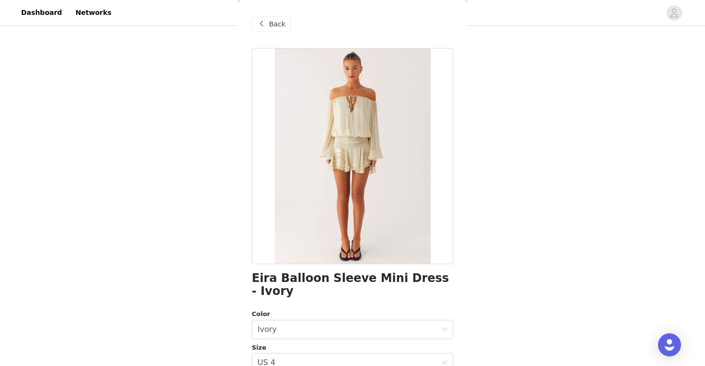
click at [272, 26] on span "Back" at bounding box center [277, 24] width 16 height 10
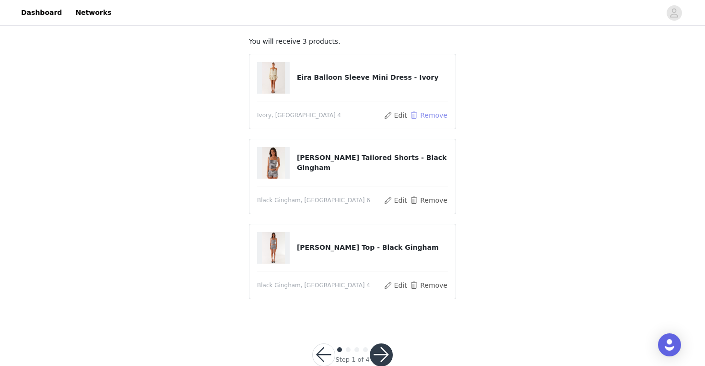
click at [424, 113] on button "Remove" at bounding box center [429, 115] width 38 height 12
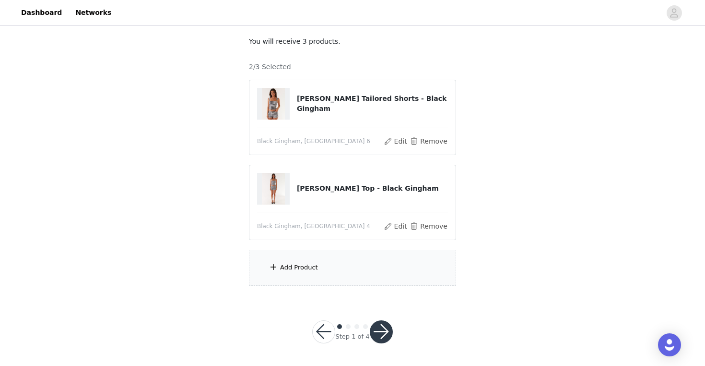
click at [306, 274] on div "Add Product" at bounding box center [352, 268] width 207 height 36
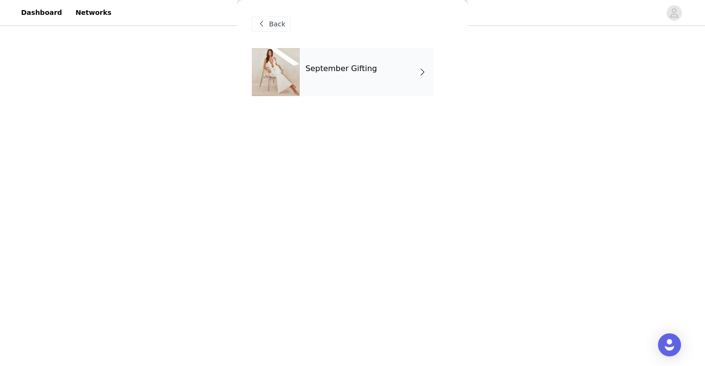
click at [357, 61] on div "September Gifting" at bounding box center [366, 72] width 133 height 48
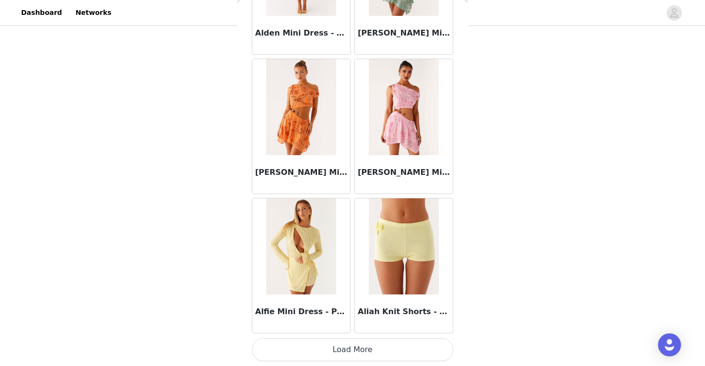
click at [348, 347] on button "Load More" at bounding box center [353, 349] width 202 height 23
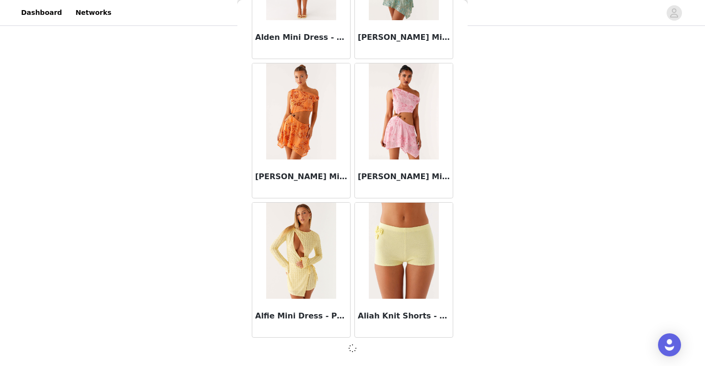
scroll to position [1098, 0]
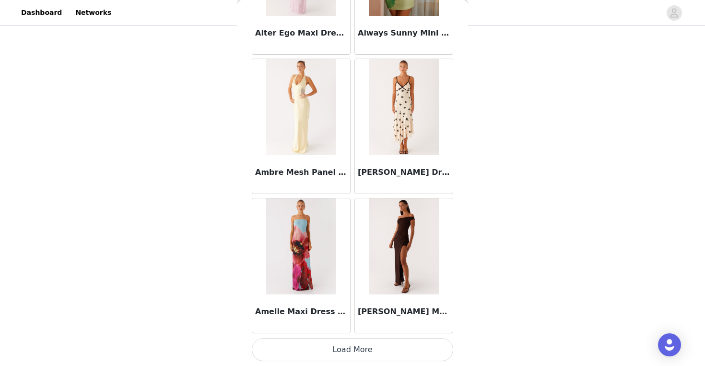
click at [348, 347] on button "Load More" at bounding box center [353, 349] width 202 height 23
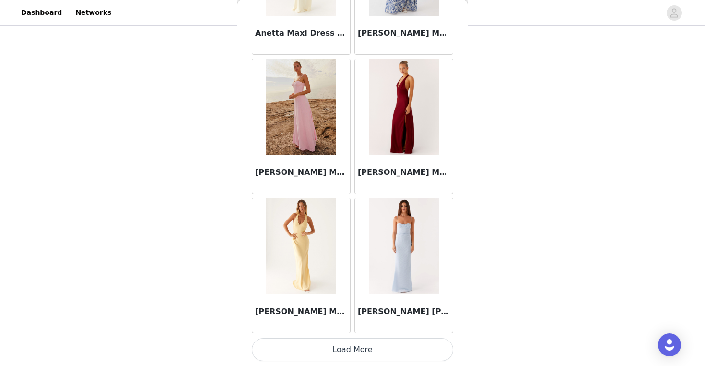
click at [348, 347] on button "Load More" at bounding box center [353, 349] width 202 height 23
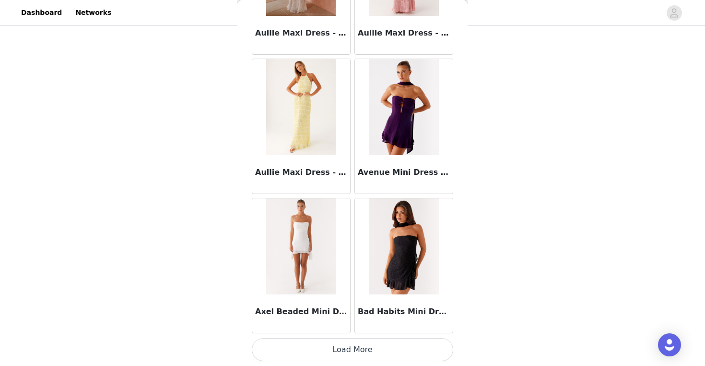
click at [348, 347] on button "Load More" at bounding box center [353, 349] width 202 height 23
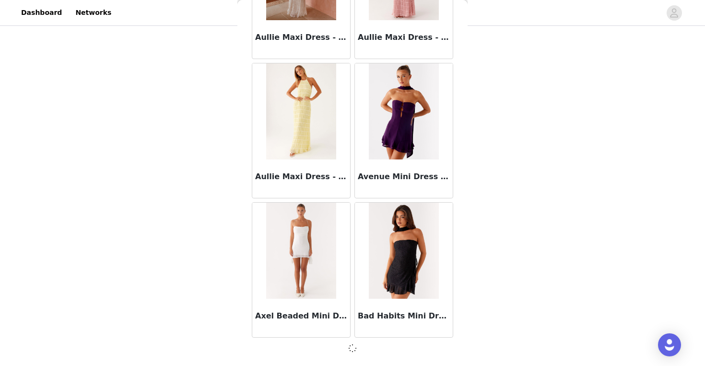
scroll to position [5273, 0]
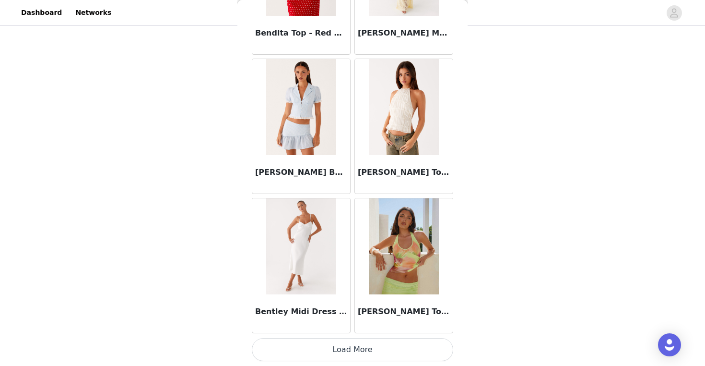
click at [353, 351] on button "Load More" at bounding box center [353, 349] width 202 height 23
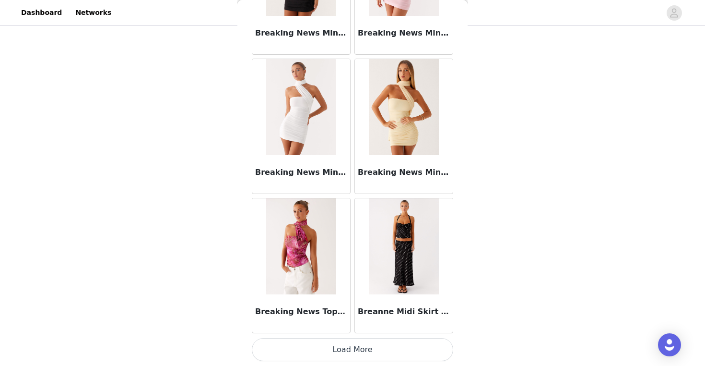
click at [353, 351] on button "Load More" at bounding box center [353, 349] width 202 height 23
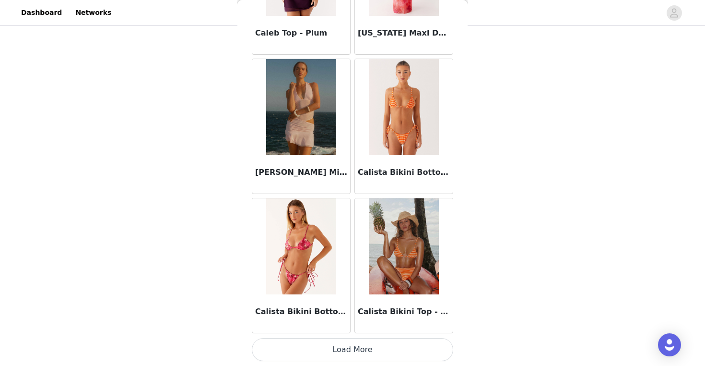
click at [353, 349] on button "Load More" at bounding box center [353, 349] width 202 height 23
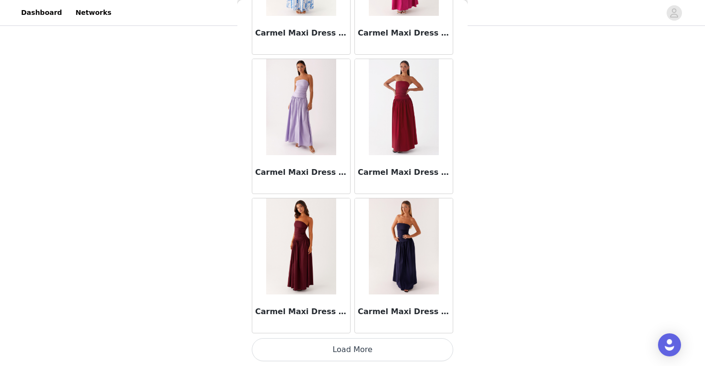
click at [353, 349] on button "Load More" at bounding box center [353, 349] width 202 height 23
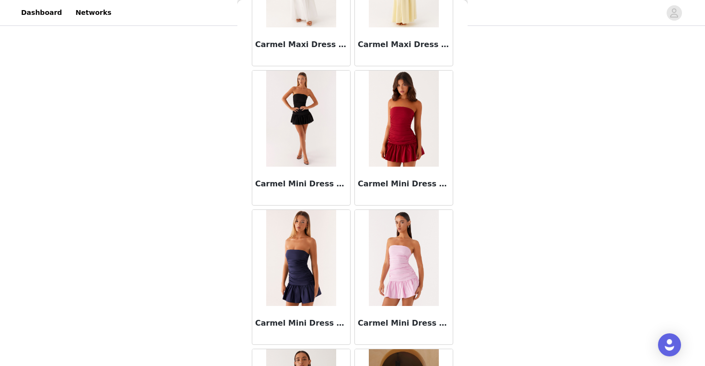
scroll to position [12235, 0]
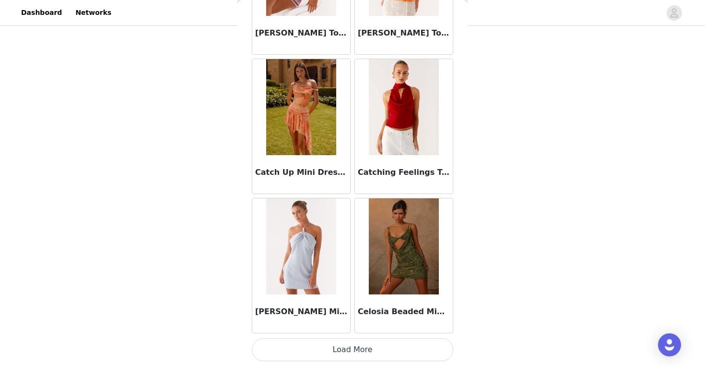
click at [344, 349] on button "Load More" at bounding box center [353, 349] width 202 height 23
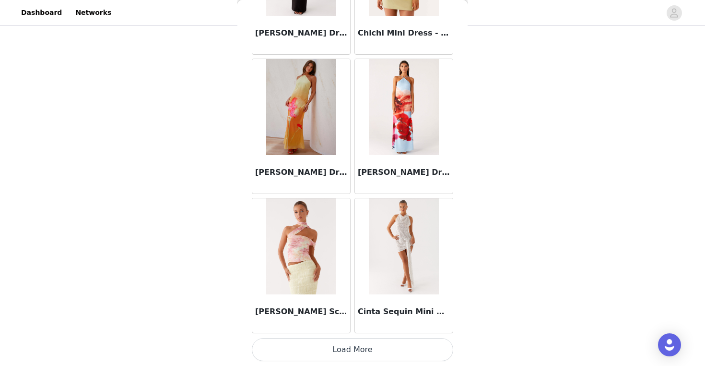
click at [344, 349] on button "Load More" at bounding box center [353, 349] width 202 height 23
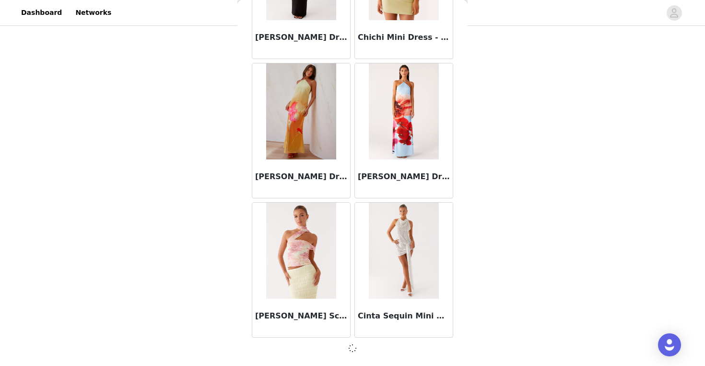
scroll to position [13622, 0]
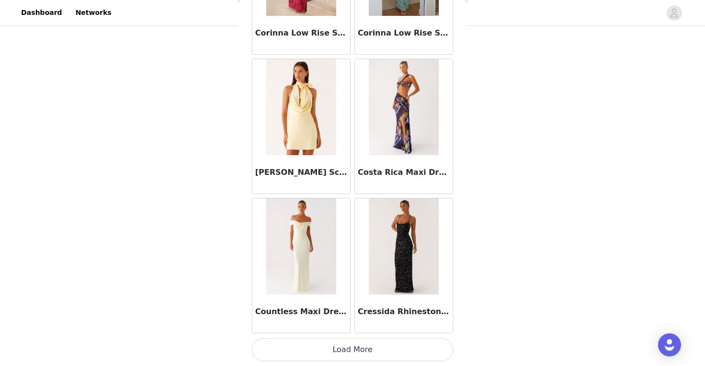
click at [344, 345] on button "Load More" at bounding box center [353, 349] width 202 height 23
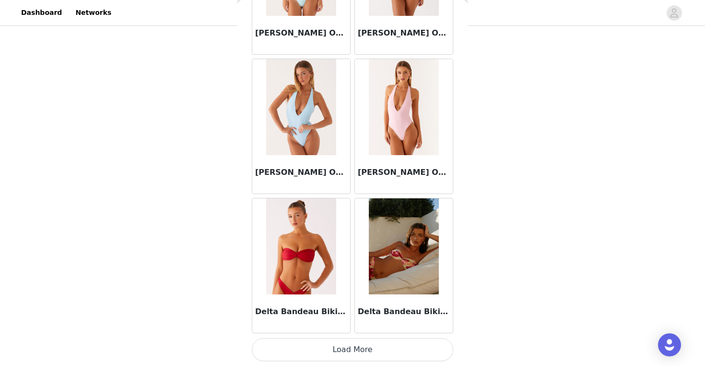
click at [347, 355] on button "Load More" at bounding box center [353, 349] width 202 height 23
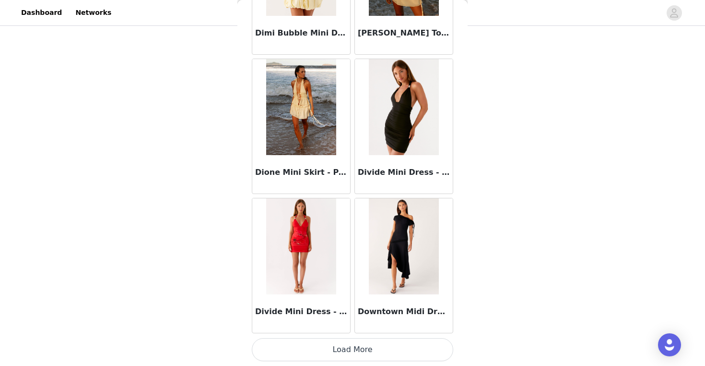
click at [347, 350] on button "Load More" at bounding box center [353, 349] width 202 height 23
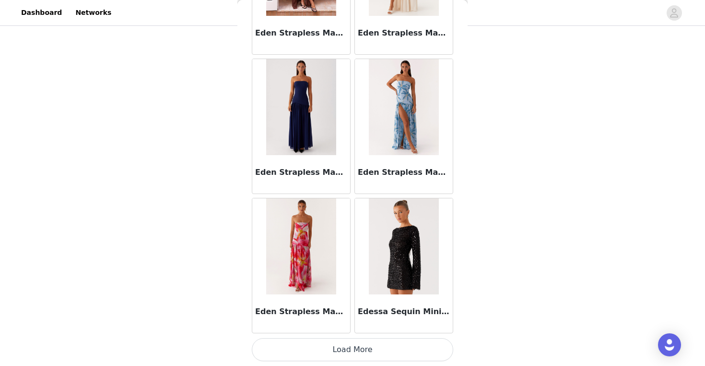
click at [347, 350] on button "Load More" at bounding box center [353, 349] width 202 height 23
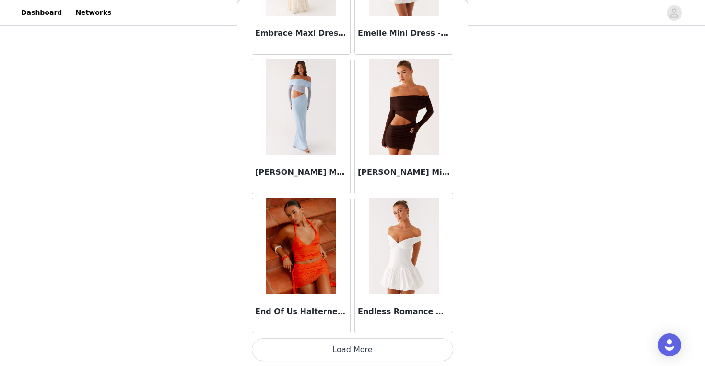
click at [347, 355] on button "Load More" at bounding box center [353, 349] width 202 height 23
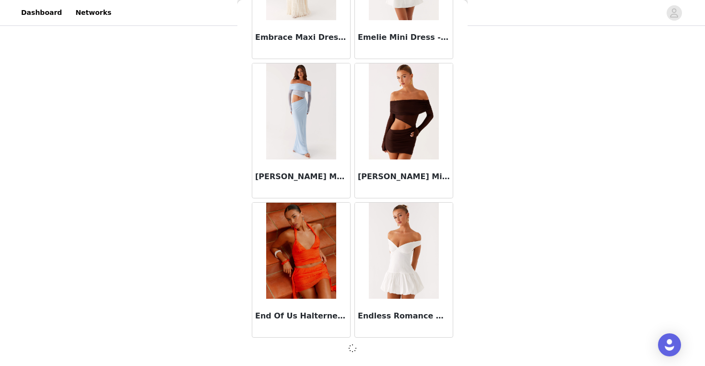
scroll to position [20580, 0]
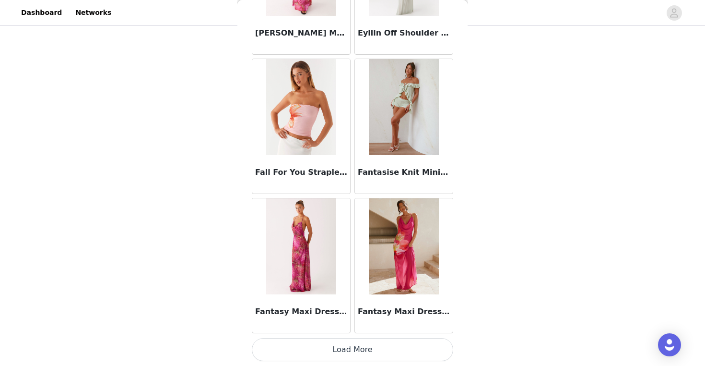
click at [350, 341] on button "Load More" at bounding box center [353, 349] width 202 height 23
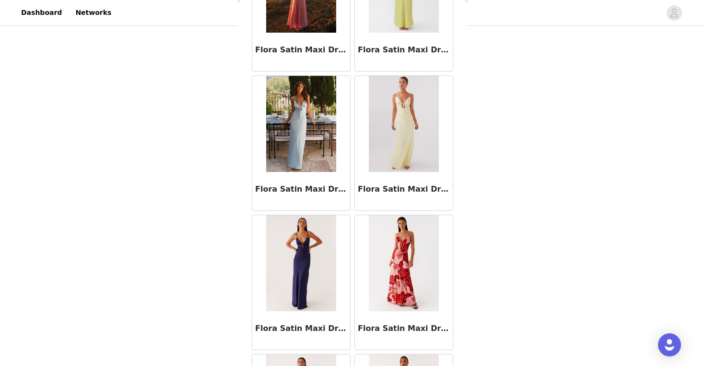
scroll to position [23368, 0]
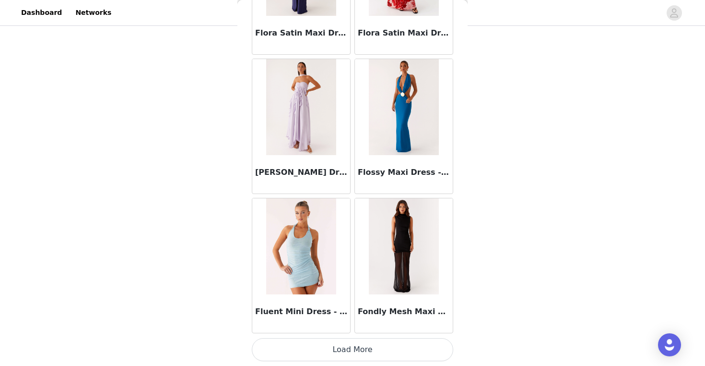
click at [353, 343] on button "Load More" at bounding box center [353, 349] width 202 height 23
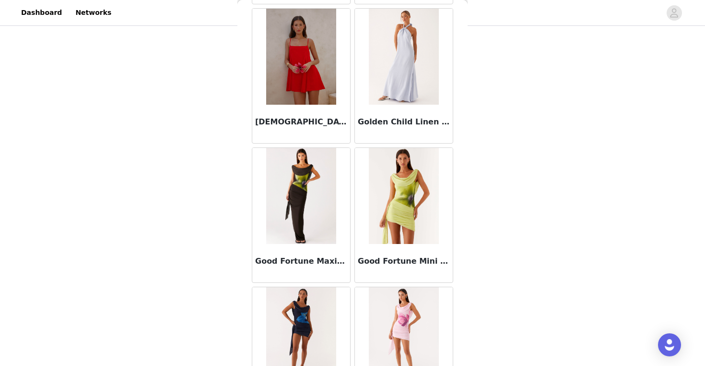
scroll to position [24759, 0]
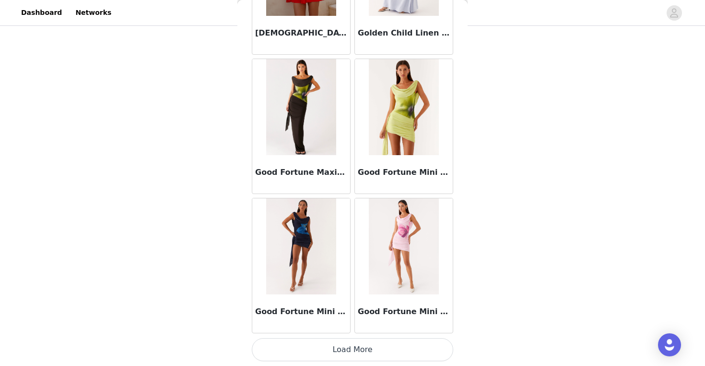
click at [352, 347] on button "Load More" at bounding box center [353, 349] width 202 height 23
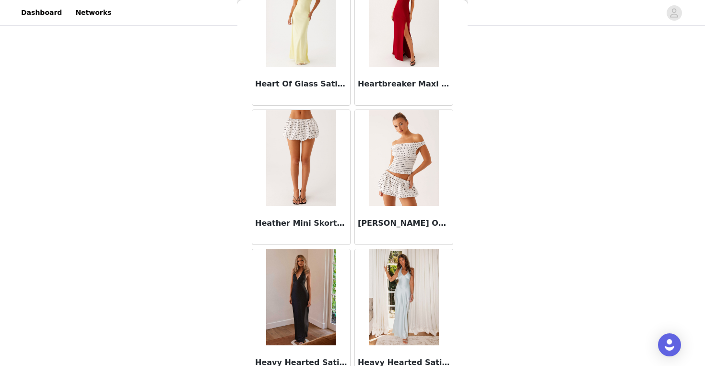
scroll to position [26151, 0]
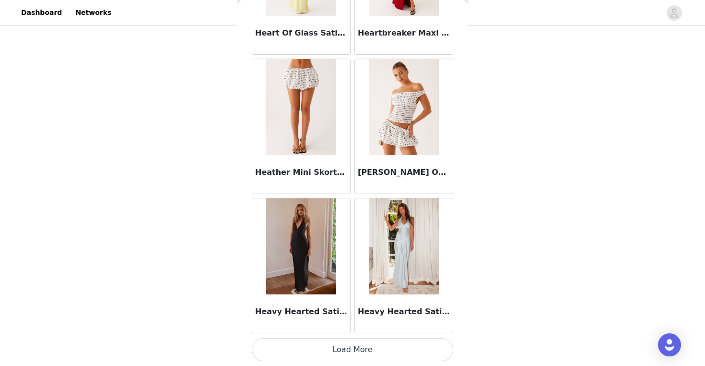
click at [352, 350] on button "Load More" at bounding box center [353, 349] width 202 height 23
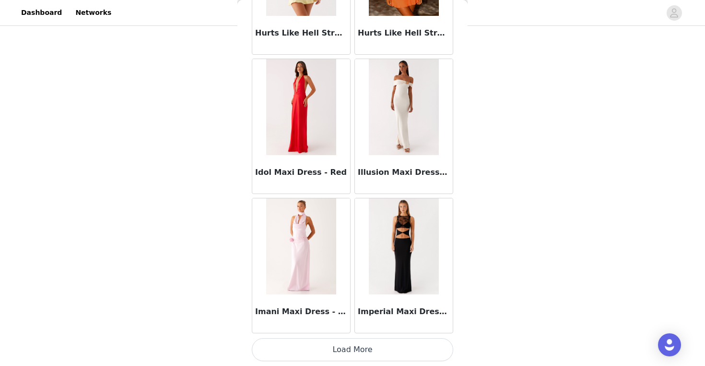
click at [352, 351] on button "Load More" at bounding box center [353, 349] width 202 height 23
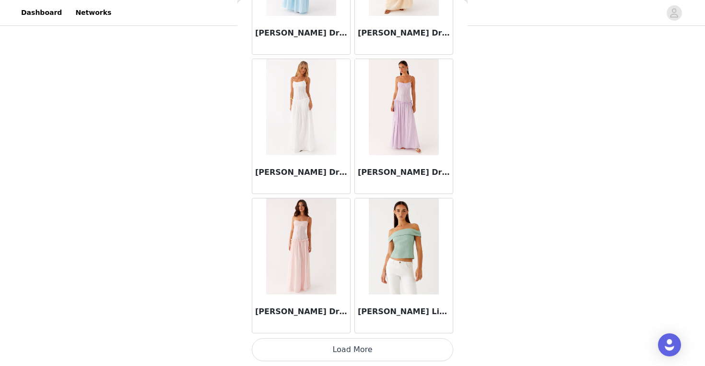
click at [352, 350] on button "Load More" at bounding box center [353, 349] width 202 height 23
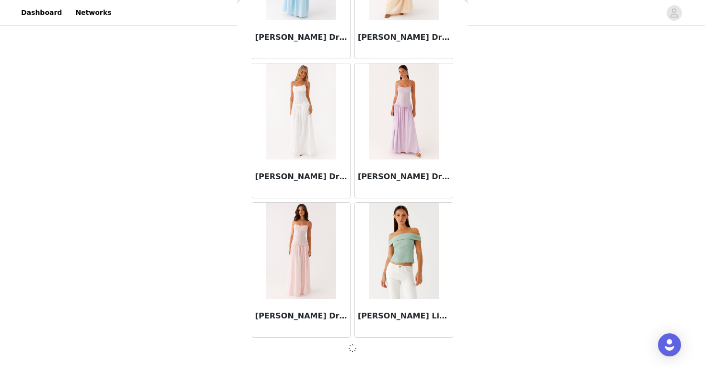
scroll to position [28929, 0]
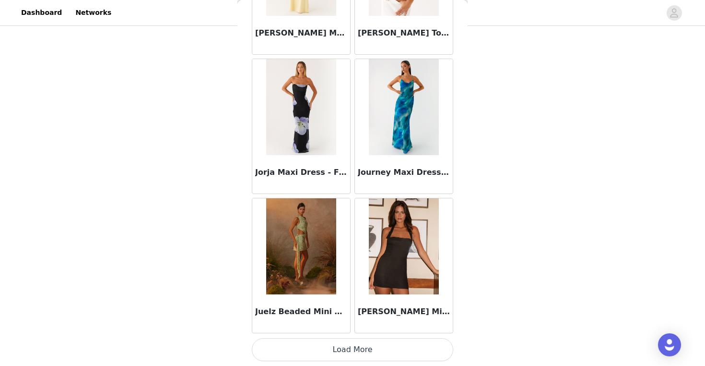
click at [352, 345] on button "Load More" at bounding box center [353, 349] width 202 height 23
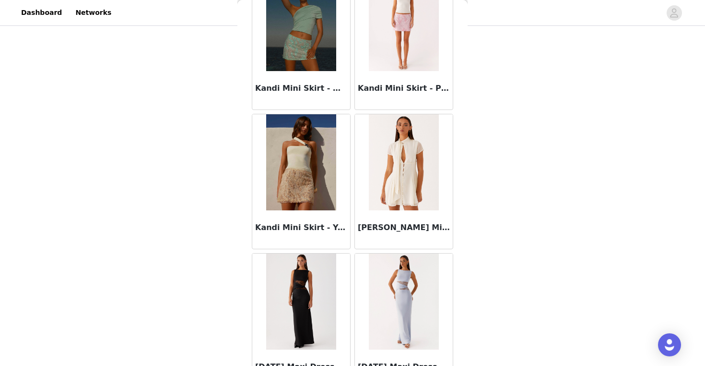
scroll to position [31717, 0]
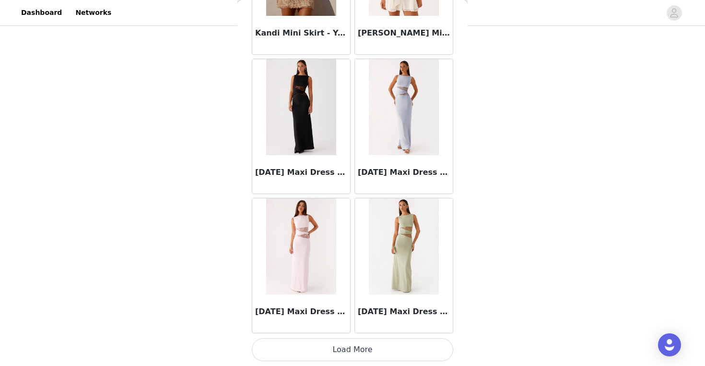
click at [352, 345] on button "Load More" at bounding box center [353, 349] width 202 height 23
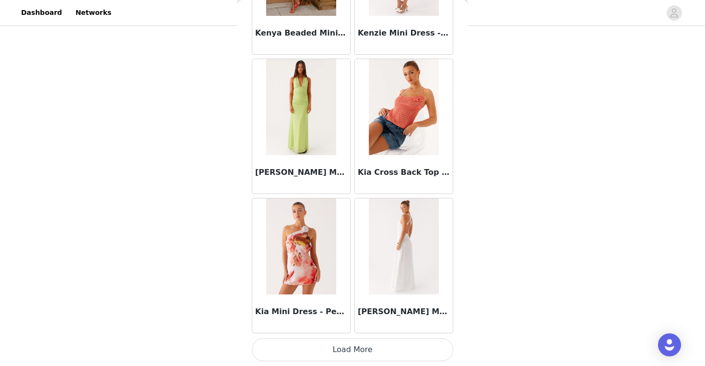
click at [352, 344] on button "Load More" at bounding box center [353, 349] width 202 height 23
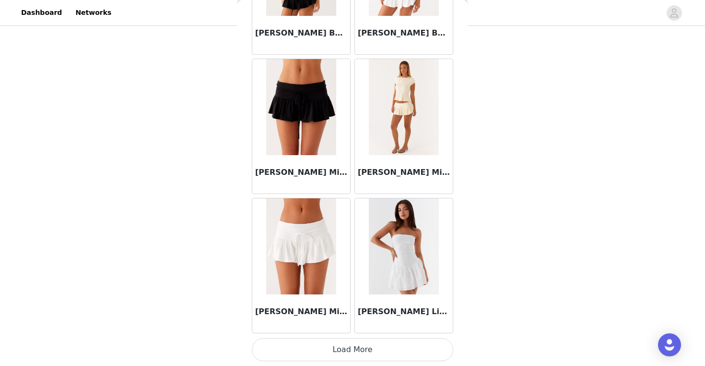
click at [350, 351] on button "Load More" at bounding box center [353, 349] width 202 height 23
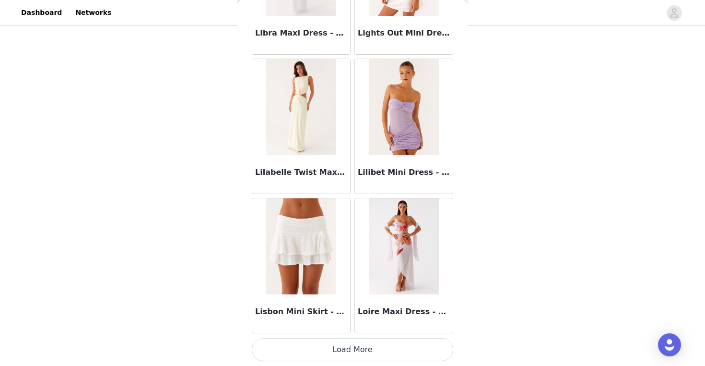
click at [350, 353] on button "Load More" at bounding box center [353, 349] width 202 height 23
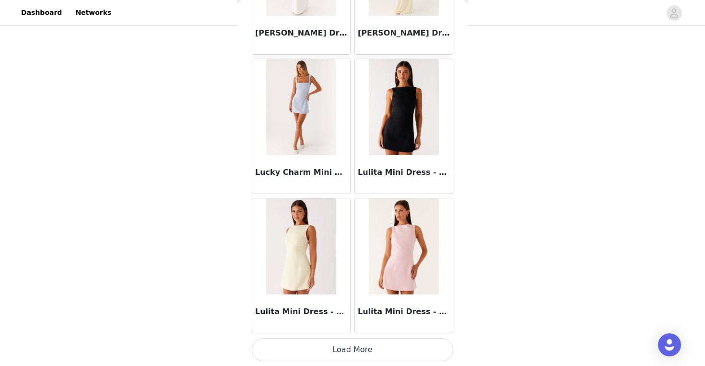
click at [350, 351] on button "Load More" at bounding box center [353, 349] width 202 height 23
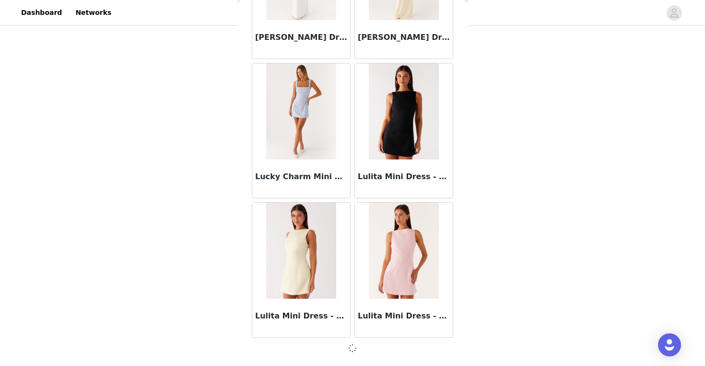
scroll to position [37279, 0]
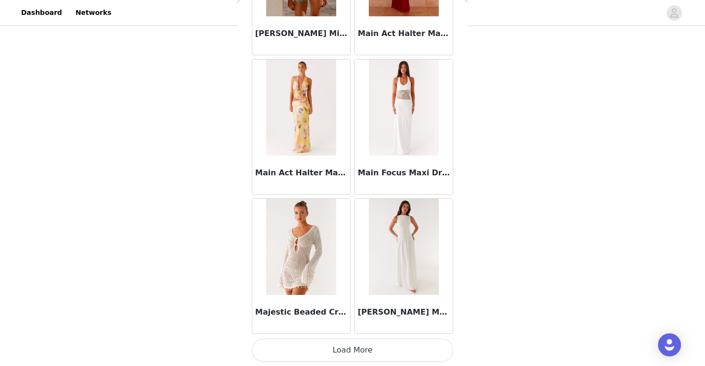
click at [350, 348] on button "Load More" at bounding box center [353, 349] width 202 height 23
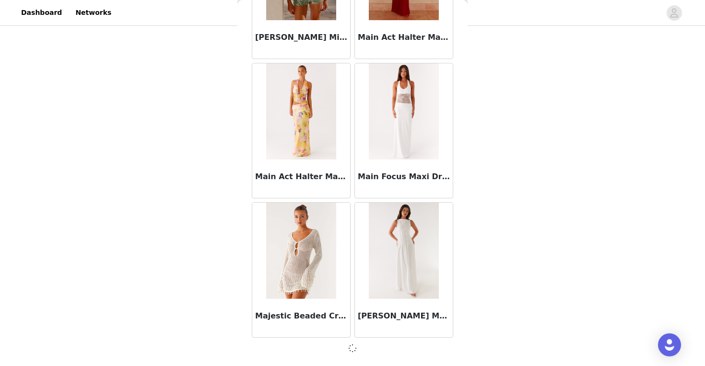
scroll to position [38670, 0]
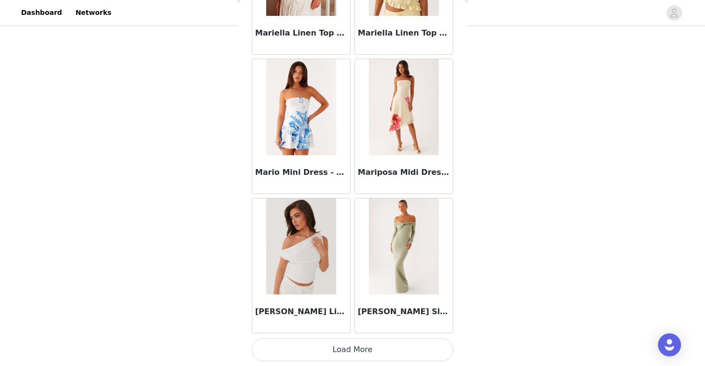
click at [351, 358] on button "Load More" at bounding box center [353, 349] width 202 height 23
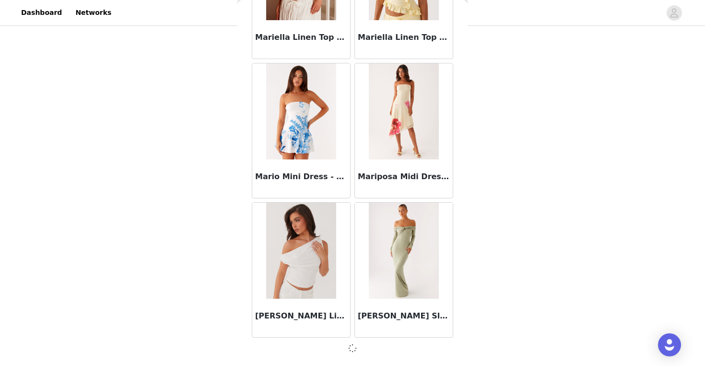
scroll to position [40062, 0]
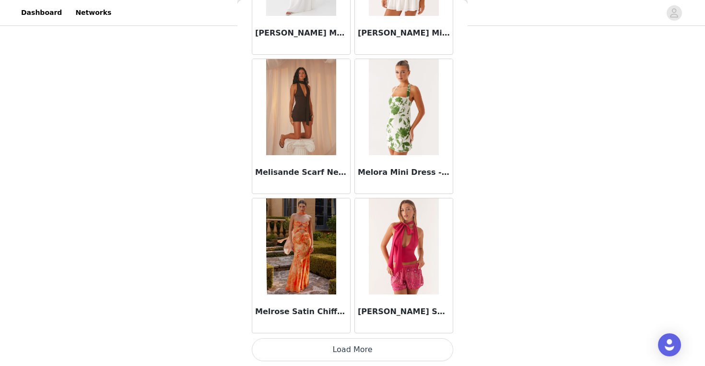
click at [351, 354] on button "Load More" at bounding box center [353, 349] width 202 height 23
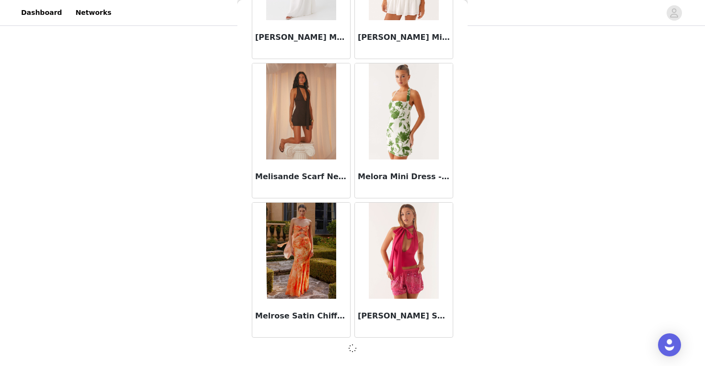
scroll to position [41453, 0]
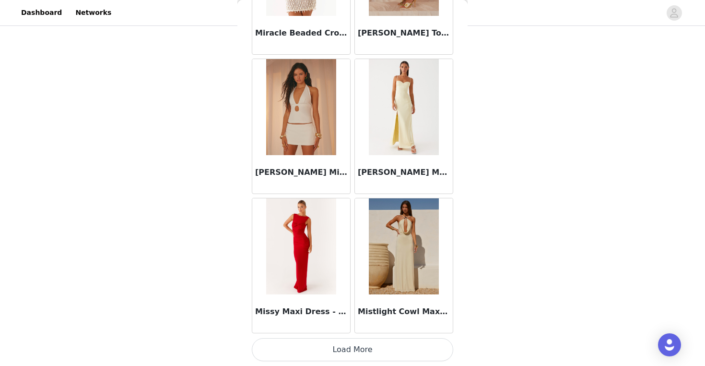
click at [351, 354] on button "Load More" at bounding box center [353, 349] width 202 height 23
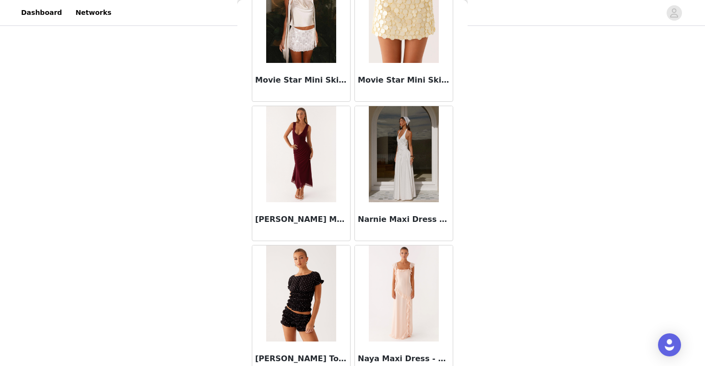
scroll to position [44241, 0]
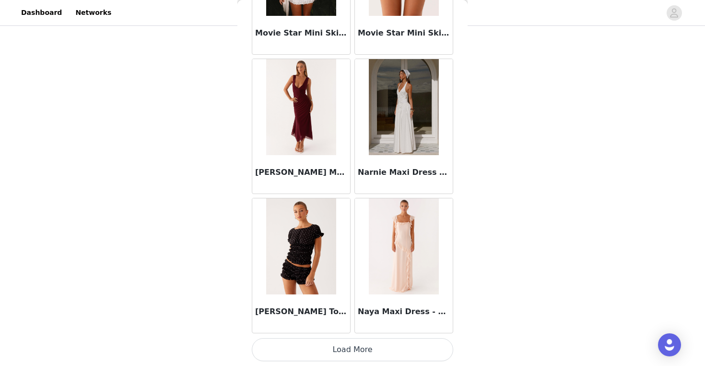
click at [352, 351] on button "Load More" at bounding box center [353, 349] width 202 height 23
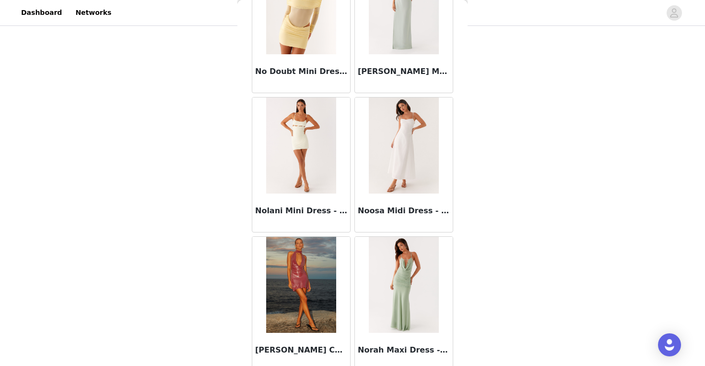
scroll to position [45632, 0]
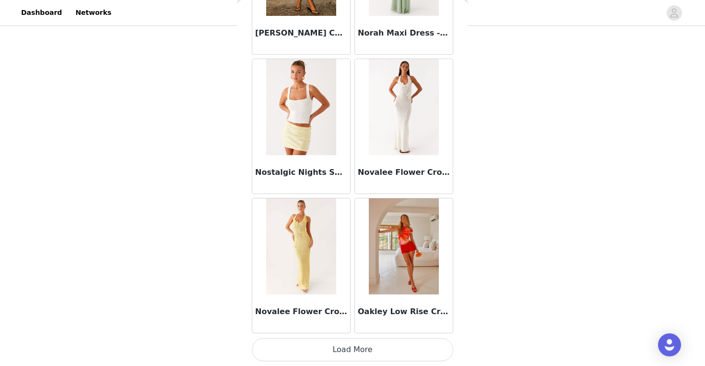
click at [352, 350] on button "Load More" at bounding box center [353, 349] width 202 height 23
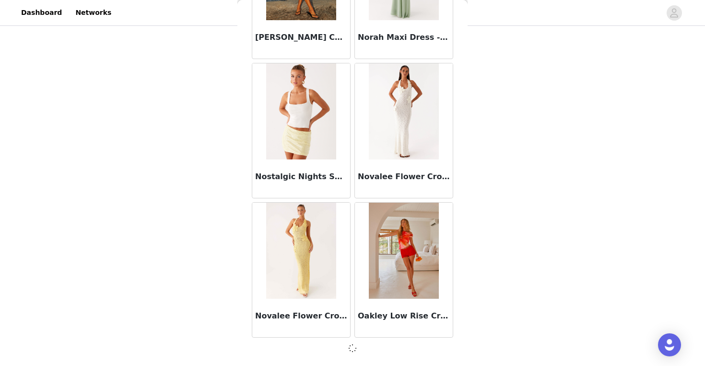
scroll to position [45628, 0]
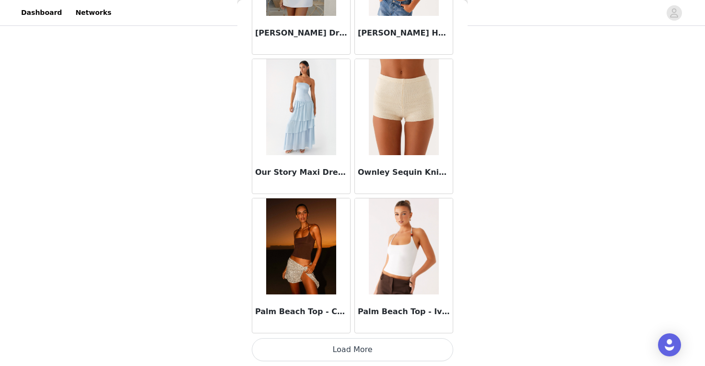
click at [352, 350] on button "Load More" at bounding box center [353, 349] width 202 height 23
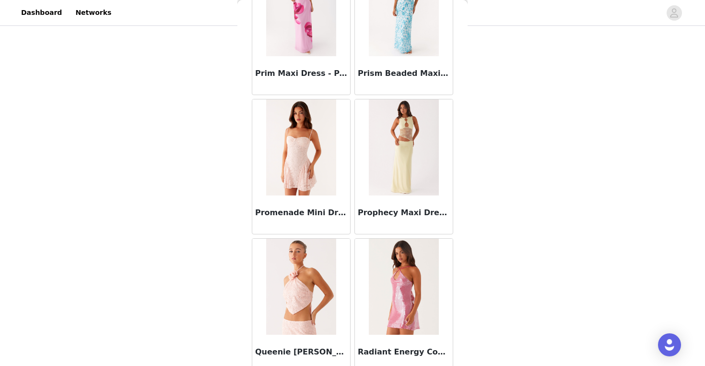
scroll to position [48416, 0]
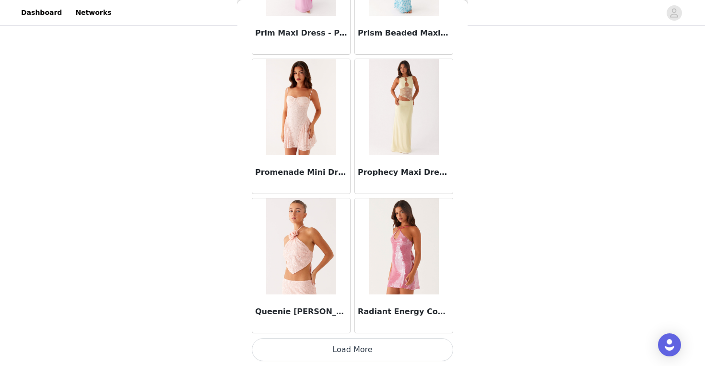
click at [352, 350] on button "Load More" at bounding box center [353, 349] width 202 height 23
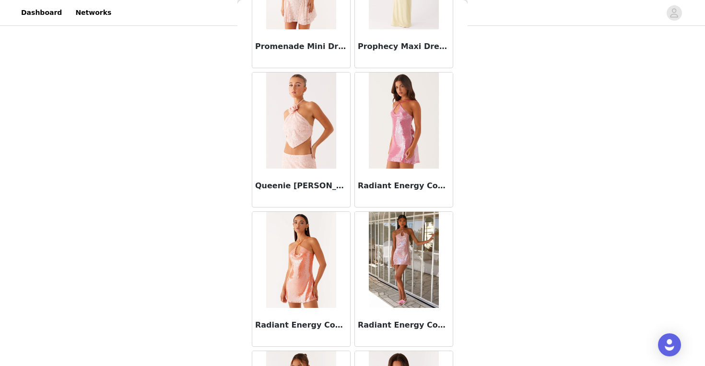
scroll to position [48535, 0]
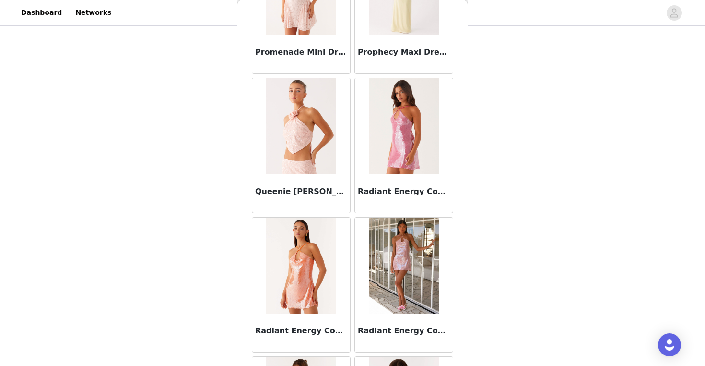
click at [412, 246] on img at bounding box center [404, 265] width 70 height 96
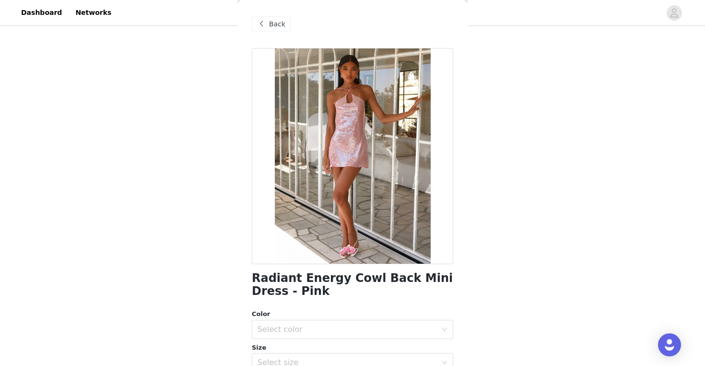
scroll to position [66, 0]
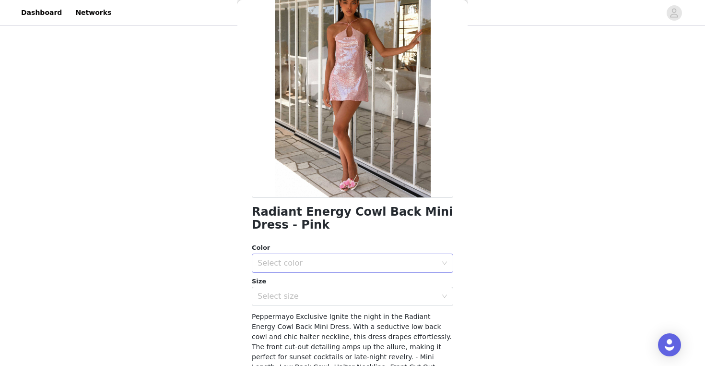
click at [349, 265] on div "Select color" at bounding box center [347, 263] width 179 height 10
click at [337, 289] on li "Pink" at bounding box center [353, 283] width 202 height 15
click at [335, 297] on div "Select size" at bounding box center [347, 296] width 179 height 10
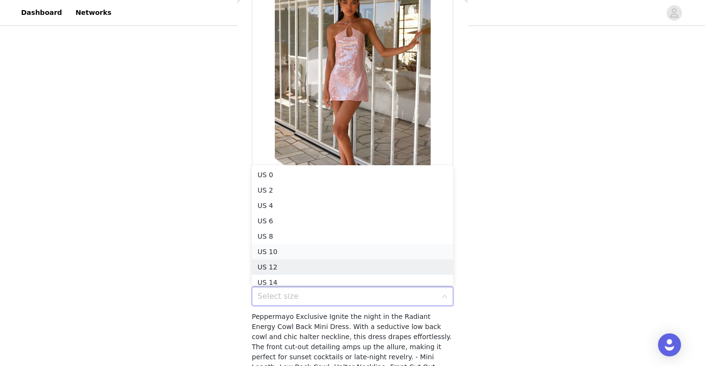
scroll to position [5, 0]
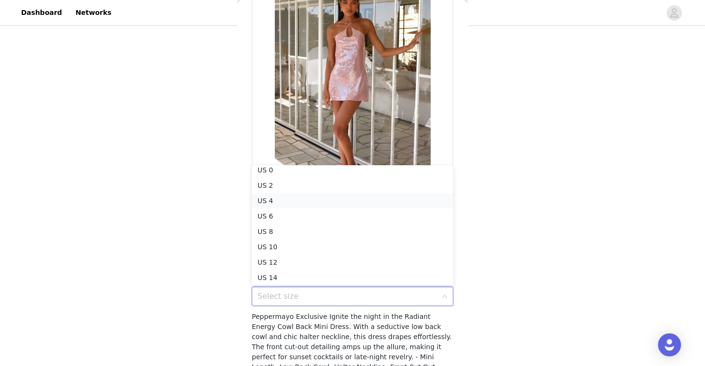
click at [299, 203] on li "US 4" at bounding box center [353, 200] width 202 height 15
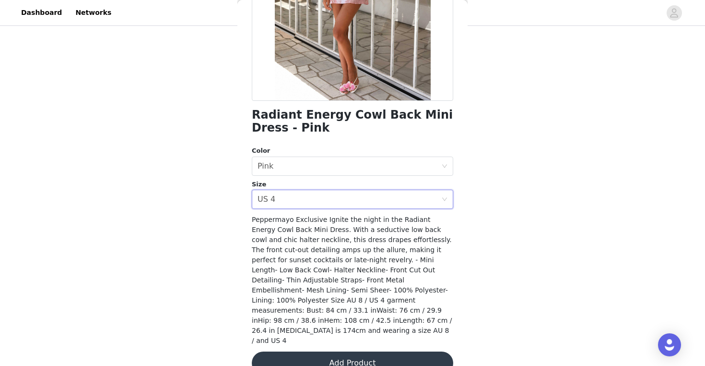
scroll to position [163, 0]
click at [354, 352] on button "Add Product" at bounding box center [353, 363] width 202 height 23
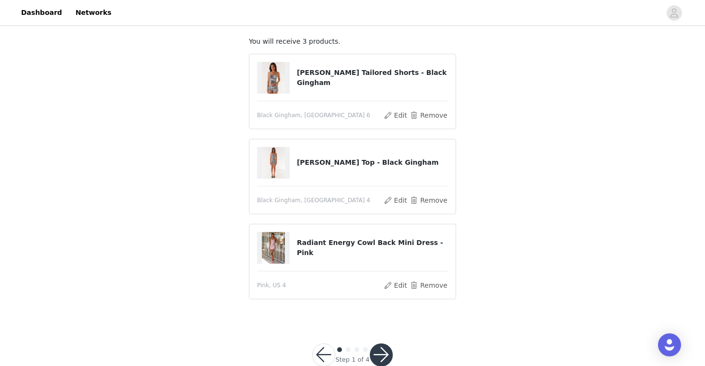
click at [381, 349] on button "button" at bounding box center [381, 354] width 23 height 23
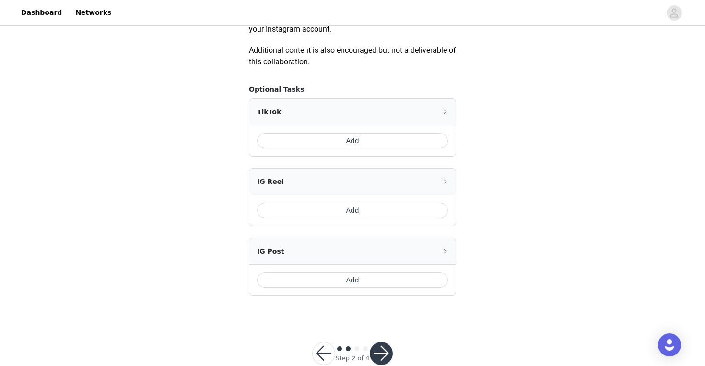
scroll to position [569, 0]
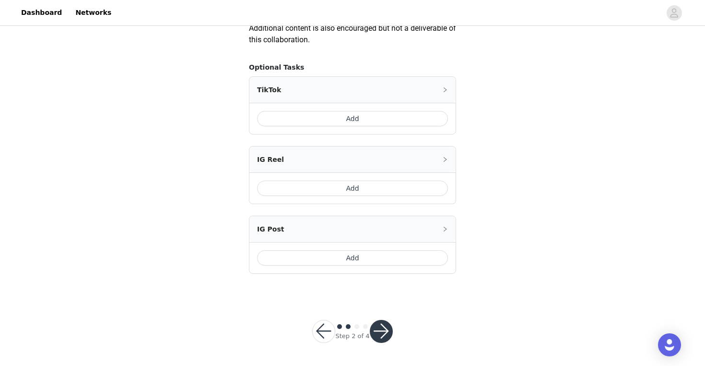
click at [383, 337] on button "button" at bounding box center [381, 331] width 23 height 23
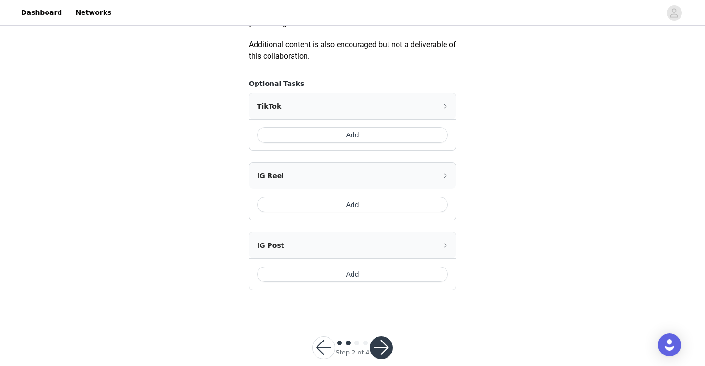
scroll to position [552, 0]
click at [361, 137] on button "Add" at bounding box center [352, 135] width 191 height 15
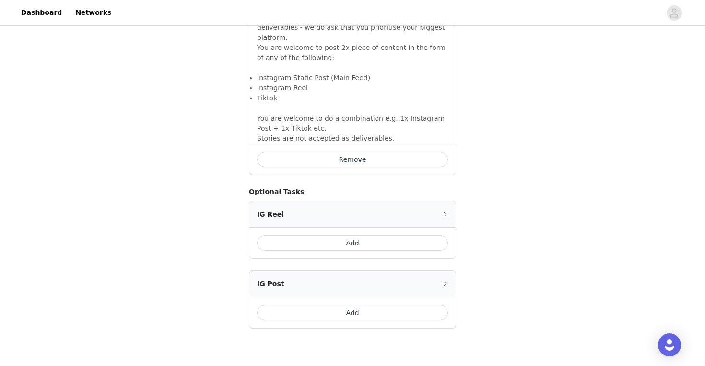
scroll to position [701, 0]
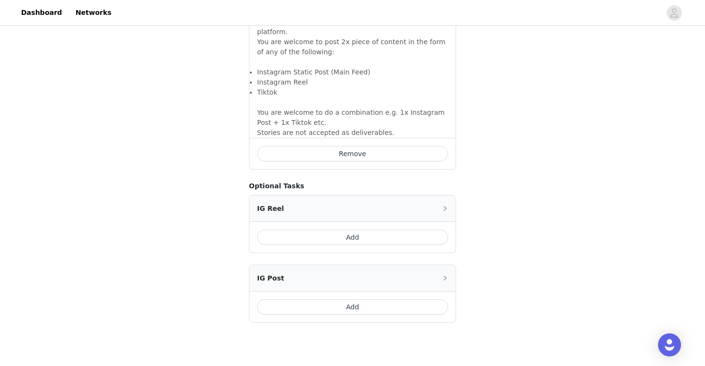
click at [362, 229] on button "Add" at bounding box center [352, 236] width 191 height 15
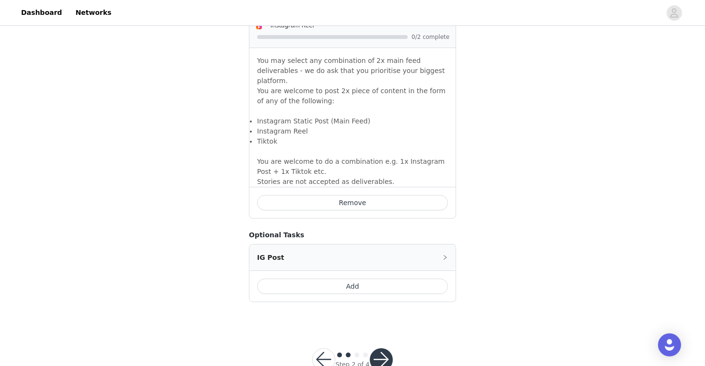
scroll to position [897, 0]
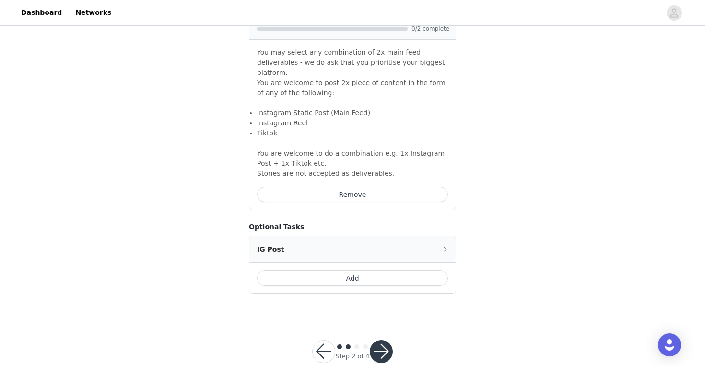
click at [383, 340] on button "button" at bounding box center [381, 351] width 23 height 23
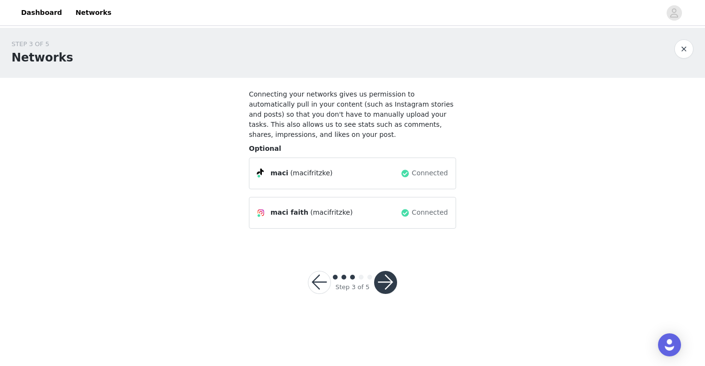
click at [396, 282] on button "button" at bounding box center [385, 282] width 23 height 23
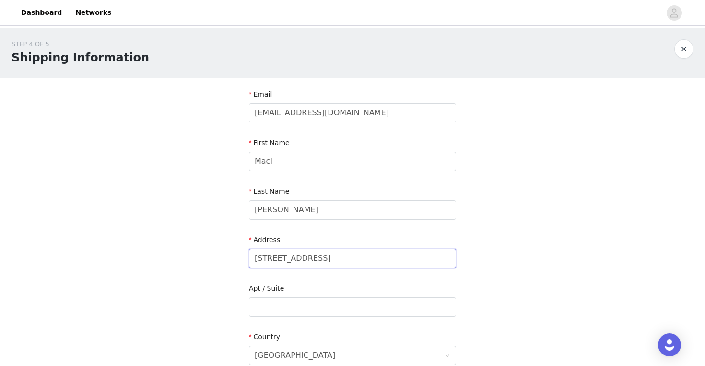
click at [366, 265] on input "[STREET_ADDRESS]" at bounding box center [352, 258] width 207 height 19
type input "1"
type input "[STREET_ADDRESS][PERSON_NAME]"
type input "513-A"
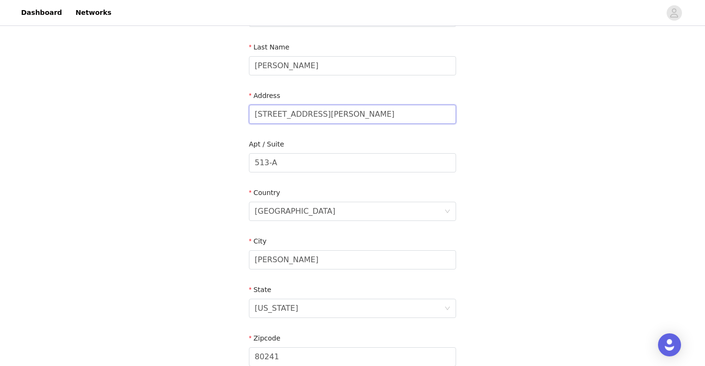
scroll to position [164, 0]
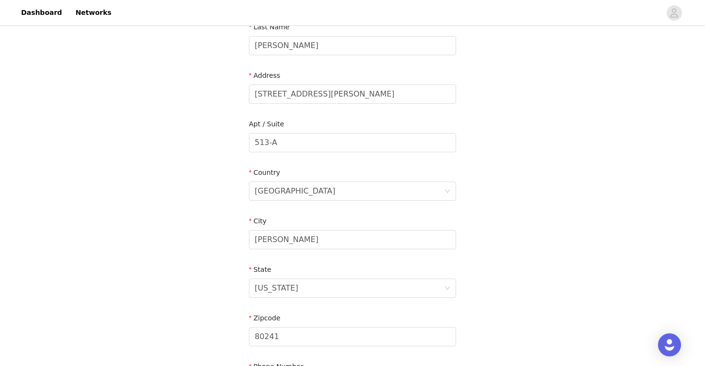
click at [339, 258] on form "Email [EMAIL_ADDRESS][DOMAIN_NAME] First Name Maci Last Name [PERSON_NAME] Addr…" at bounding box center [352, 161] width 207 height 473
click at [334, 245] on input "[PERSON_NAME]" at bounding box center [352, 239] width 207 height 19
type input "Tuscaloosa"
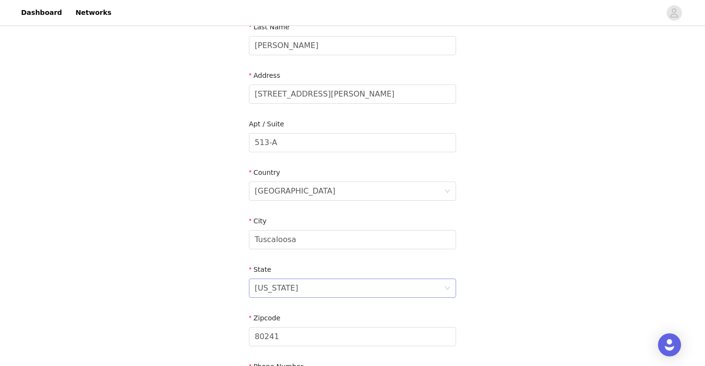
click at [347, 288] on div "[US_STATE]" at bounding box center [350, 288] width 190 height 18
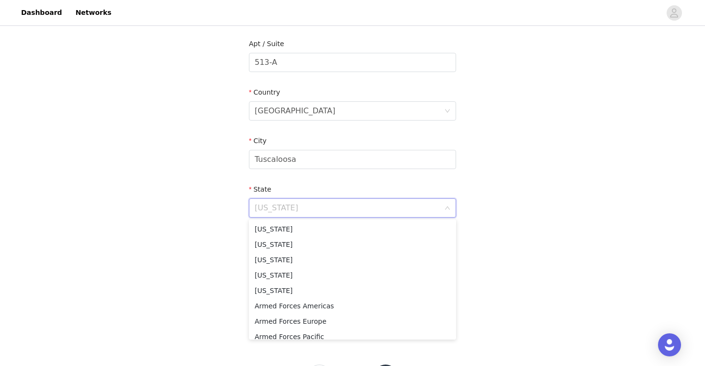
scroll to position [246, 0]
click at [391, 228] on li "[US_STATE]" at bounding box center [352, 226] width 207 height 15
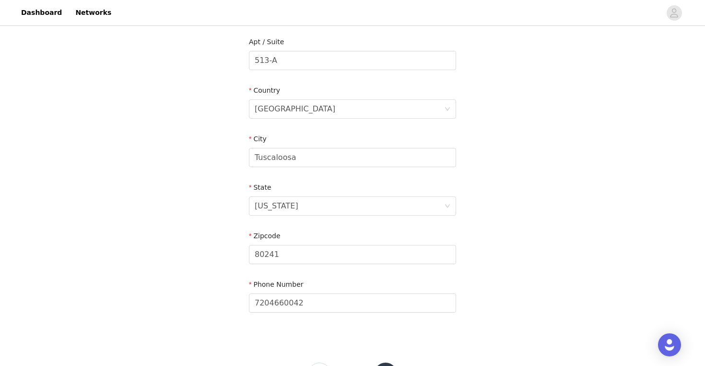
click at [328, 266] on div "Zipcode 80241" at bounding box center [352, 249] width 207 height 37
click at [322, 258] on input "80241" at bounding box center [352, 254] width 207 height 19
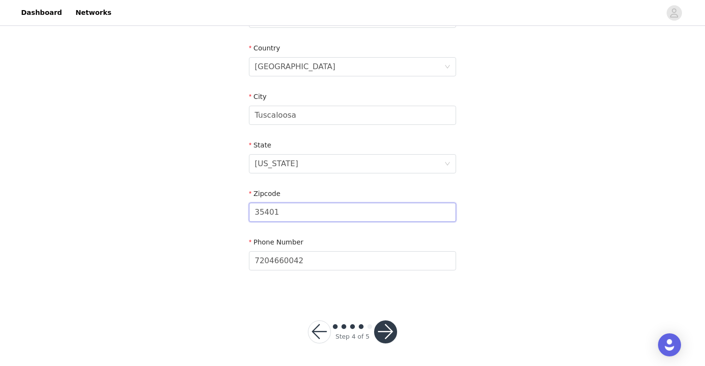
type input "35401"
click at [380, 323] on button "button" at bounding box center [385, 331] width 23 height 23
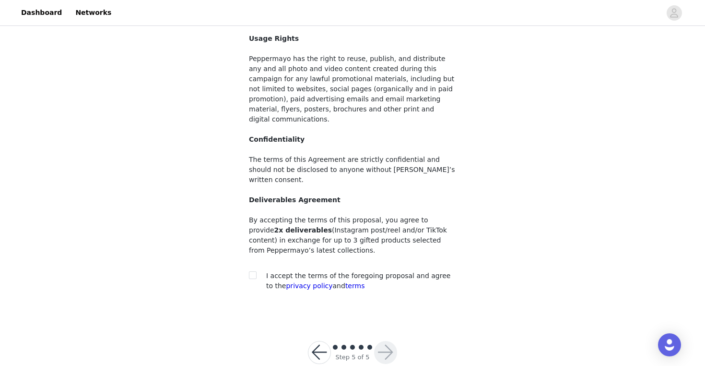
scroll to position [78, 0]
click at [251, 271] on input "checkbox" at bounding box center [252, 274] width 7 height 7
checkbox input "true"
click at [375, 340] on button "button" at bounding box center [385, 351] width 23 height 23
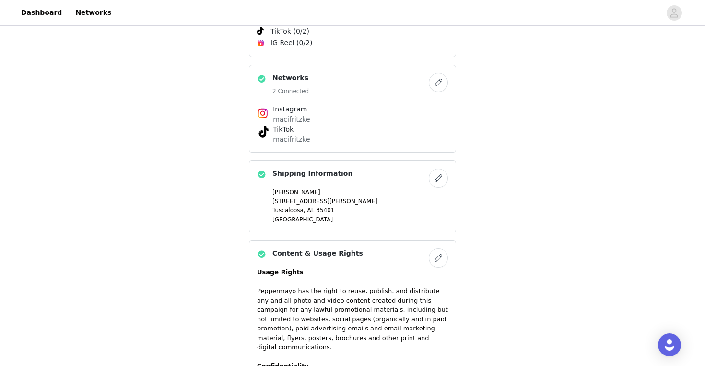
scroll to position [631, 0]
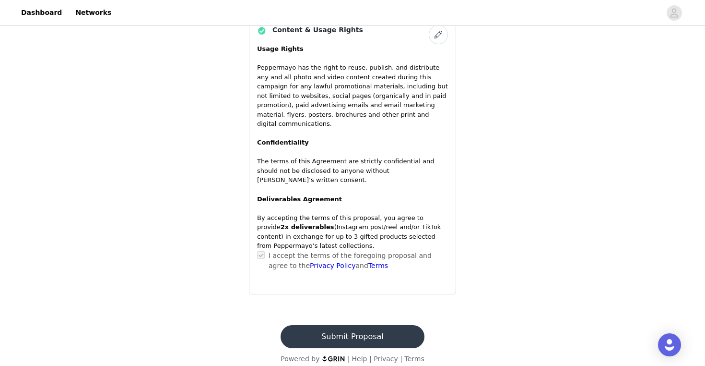
click at [392, 330] on button "Submit Proposal" at bounding box center [352, 336] width 143 height 23
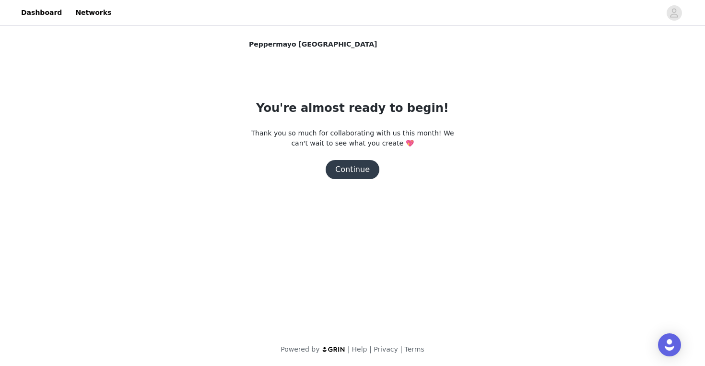
scroll to position [0, 0]
click at [365, 176] on button "Continue" at bounding box center [353, 169] width 54 height 19
